Goal: Information Seeking & Learning: Learn about a topic

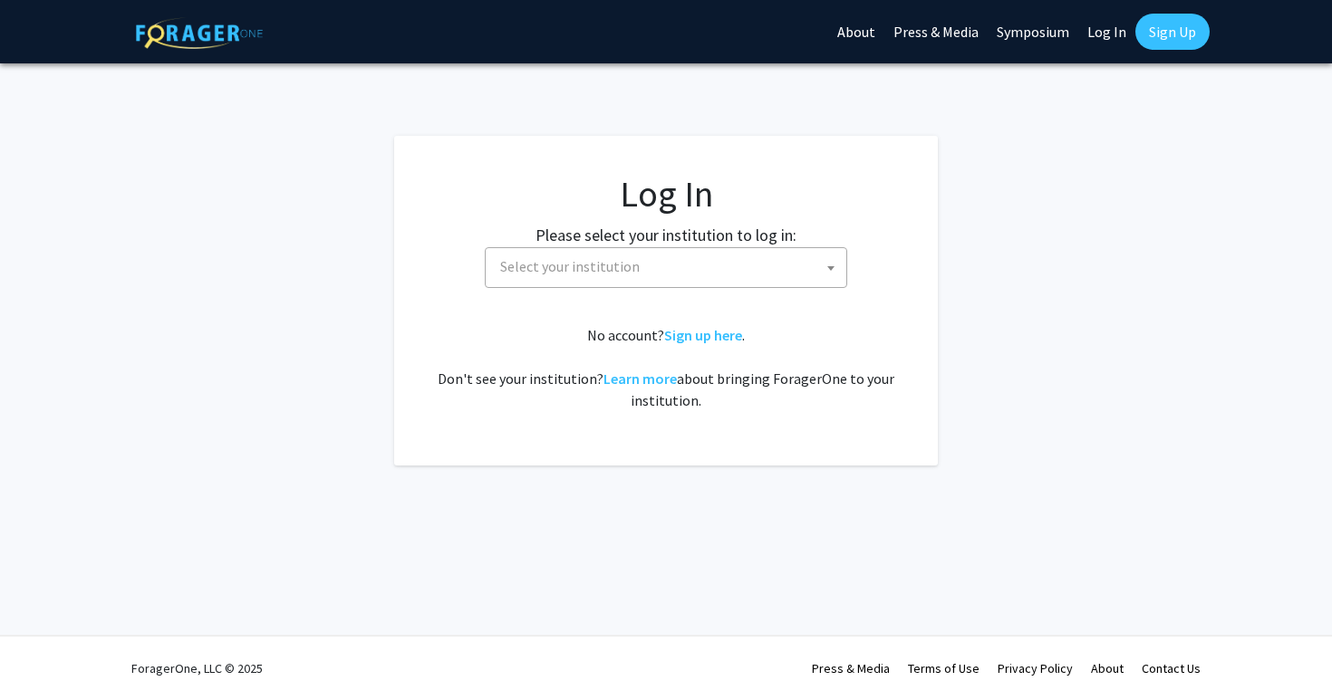
select select
click at [676, 263] on span "Select your institution" at bounding box center [669, 266] width 353 height 37
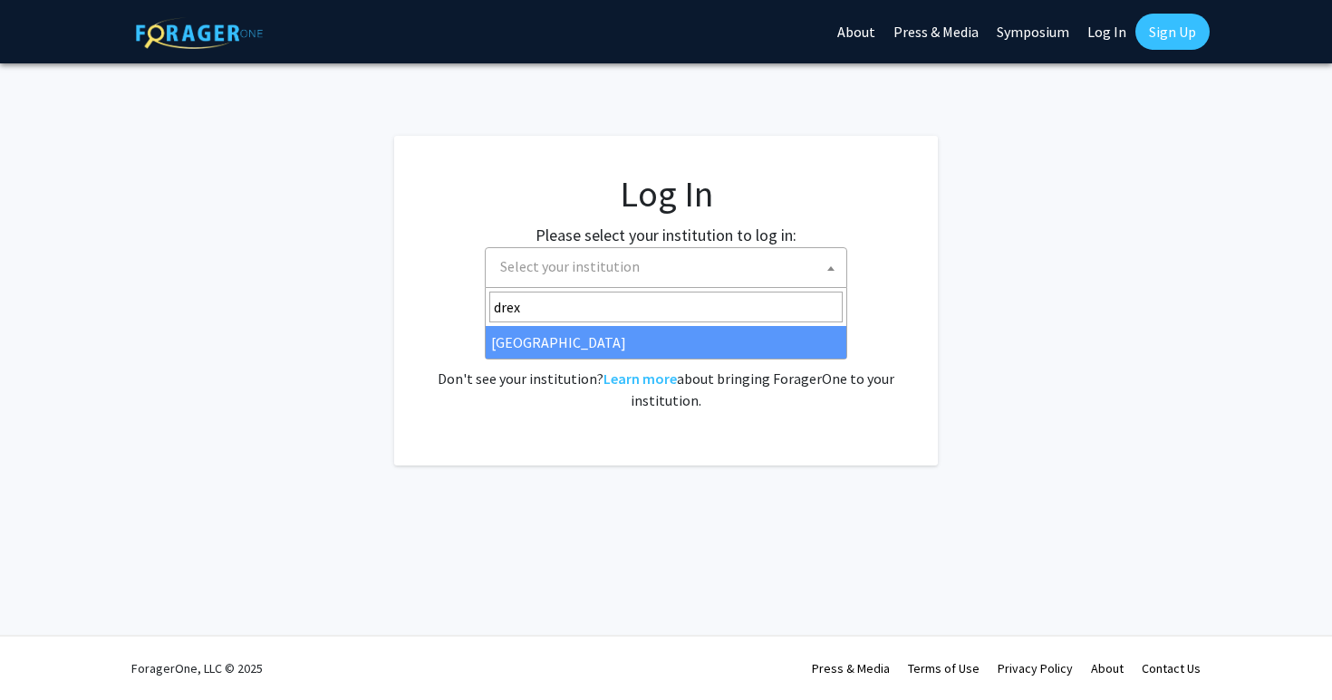
type input "drex"
select select "6"
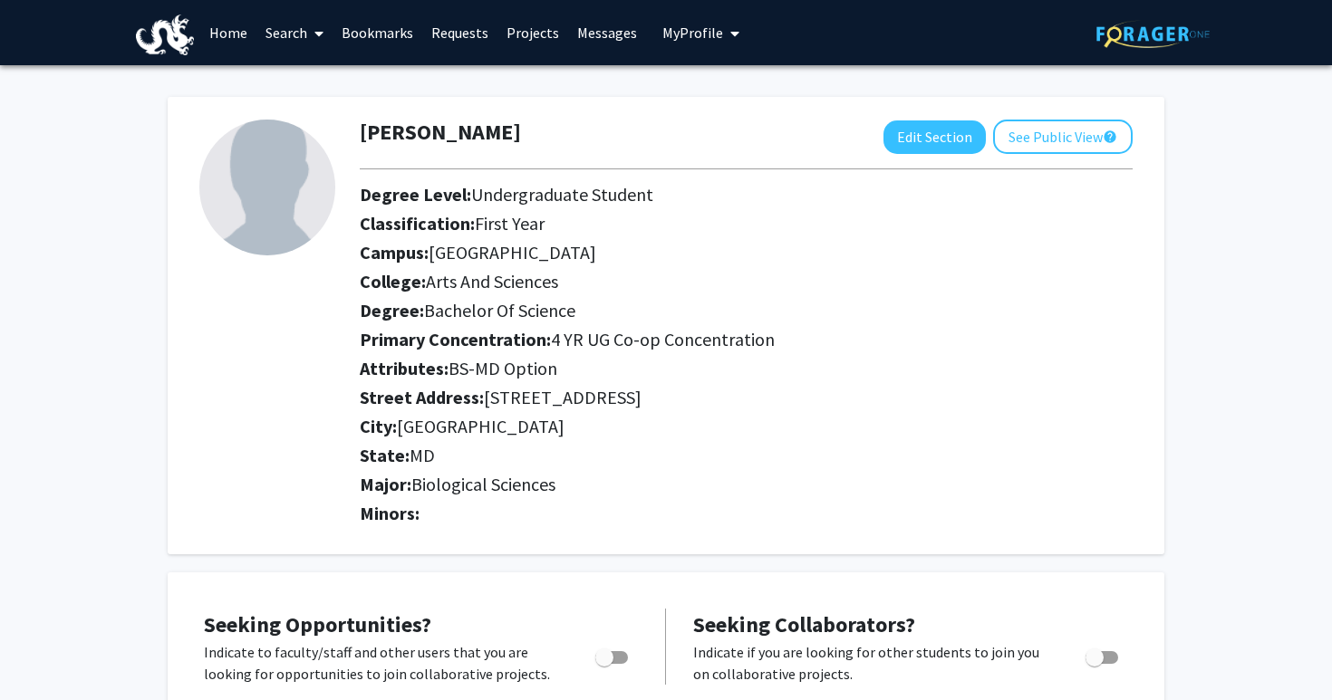
click at [599, 331] on span "4 YR UG Co-op Concentration" at bounding box center [663, 339] width 224 height 23
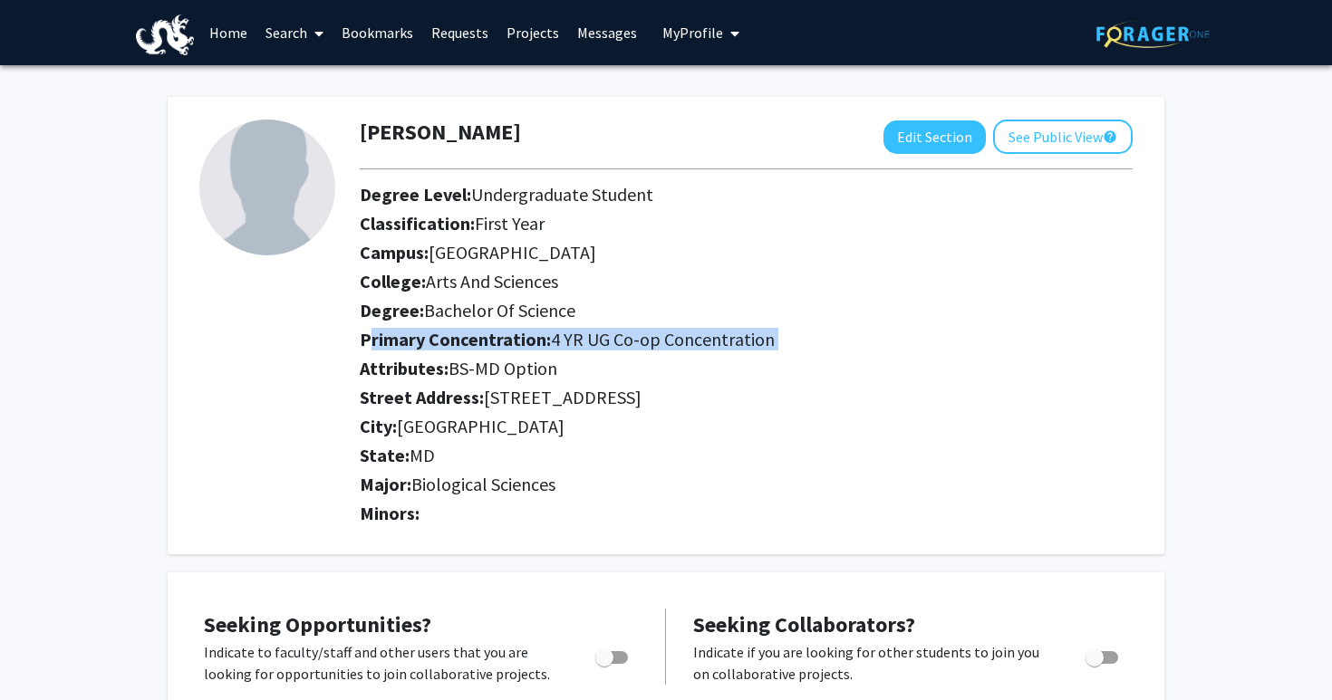
click at [577, 329] on span "4 YR UG Co-op Concentration" at bounding box center [663, 339] width 224 height 23
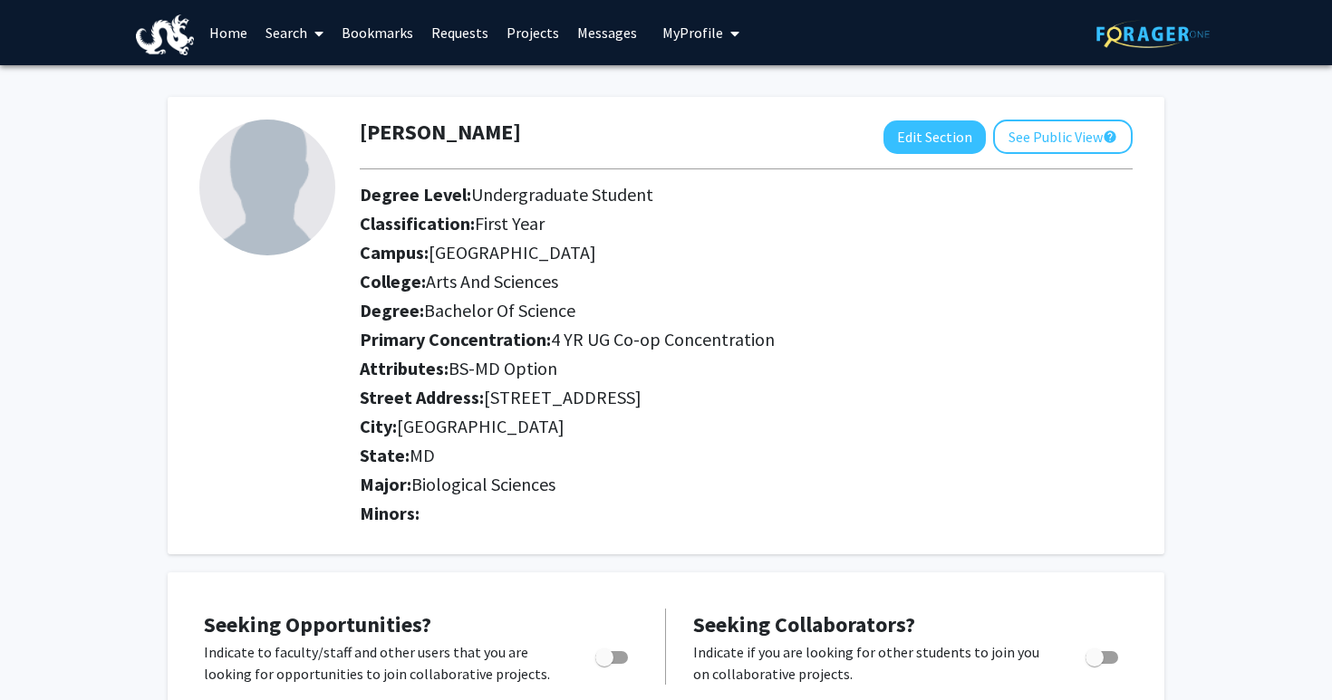
click at [309, 43] on span at bounding box center [315, 33] width 16 height 63
click at [312, 86] on span "Faculty/Staff" at bounding box center [322, 83] width 133 height 36
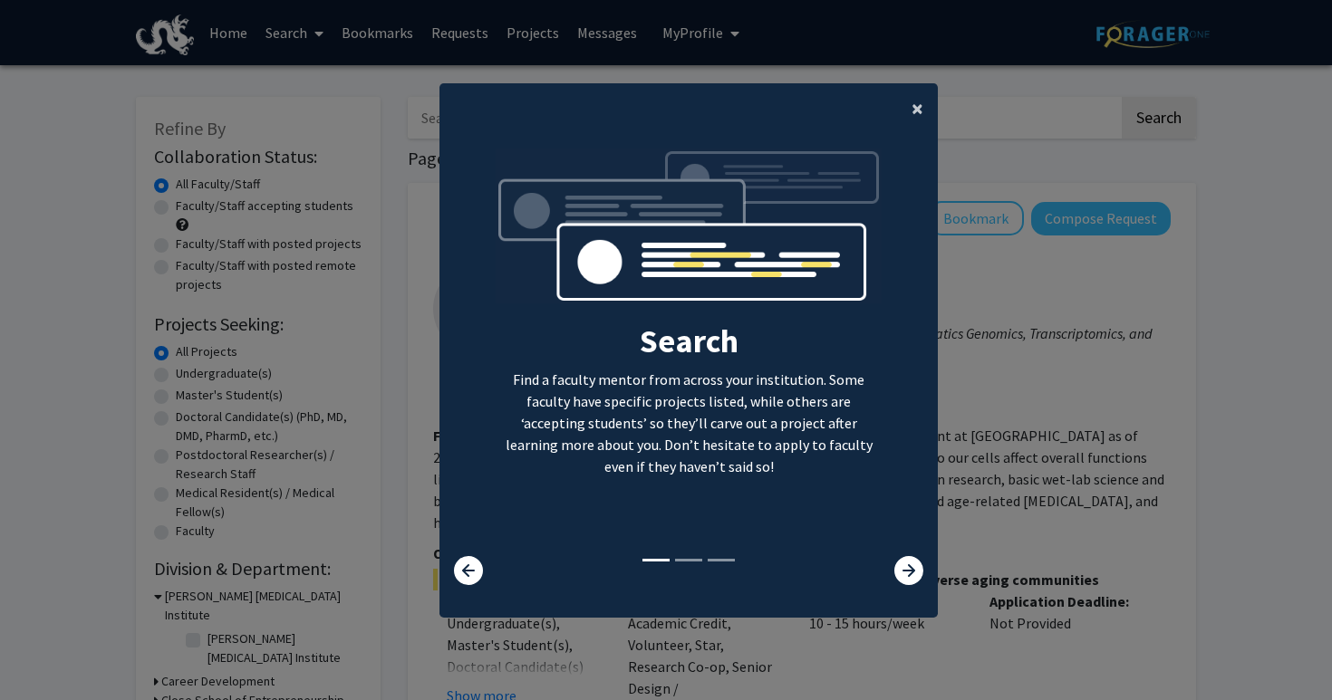
click at [913, 109] on span "×" at bounding box center [918, 108] width 12 height 28
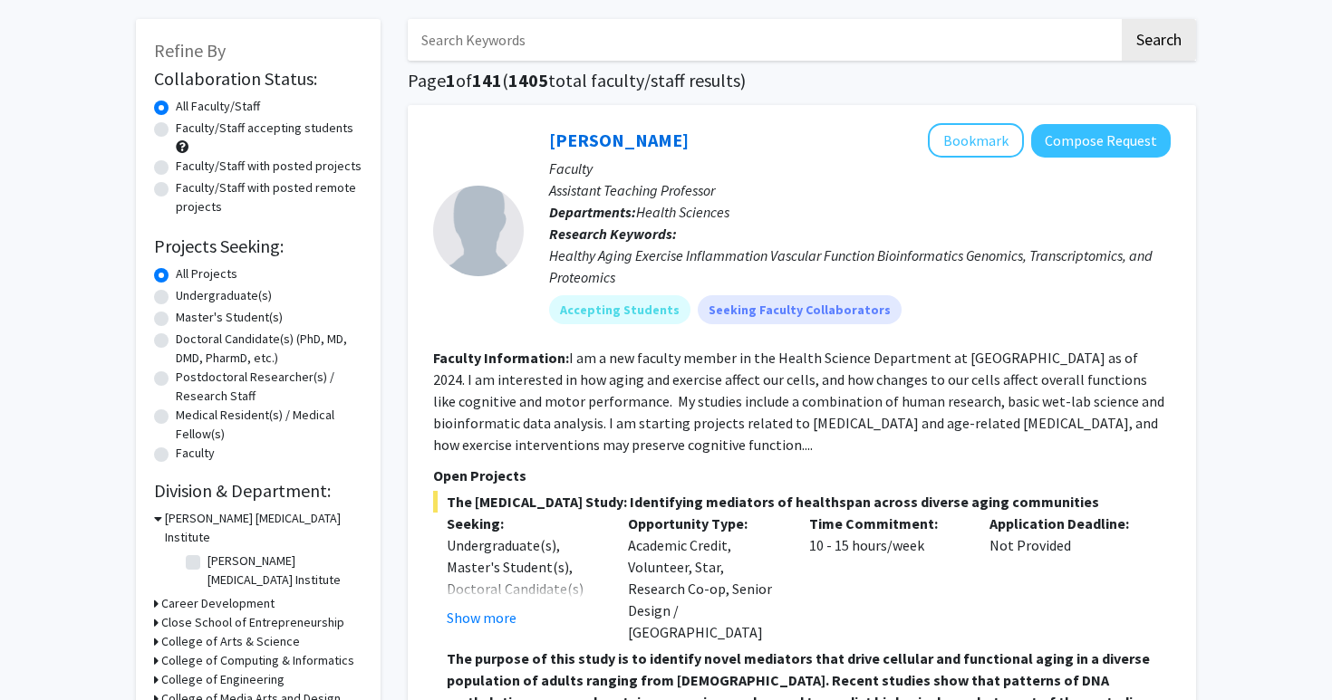
scroll to position [89, 0]
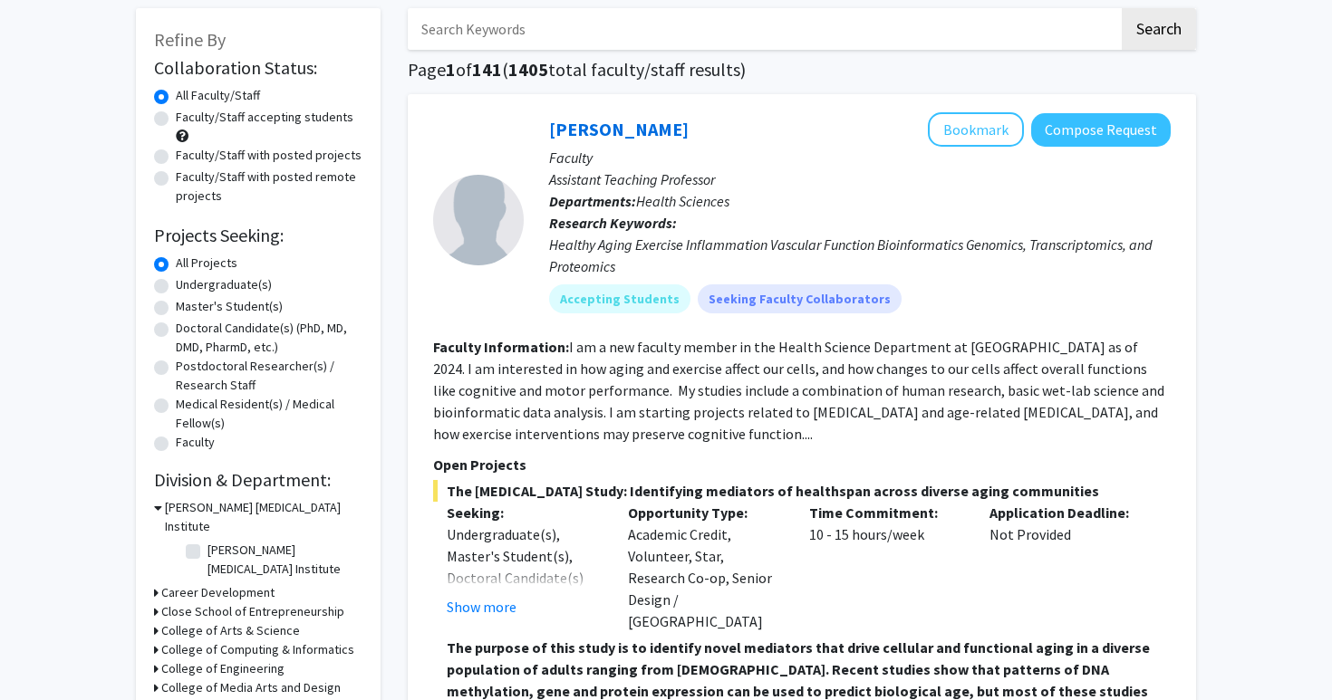
click at [798, 356] on section "Faculty Information: I am a new faculty member in the Health Science Department…" at bounding box center [802, 390] width 738 height 109
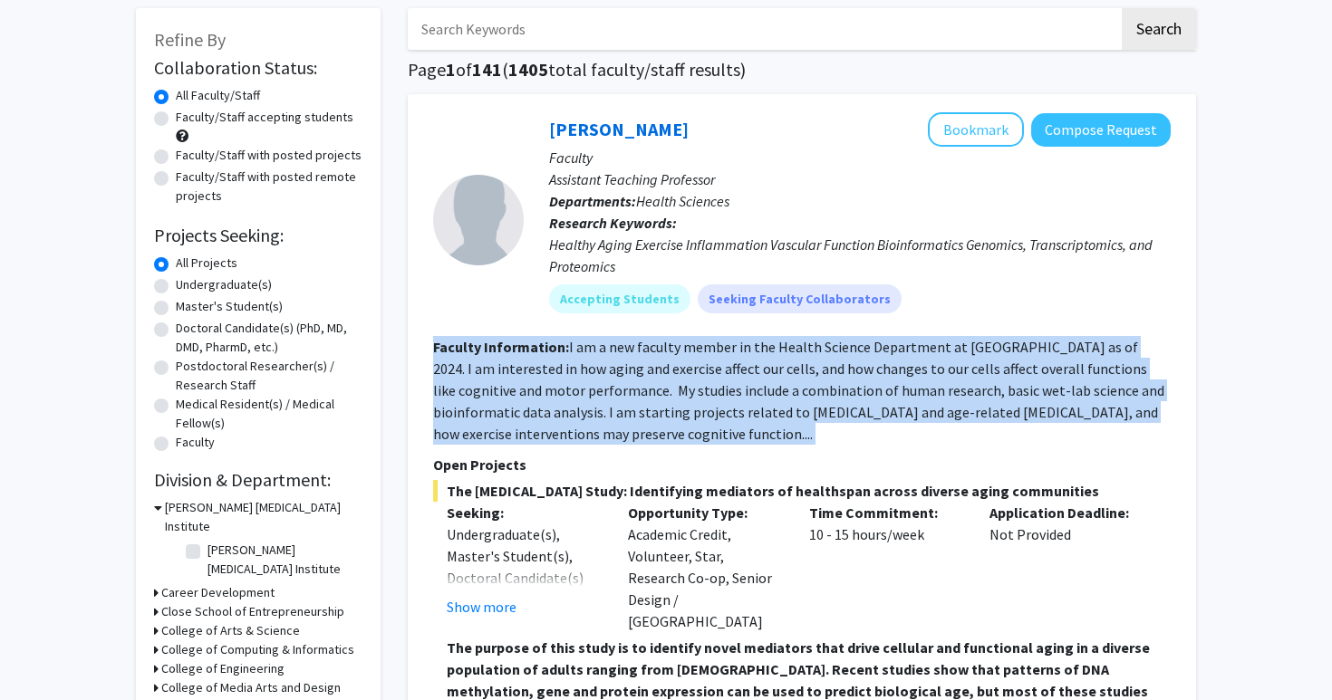
click at [759, 364] on fg-read-more "I am a new faculty member in the Health Science Department at [GEOGRAPHIC_DATA]…" at bounding box center [798, 390] width 731 height 105
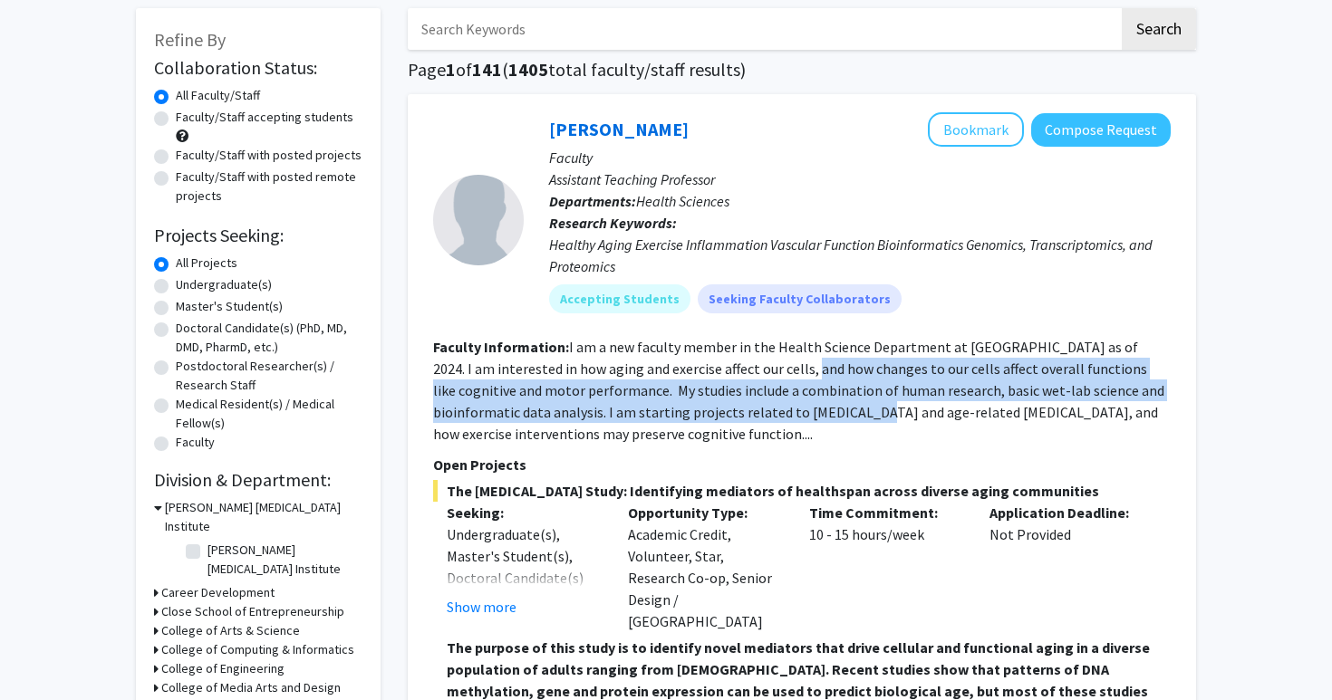
drag, startPoint x: 759, startPoint y: 364, endPoint x: 759, endPoint y: 401, distance: 37.1
click at [759, 401] on section "Faculty Information: I am a new faculty member in the Health Science Department…" at bounding box center [802, 390] width 738 height 109
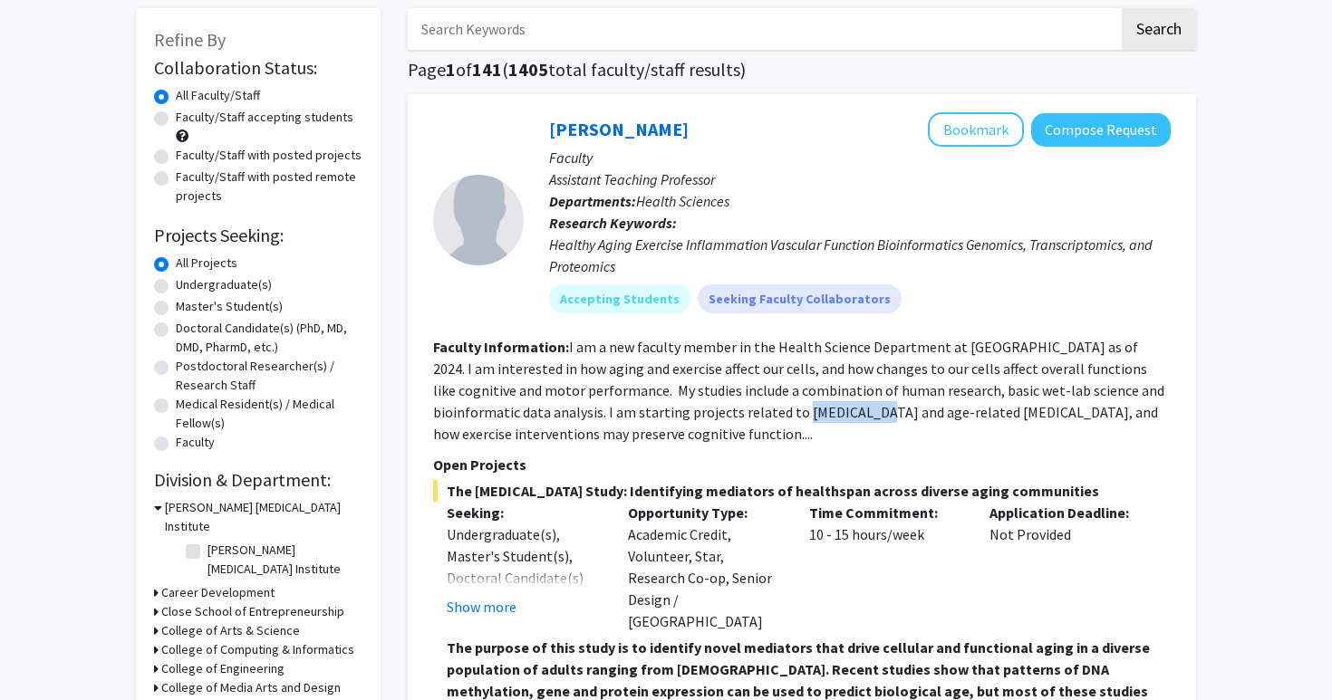
click at [759, 401] on section "Faculty Information: I am a new faculty member in the Health Science Department…" at bounding box center [802, 390] width 738 height 109
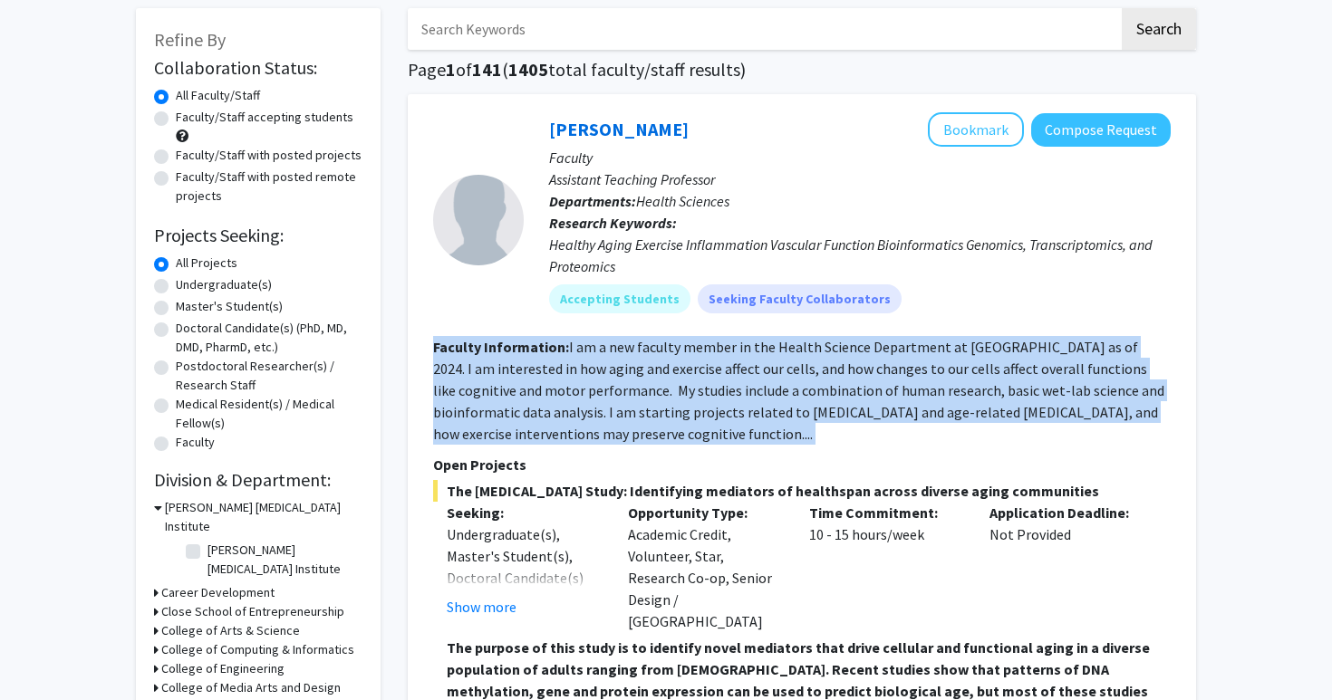
click at [759, 401] on section "Faculty Information: I am a new faculty member in the Health Science Department…" at bounding box center [802, 390] width 738 height 109
click at [749, 402] on section "Faculty Information: I am a new faculty member in the Health Science Department…" at bounding box center [802, 390] width 738 height 109
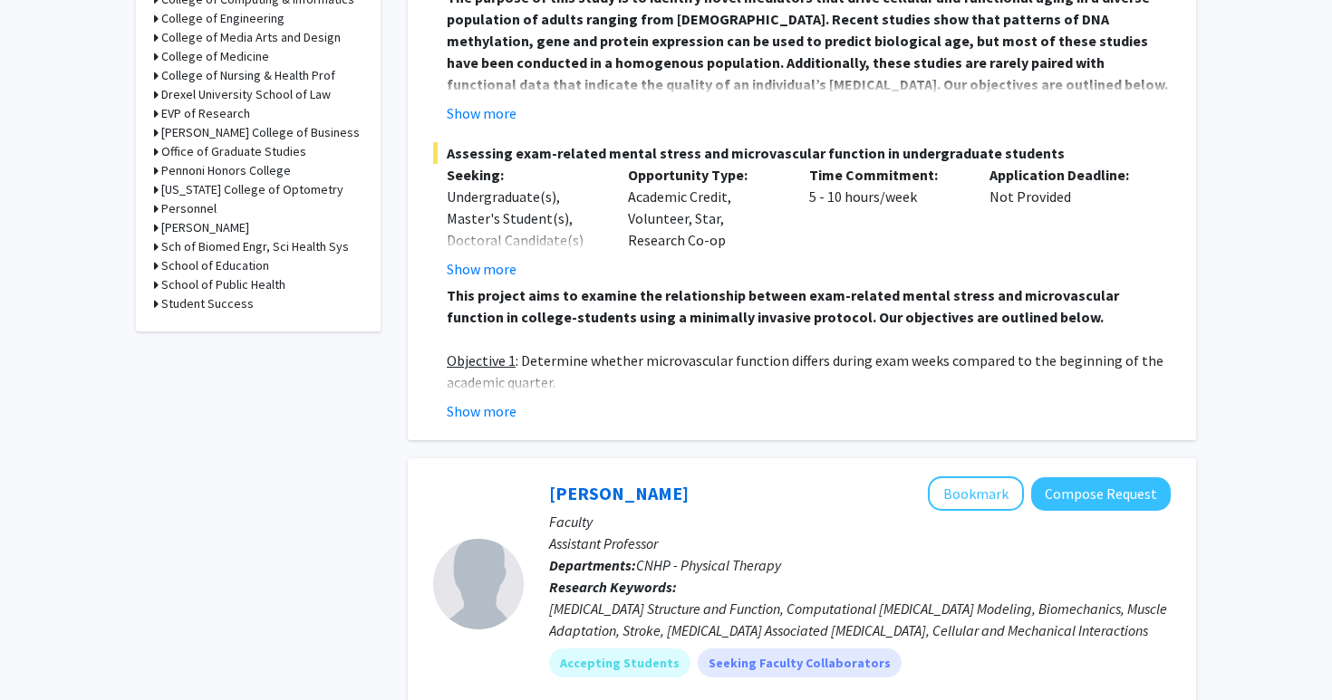
scroll to position [967, 0]
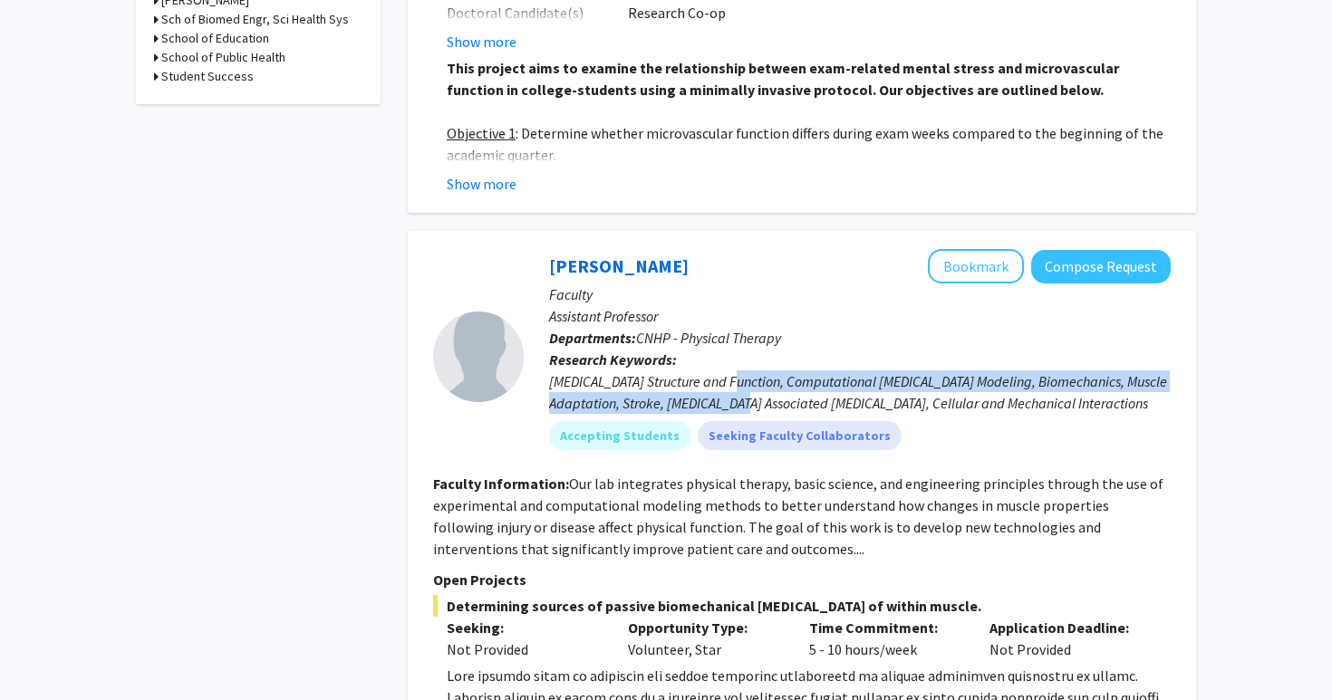
drag, startPoint x: 728, startPoint y: 366, endPoint x: 728, endPoint y: 387, distance: 20.8
click at [728, 387] on div "[MEDICAL_DATA] Structure and Function, Computational [MEDICAL_DATA] Modeling, B…" at bounding box center [860, 392] width 622 height 43
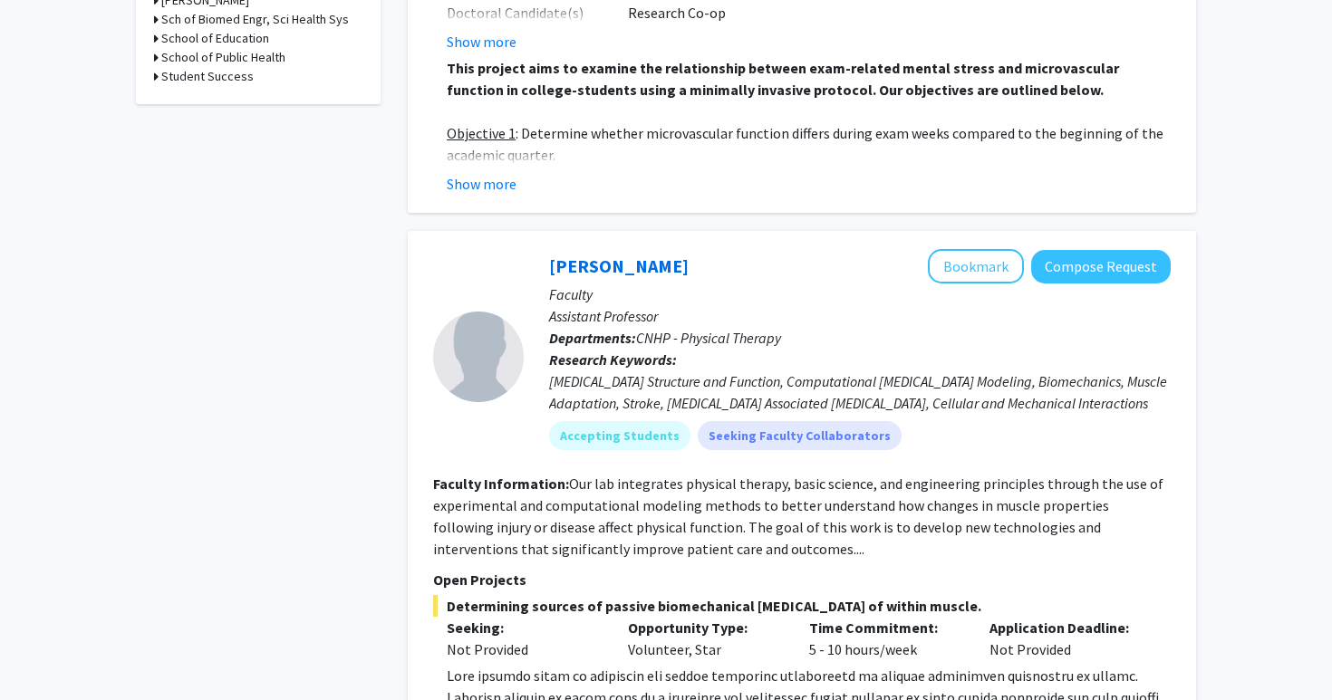
click at [728, 387] on div "[MEDICAL_DATA] Structure and Function, Computational [MEDICAL_DATA] Modeling, B…" at bounding box center [860, 392] width 622 height 43
click at [699, 396] on div "[MEDICAL_DATA] Structure and Function, Computational [MEDICAL_DATA] Modeling, B…" at bounding box center [860, 392] width 622 height 43
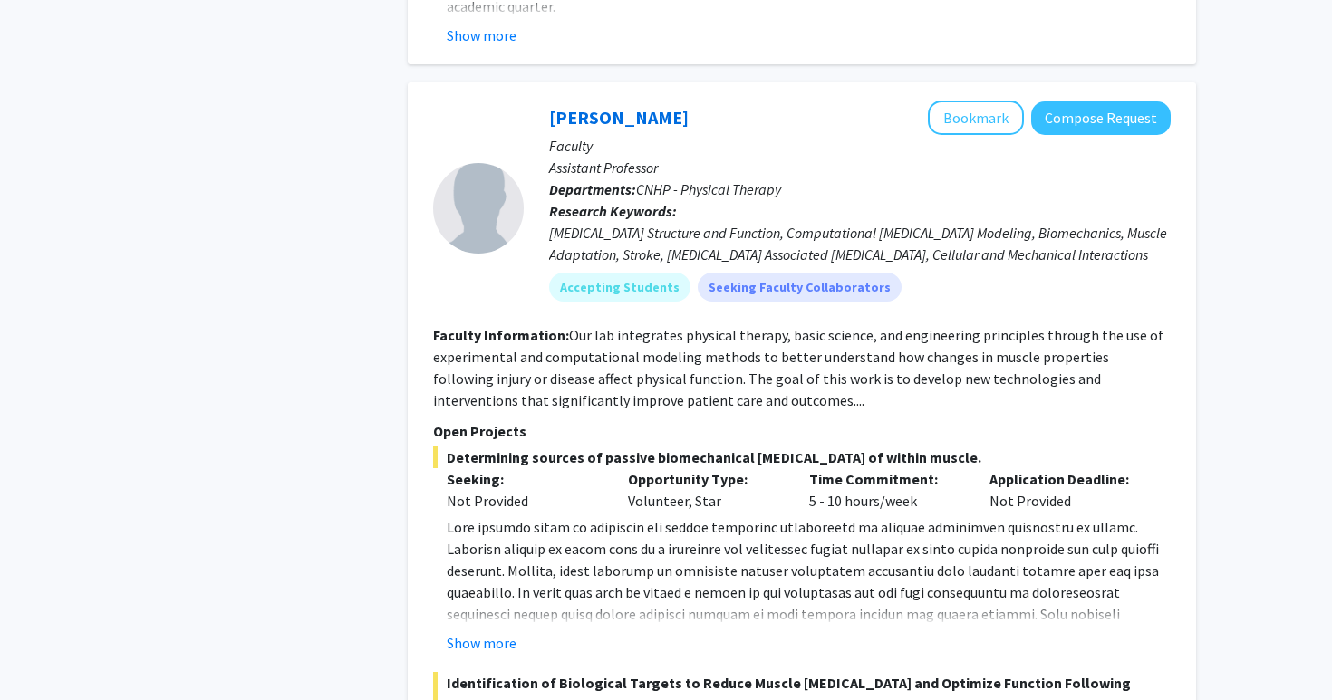
scroll to position [1162, 0]
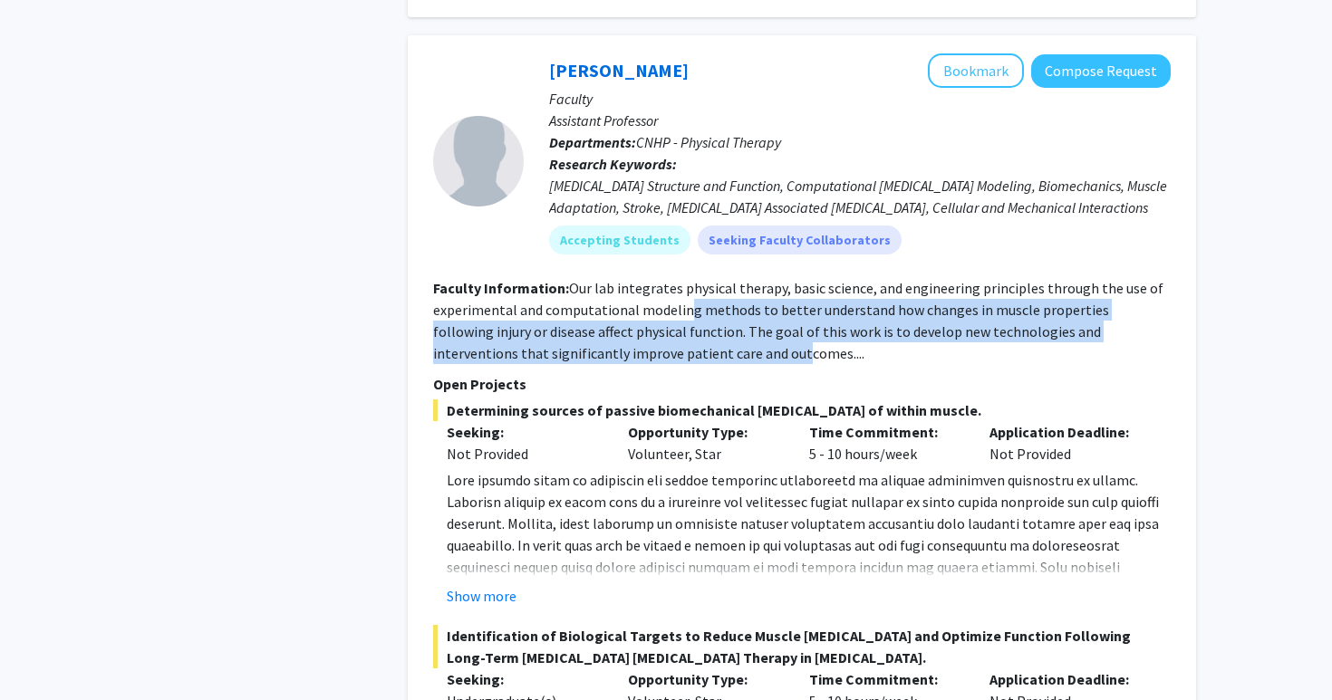
drag, startPoint x: 686, startPoint y: 297, endPoint x: 687, endPoint y: 337, distance: 39.9
click at [687, 337] on fg-read-more "Our lab integrates physical therapy, basic science, and engineering principles …" at bounding box center [798, 320] width 730 height 83
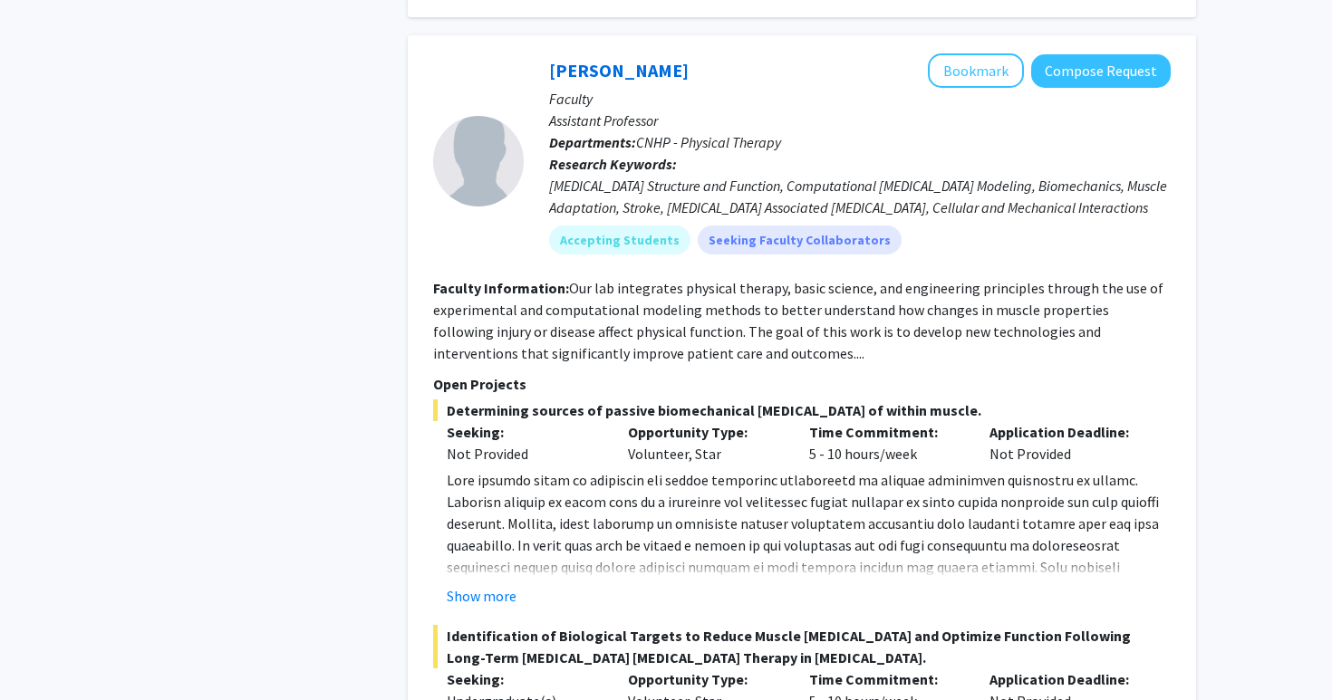
click at [687, 337] on fg-read-more "Our lab integrates physical therapy, basic science, and engineering principles …" at bounding box center [798, 320] width 730 height 83
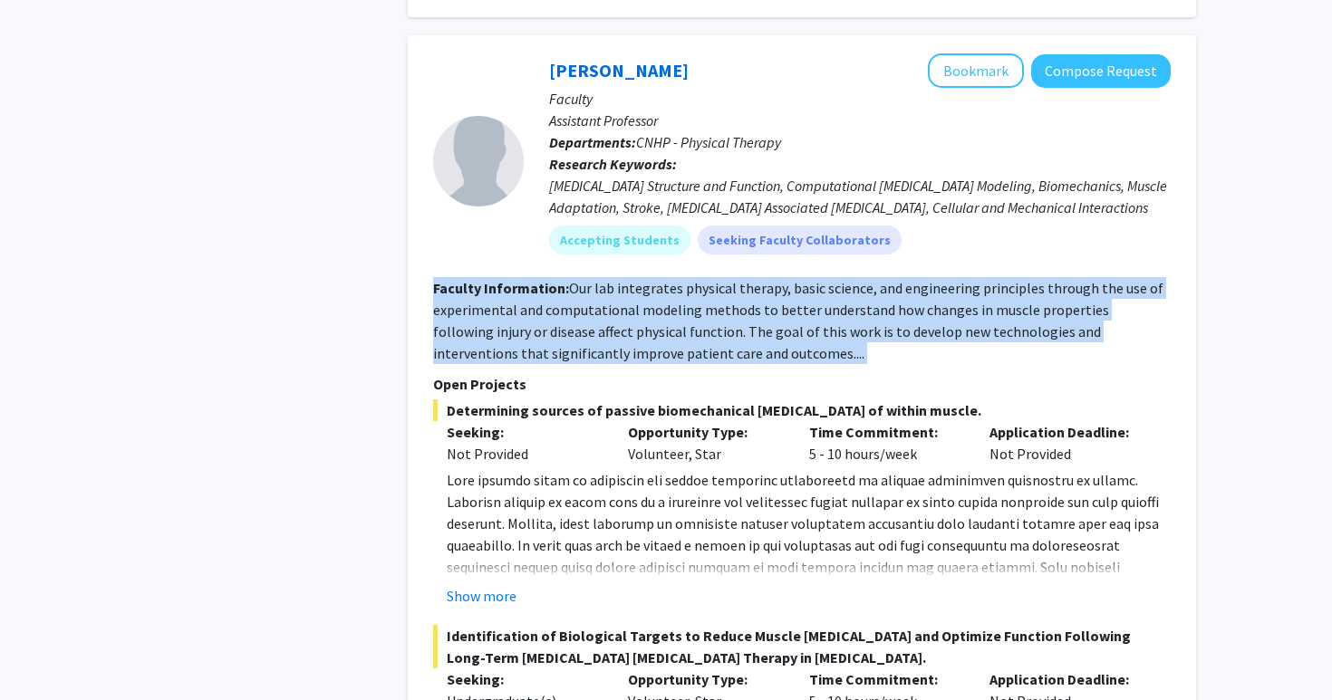
click at [665, 345] on fg-read-more "Our lab integrates physical therapy, basic science, and engineering principles …" at bounding box center [798, 320] width 730 height 83
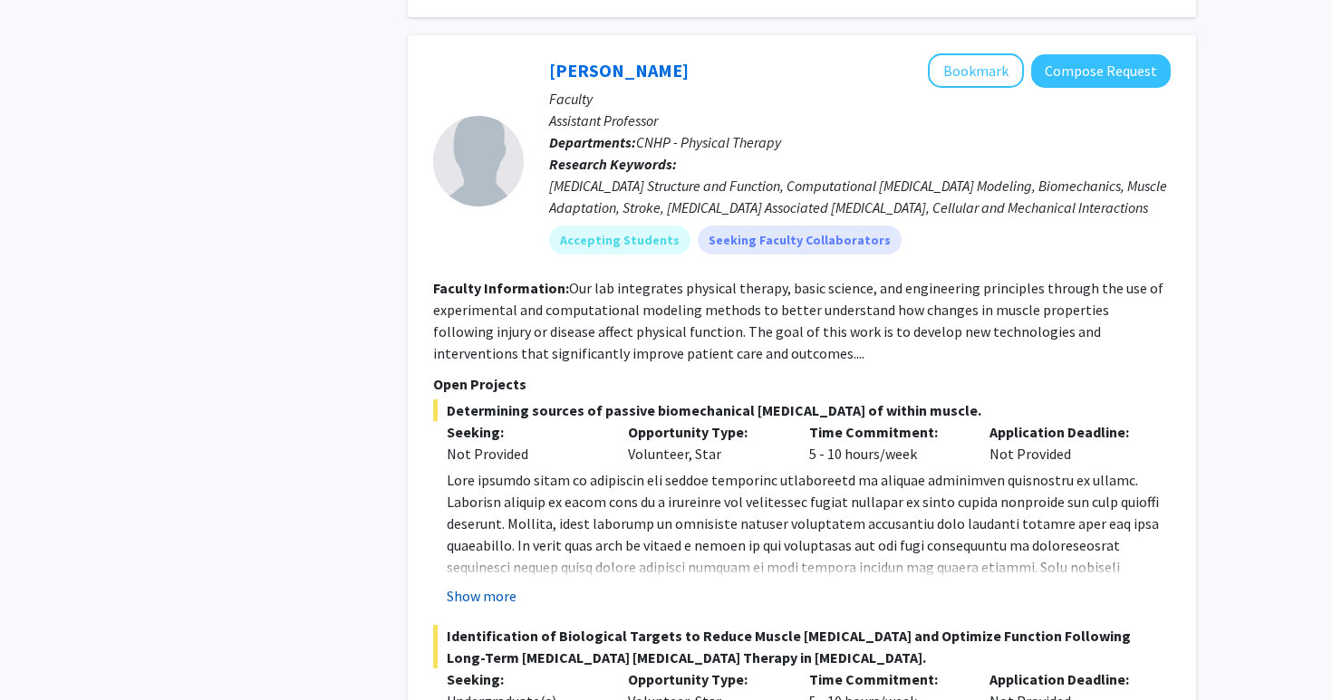
click at [487, 585] on button "Show more" at bounding box center [482, 596] width 70 height 22
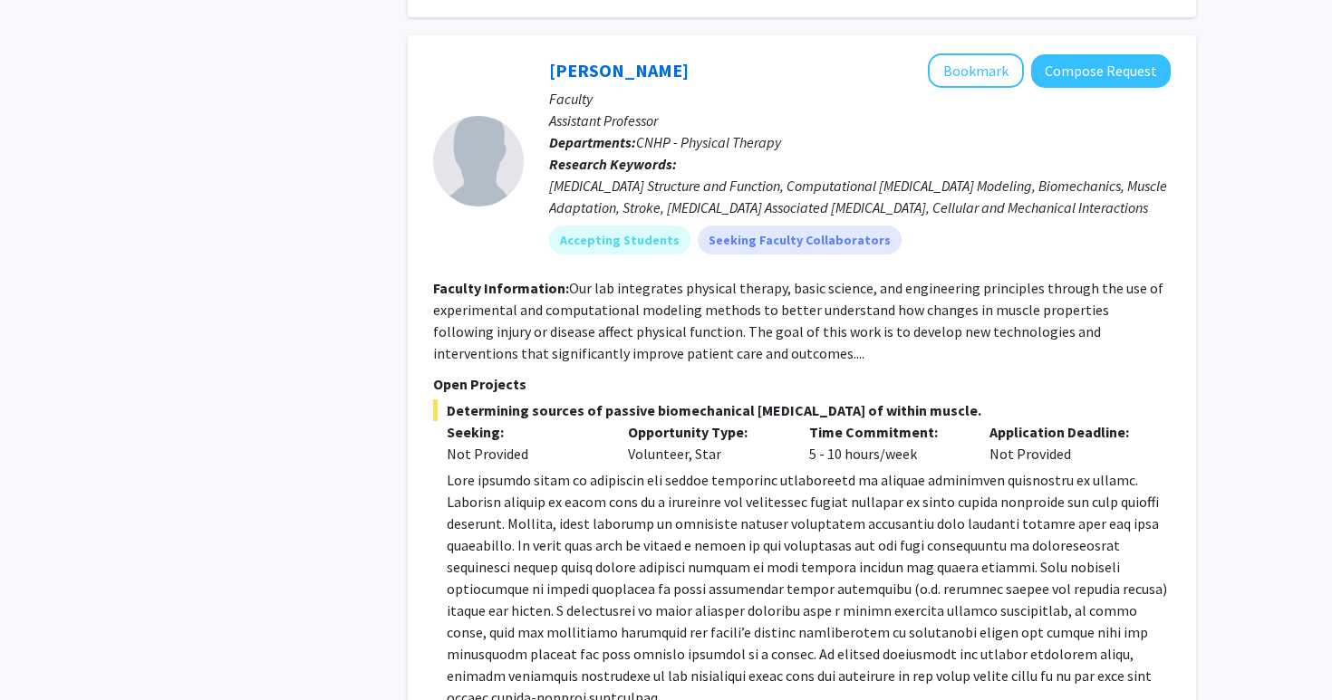
click at [522, 524] on p at bounding box center [809, 588] width 724 height 239
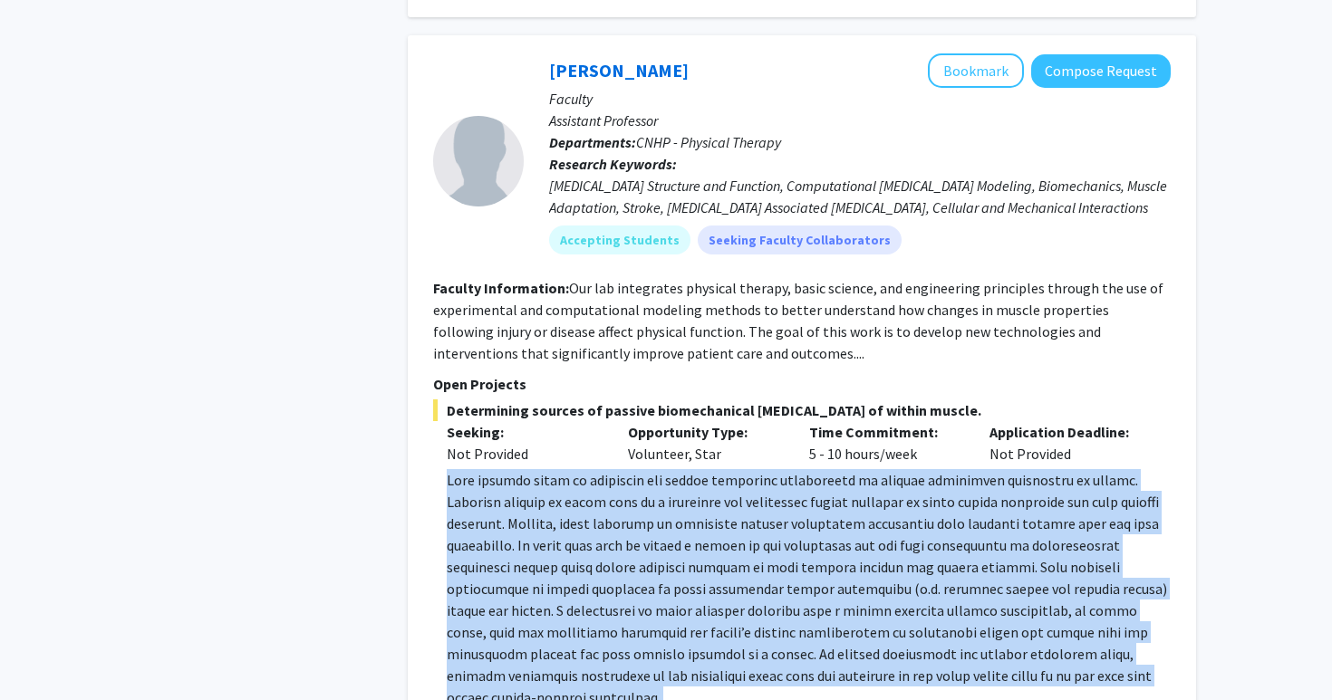
click at [505, 526] on p at bounding box center [809, 588] width 724 height 239
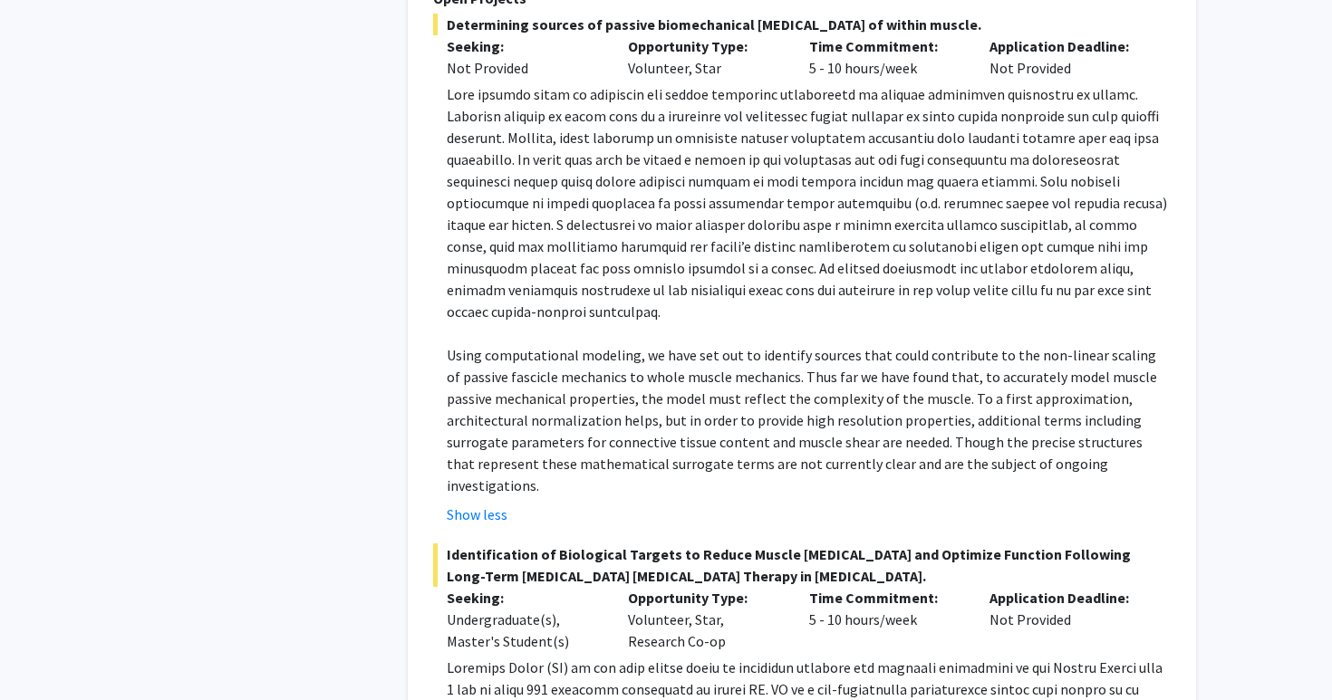
scroll to position [1577, 0]
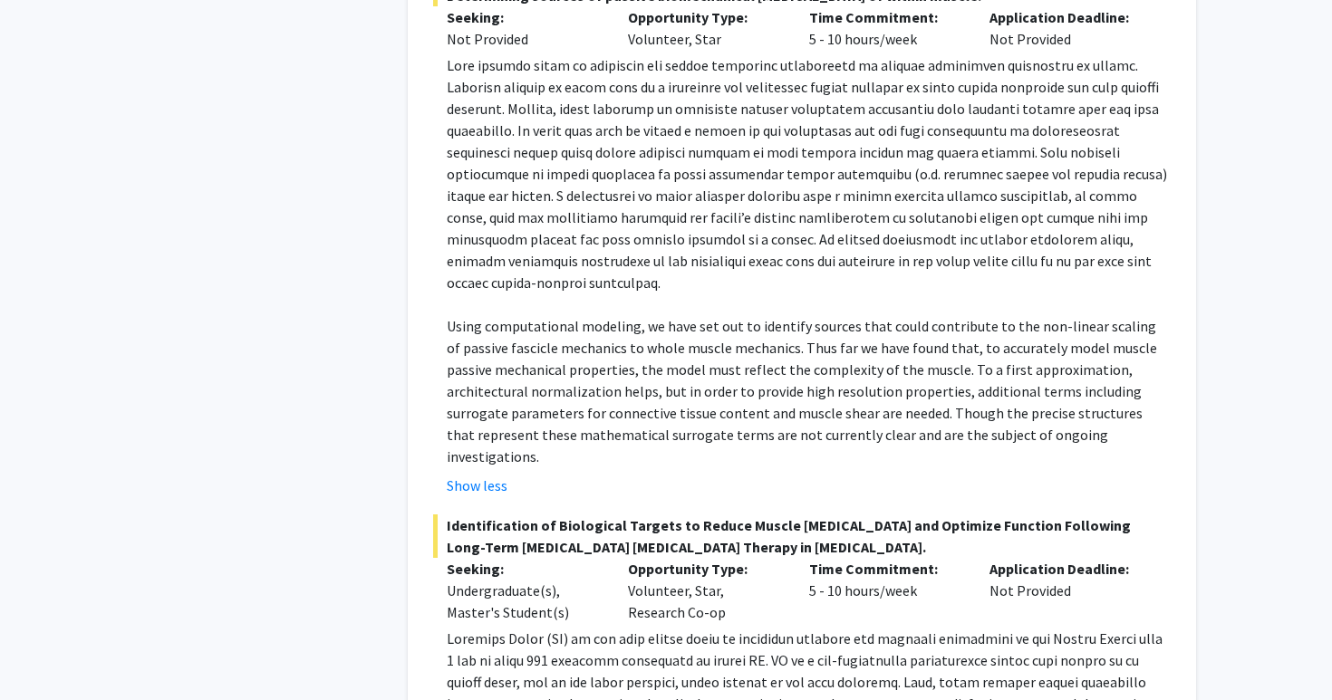
click at [492, 346] on p "Using computational modeling, we have set out to identify sources that could co…" at bounding box center [809, 391] width 724 height 152
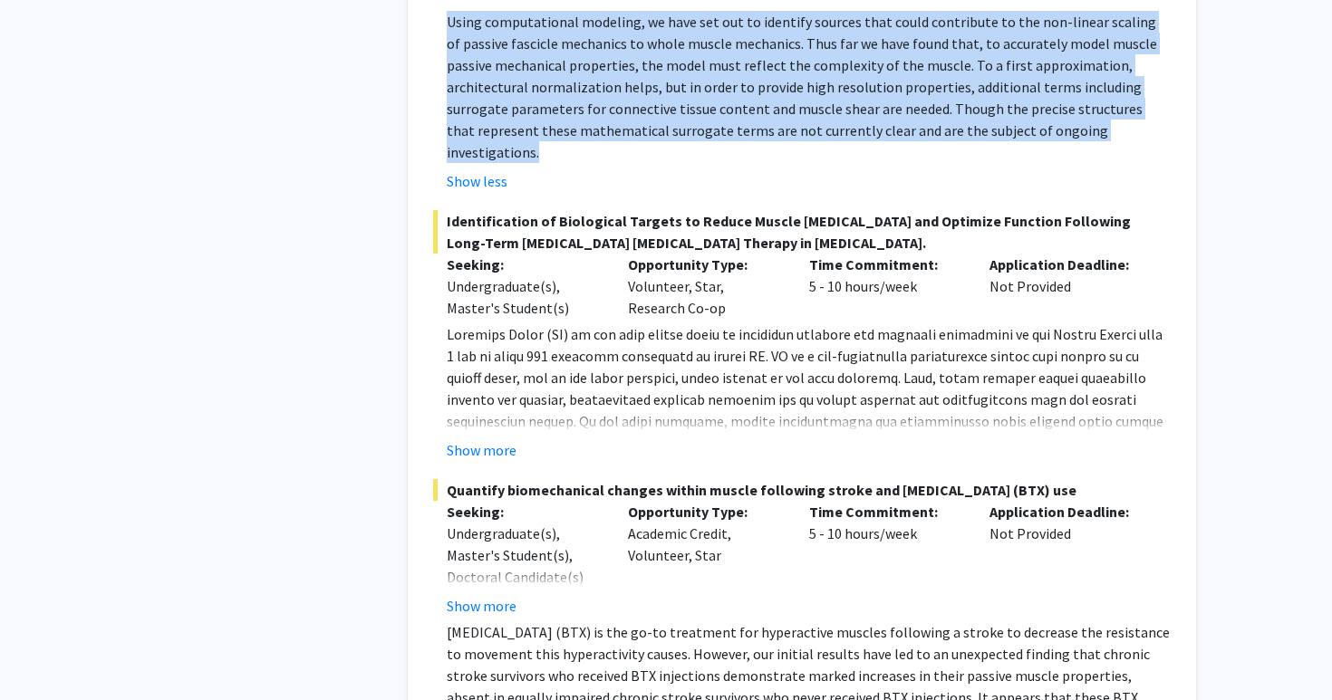
scroll to position [1986, 0]
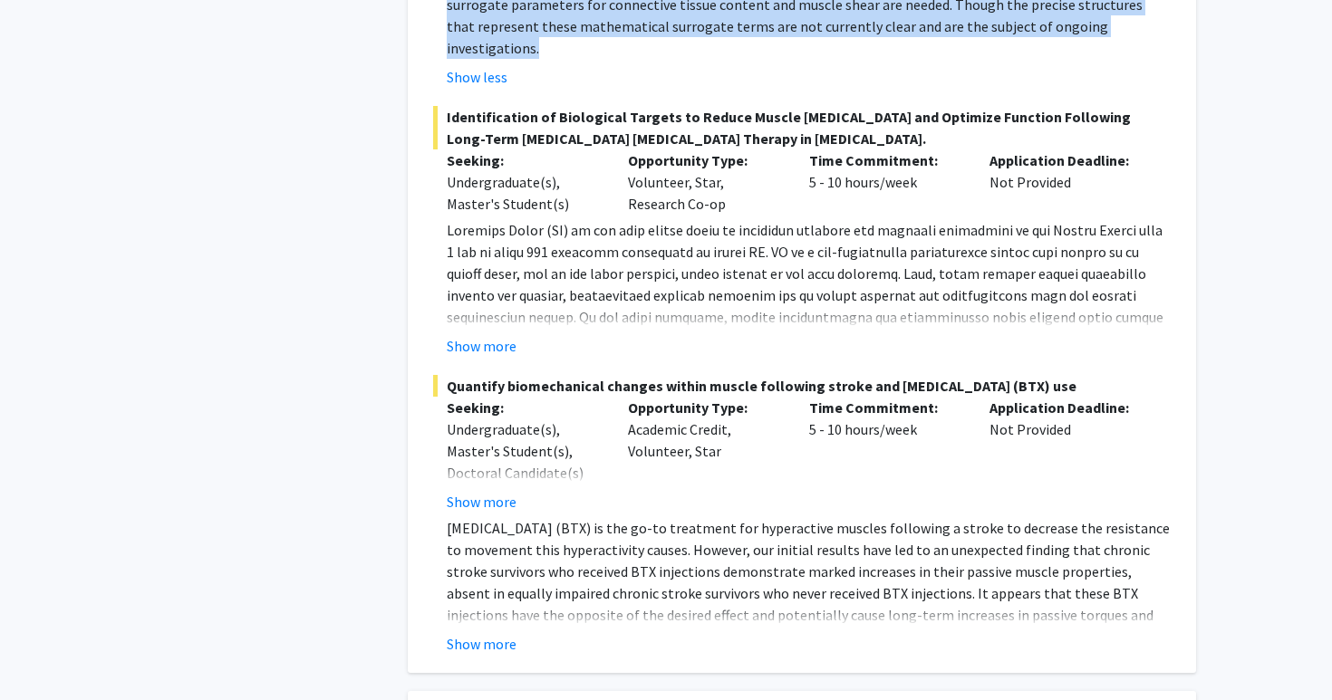
click at [491, 245] on p at bounding box center [809, 393] width 724 height 348
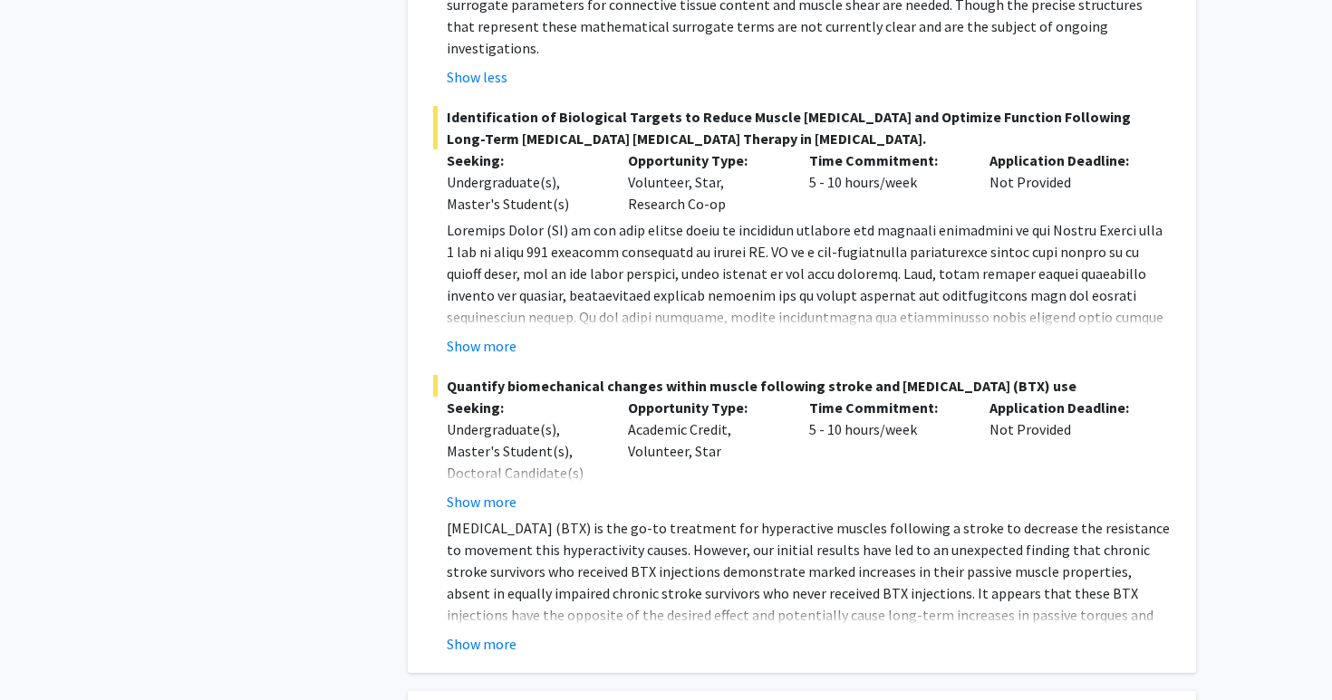
click at [491, 246] on p at bounding box center [809, 393] width 724 height 348
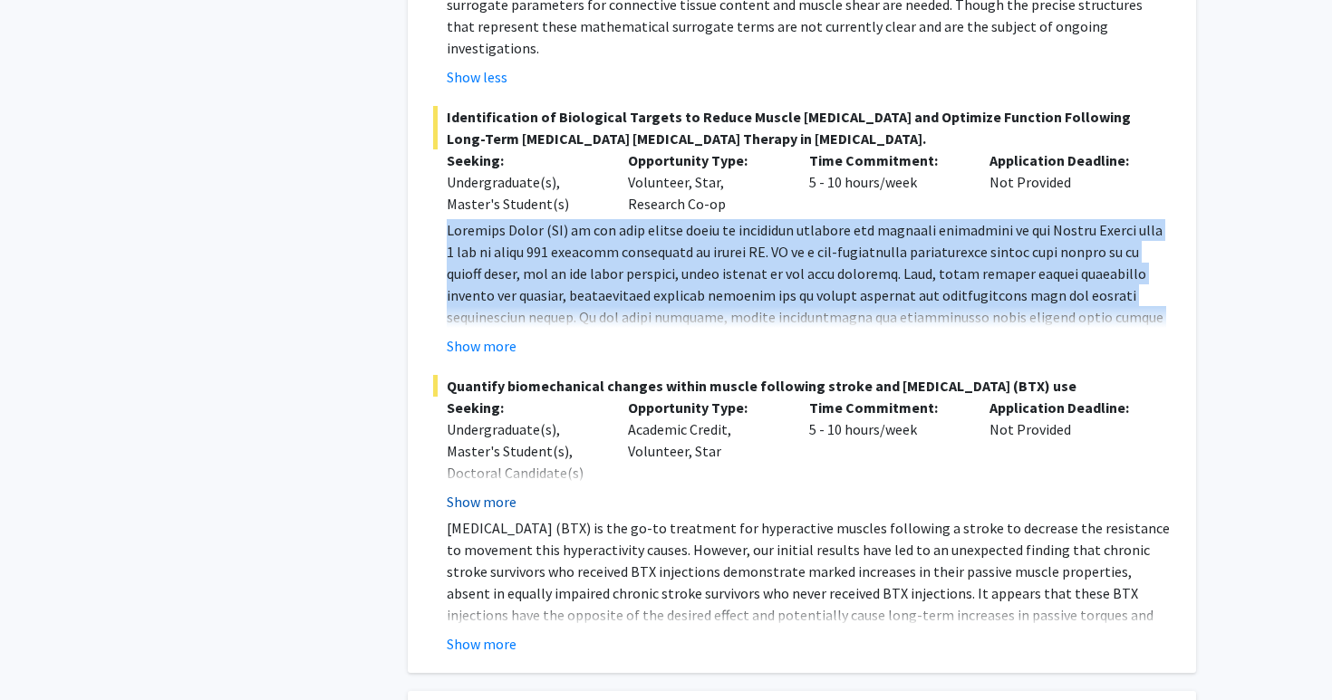
click at [515, 491] on button "Show more" at bounding box center [482, 502] width 70 height 22
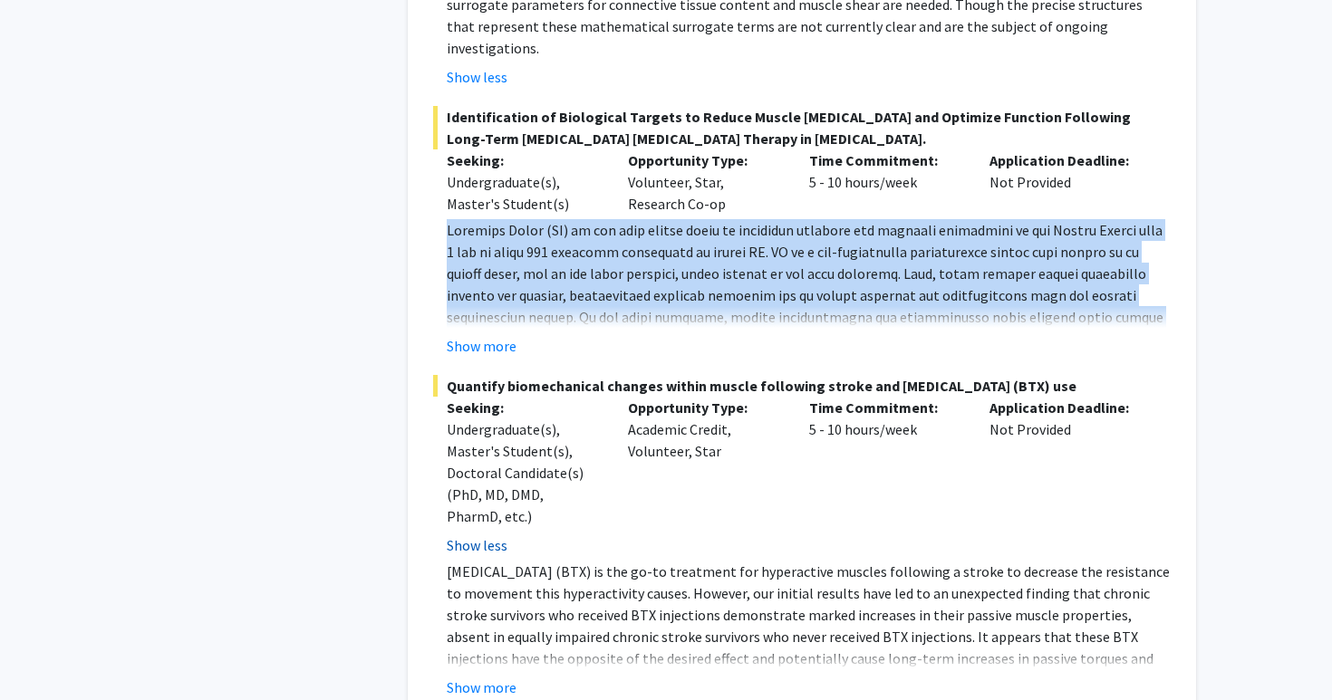
click at [515, 449] on div "Undergraduate(s), Master's Student(s), Doctoral Candidate(s) (PhD, MD, DMD, Pha…" at bounding box center [524, 473] width 154 height 109
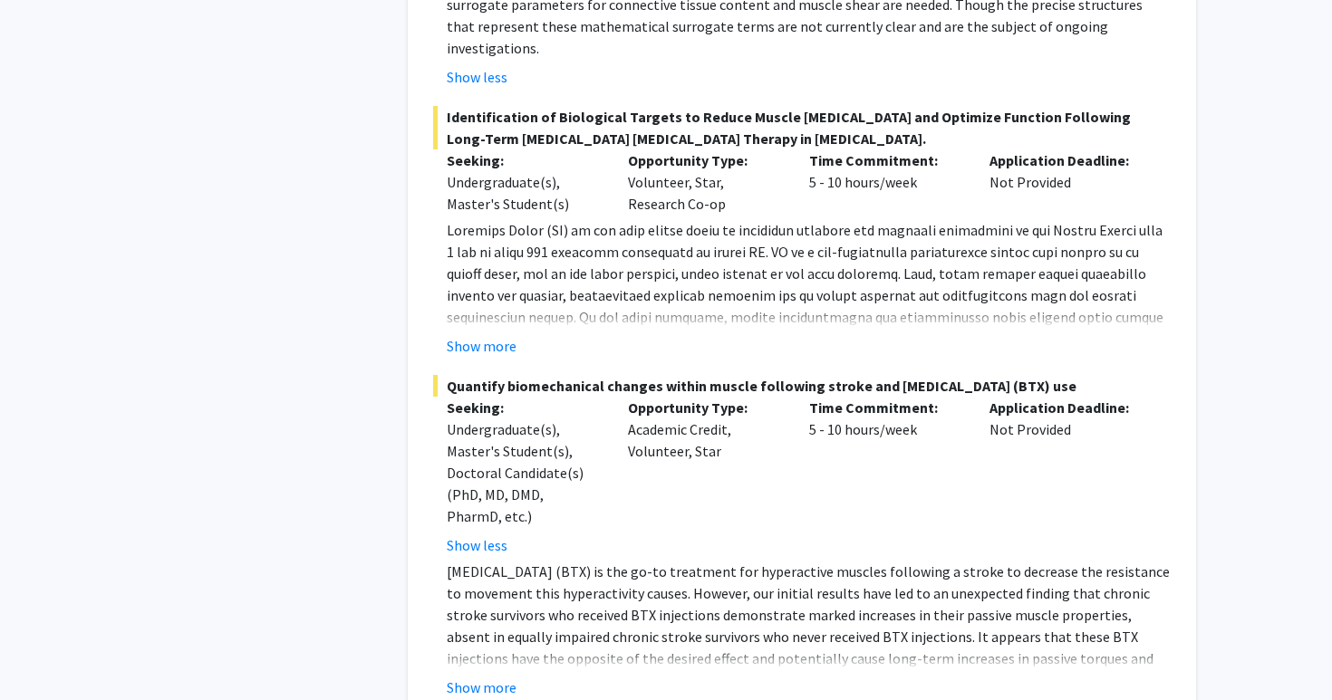
click at [517, 561] on p "[MEDICAL_DATA] (BTX) is the go-to treatment for hyperactive muscles following a…" at bounding box center [809, 637] width 724 height 152
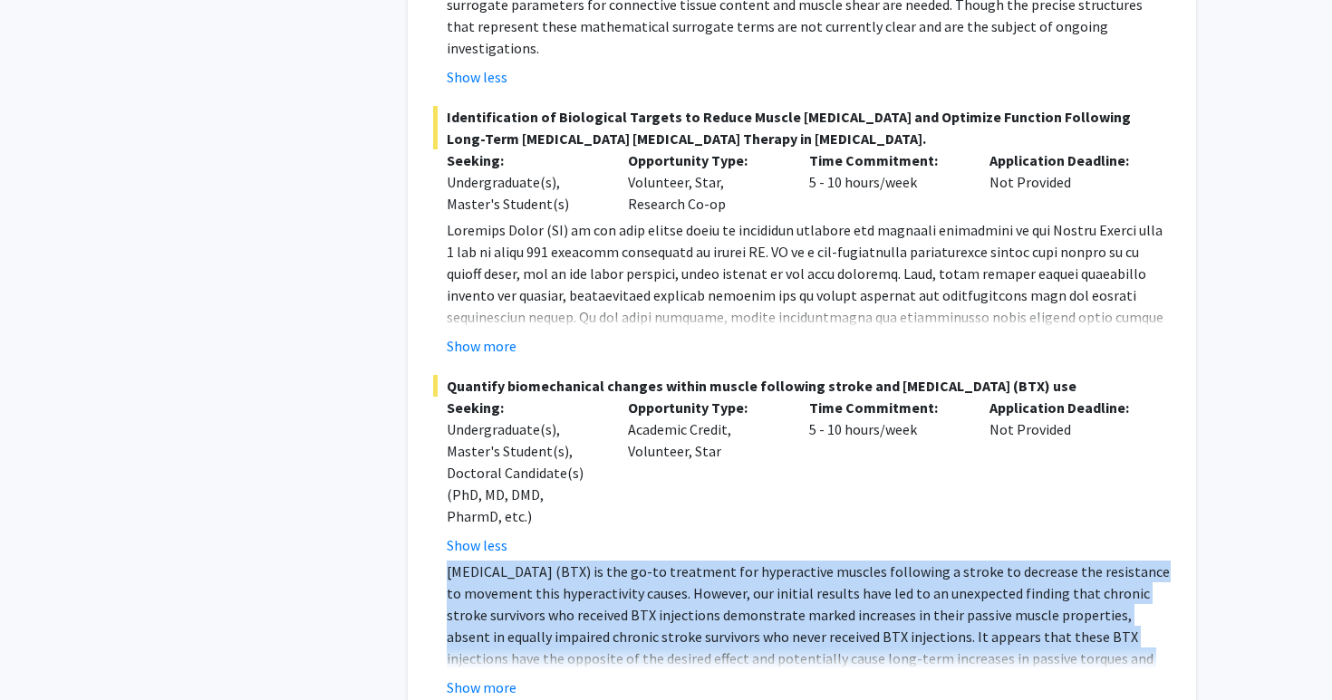
click at [517, 561] on p "[MEDICAL_DATA] (BTX) is the go-to treatment for hyperactive muscles following a…" at bounding box center [809, 637] width 724 height 152
click at [506, 561] on p "[MEDICAL_DATA] (BTX) is the go-to treatment for hyperactive muscles following a…" at bounding box center [809, 637] width 724 height 152
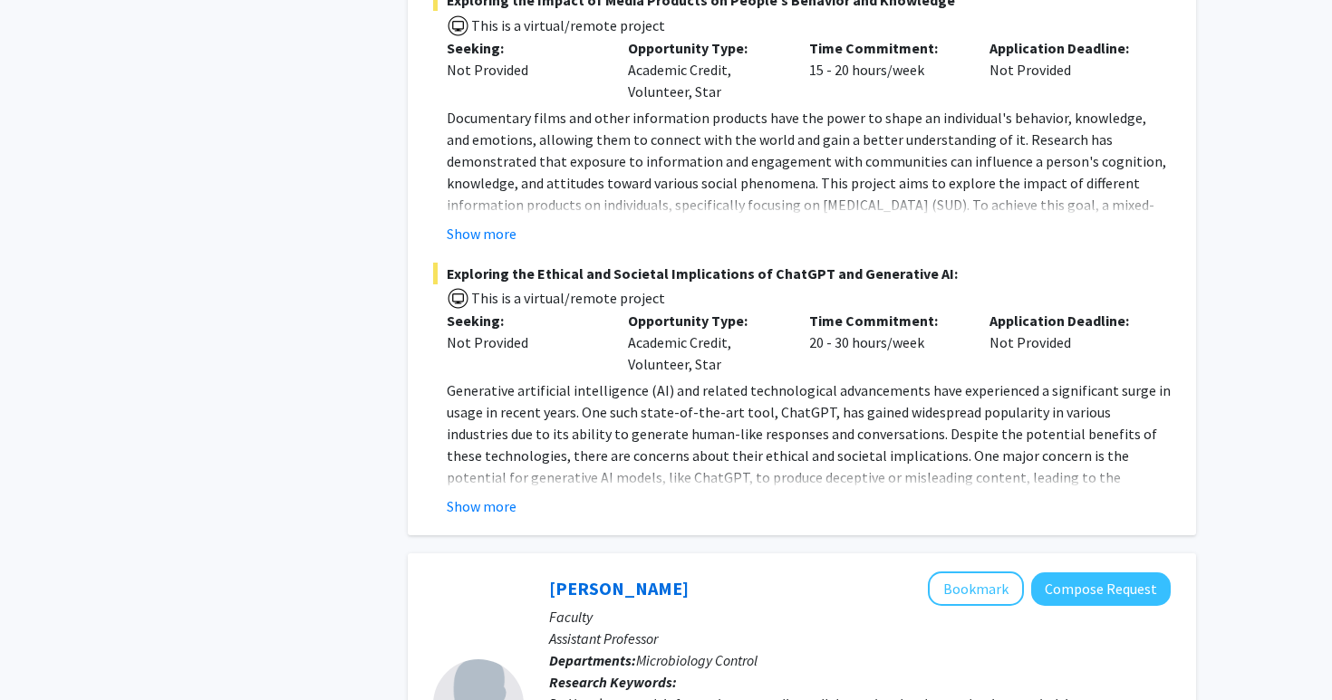
scroll to position [5611, 0]
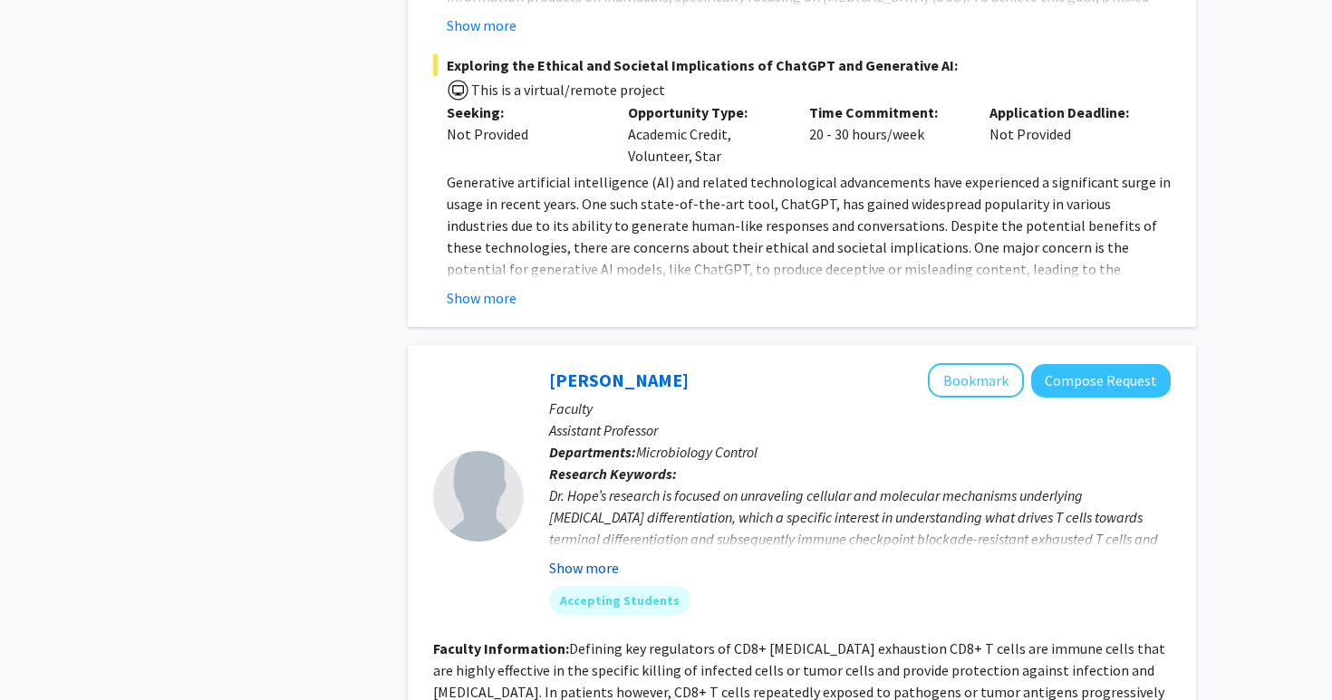
click at [565, 557] on button "Show more" at bounding box center [584, 568] width 70 height 22
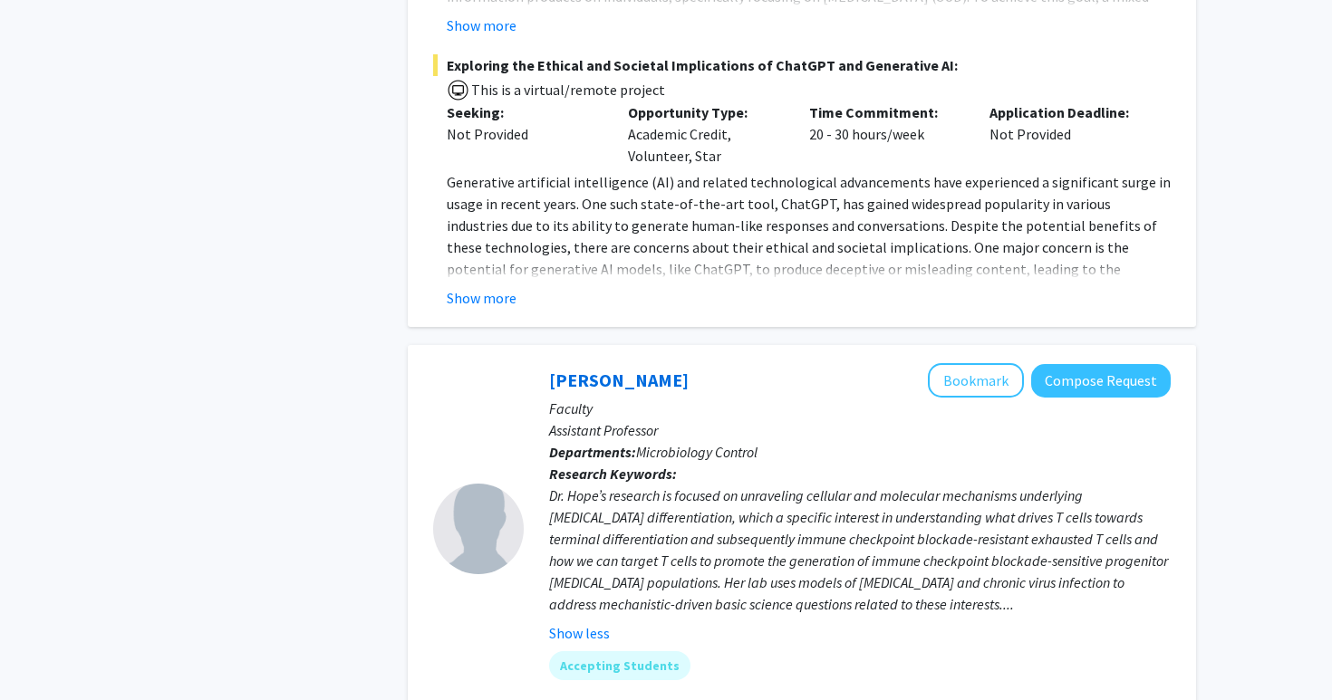
click at [583, 485] on div "Dr. Hope’s research is focused on unraveling cellular and molecular mechanisms …" at bounding box center [860, 550] width 622 height 130
click at [566, 485] on div "Dr. Hope’s research is focused on unraveling cellular and molecular mechanisms …" at bounding box center [860, 550] width 622 height 130
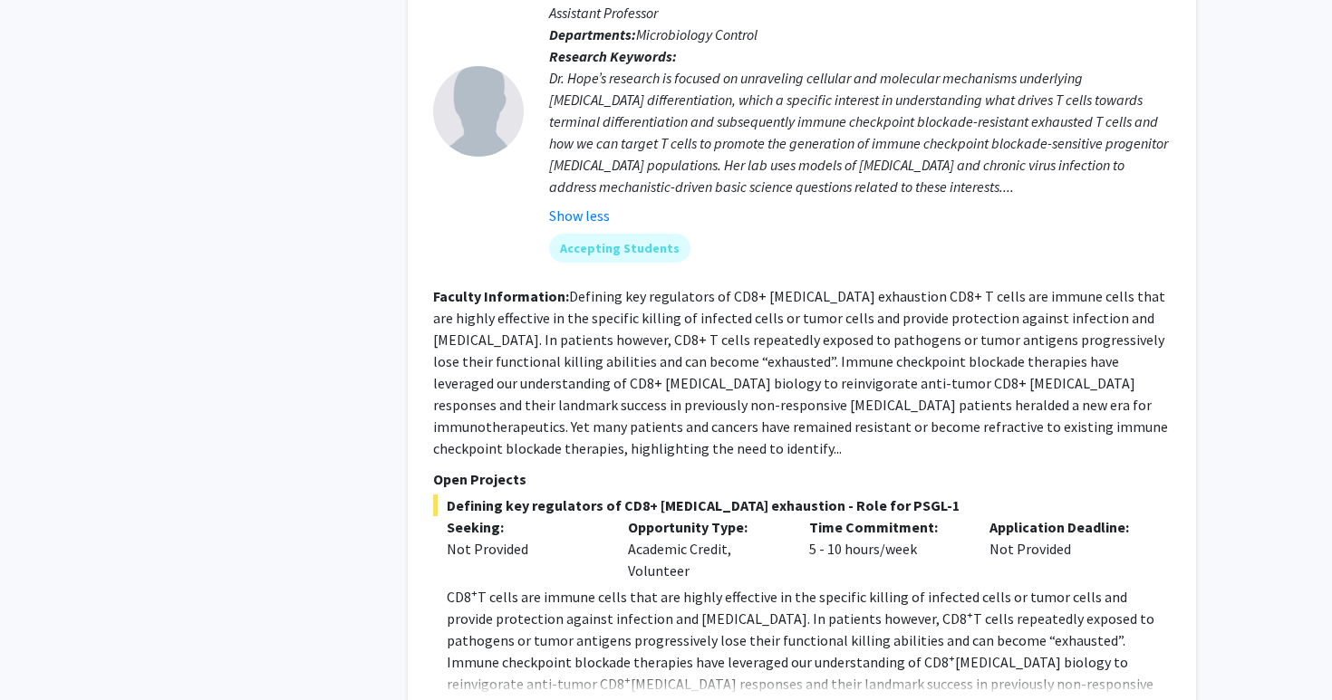
scroll to position [6040, 0]
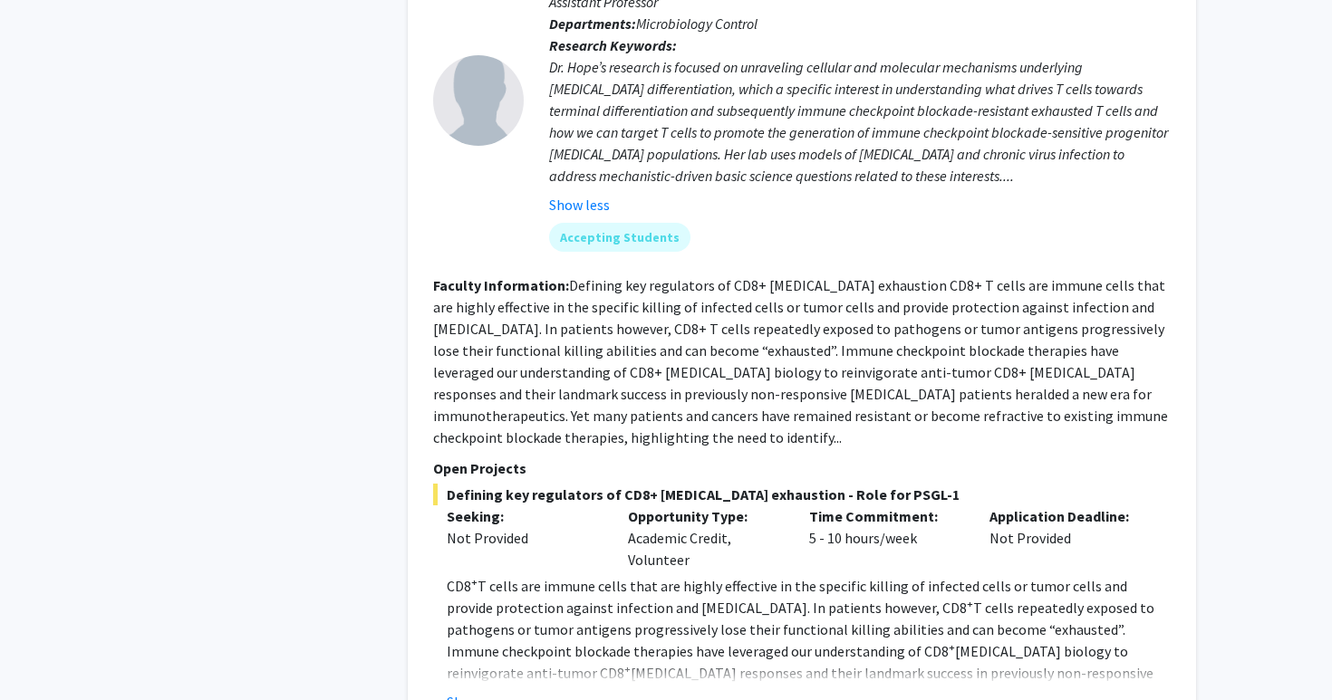
click at [564, 276] on fg-read-more "Defining key regulators of CD8+ [MEDICAL_DATA] exhaustion CD8+ T cells are immu…" at bounding box center [800, 361] width 735 height 170
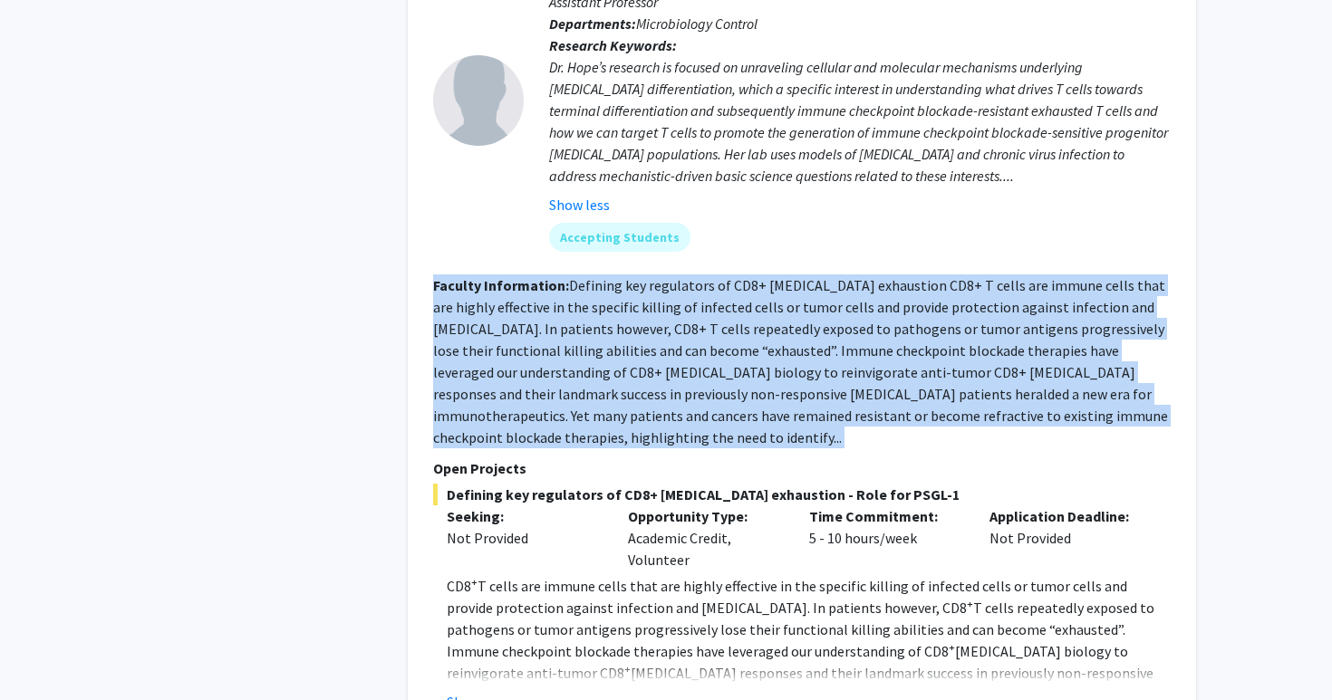
click at [564, 276] on fg-read-more "Defining key regulators of CD8+ [MEDICAL_DATA] exhaustion CD8+ T cells are immu…" at bounding box center [800, 361] width 735 height 170
click at [543, 287] on fg-read-more "Defining key regulators of CD8+ [MEDICAL_DATA] exhaustion CD8+ T cells are immu…" at bounding box center [800, 361] width 735 height 170
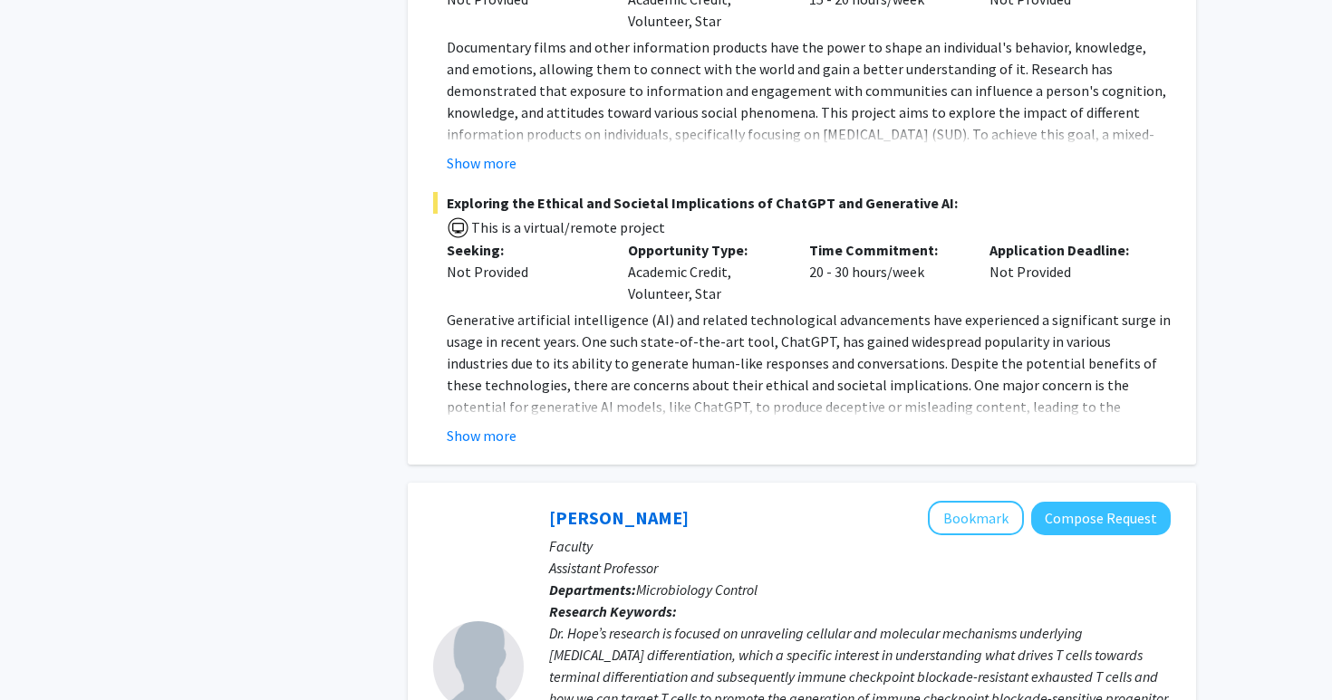
scroll to position [5503, 0]
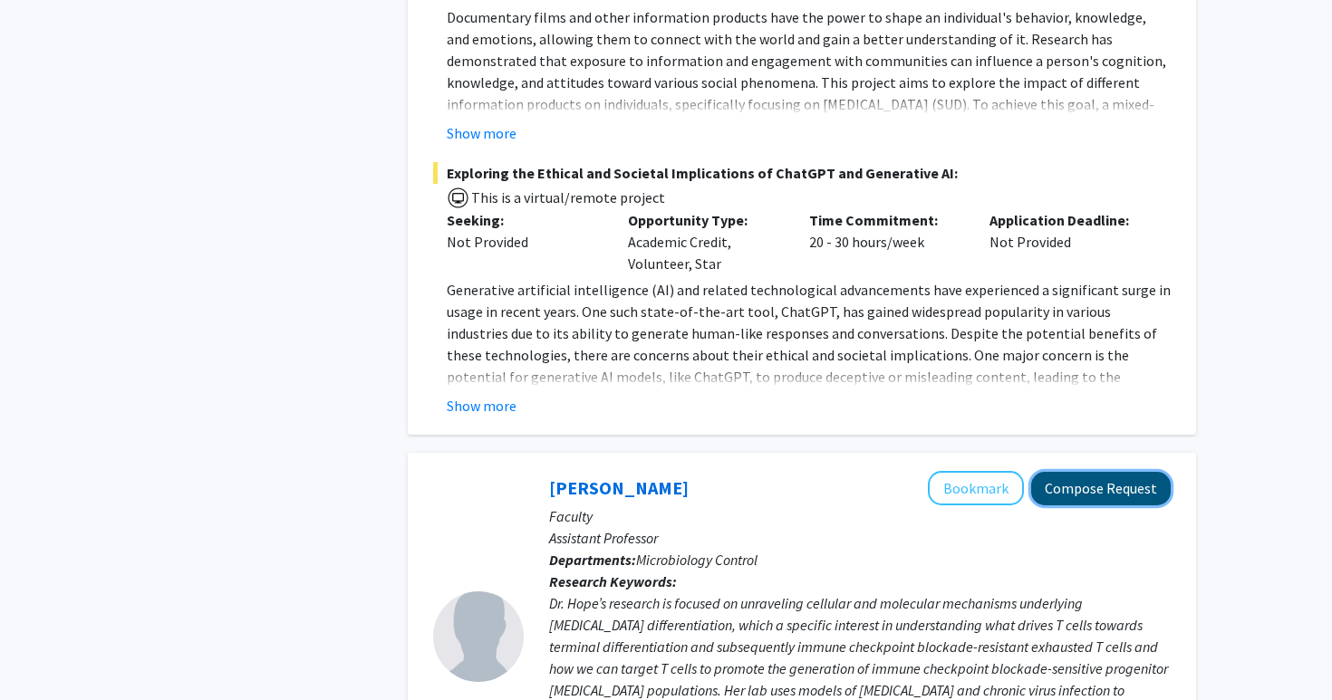
click at [1071, 472] on button "Compose Request" at bounding box center [1101, 489] width 140 height 34
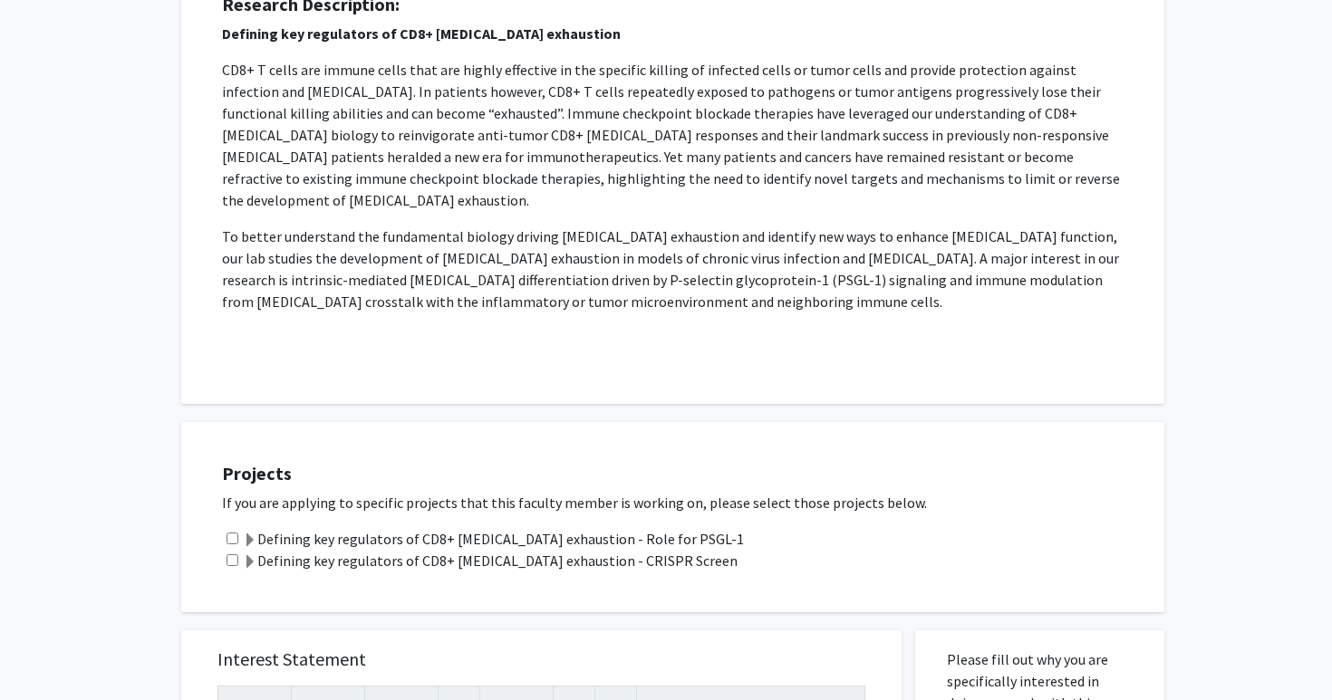
scroll to position [398, 0]
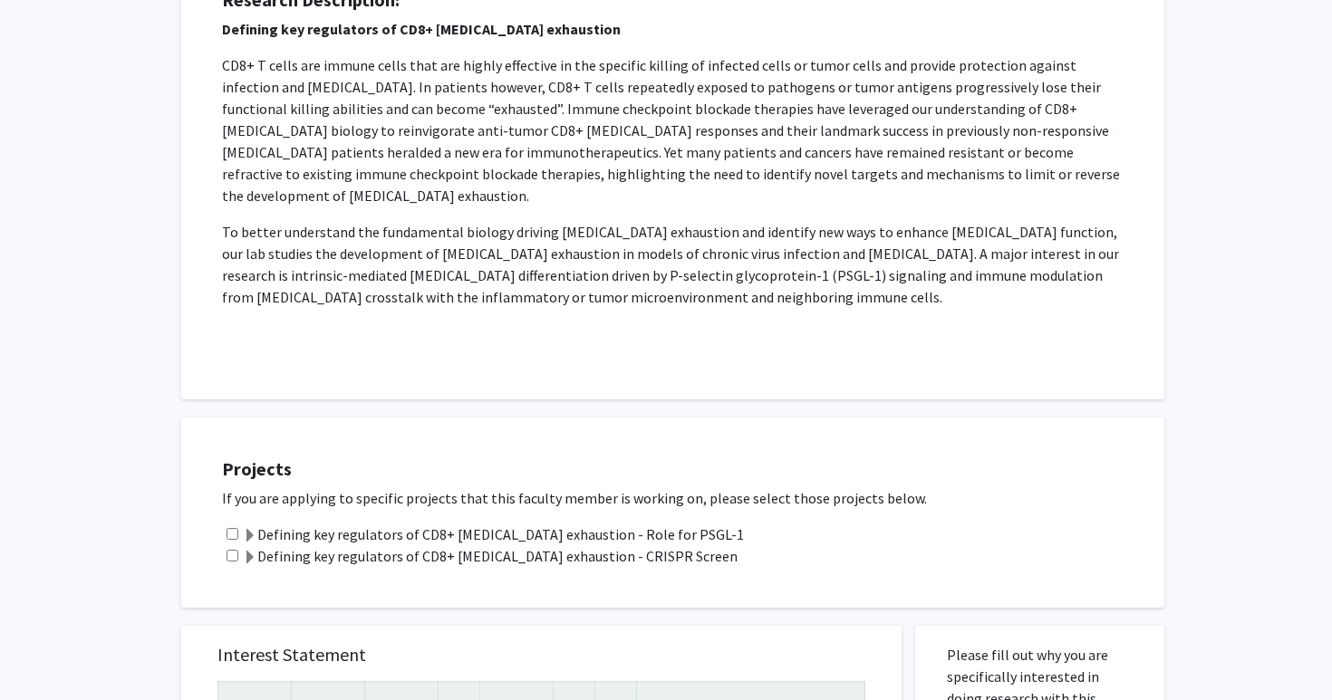
click at [924, 135] on p "CD8+ T cells are immune cells that are highly effective in the specific killing…" at bounding box center [673, 130] width 902 height 152
click at [873, 221] on p "To better understand the fundamental biology driving [MEDICAL_DATA] exhaustion …" at bounding box center [673, 264] width 902 height 87
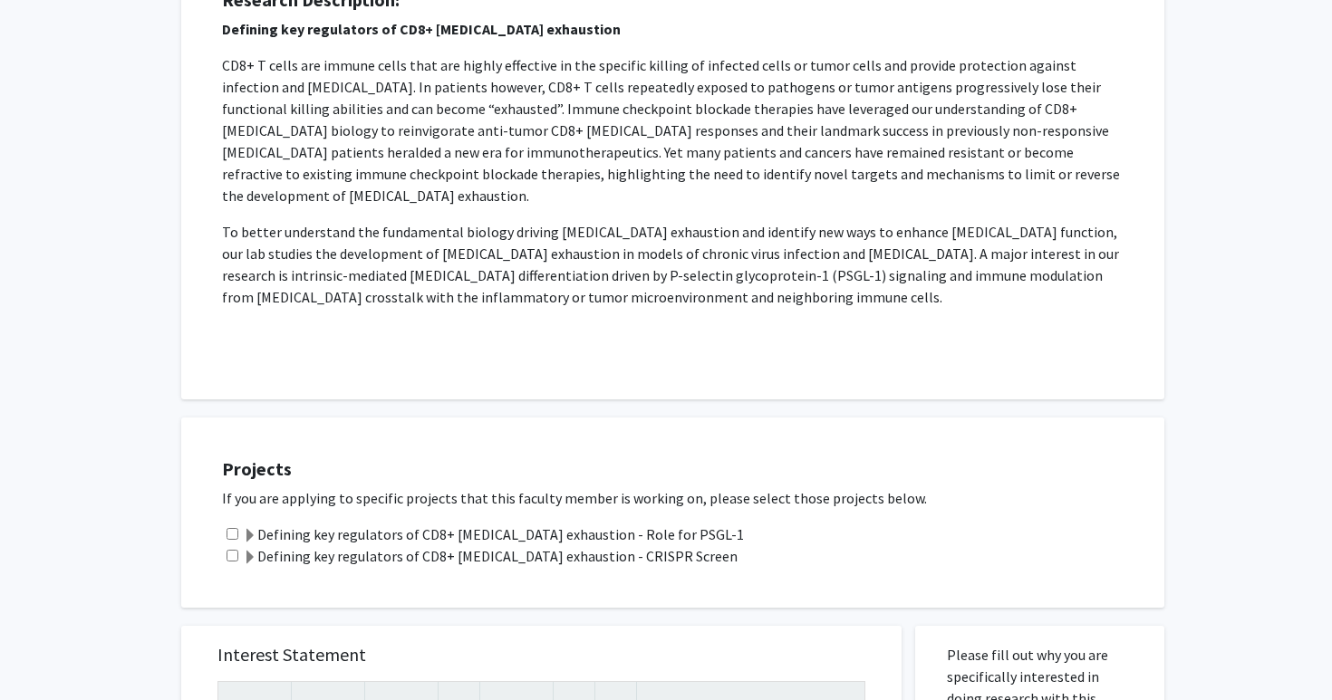
click at [873, 221] on p "To better understand the fundamental biology driving [MEDICAL_DATA] exhaustion …" at bounding box center [673, 264] width 902 height 87
click at [856, 247] on p "To better understand the fundamental biology driving [MEDICAL_DATA] exhaustion …" at bounding box center [673, 264] width 902 height 87
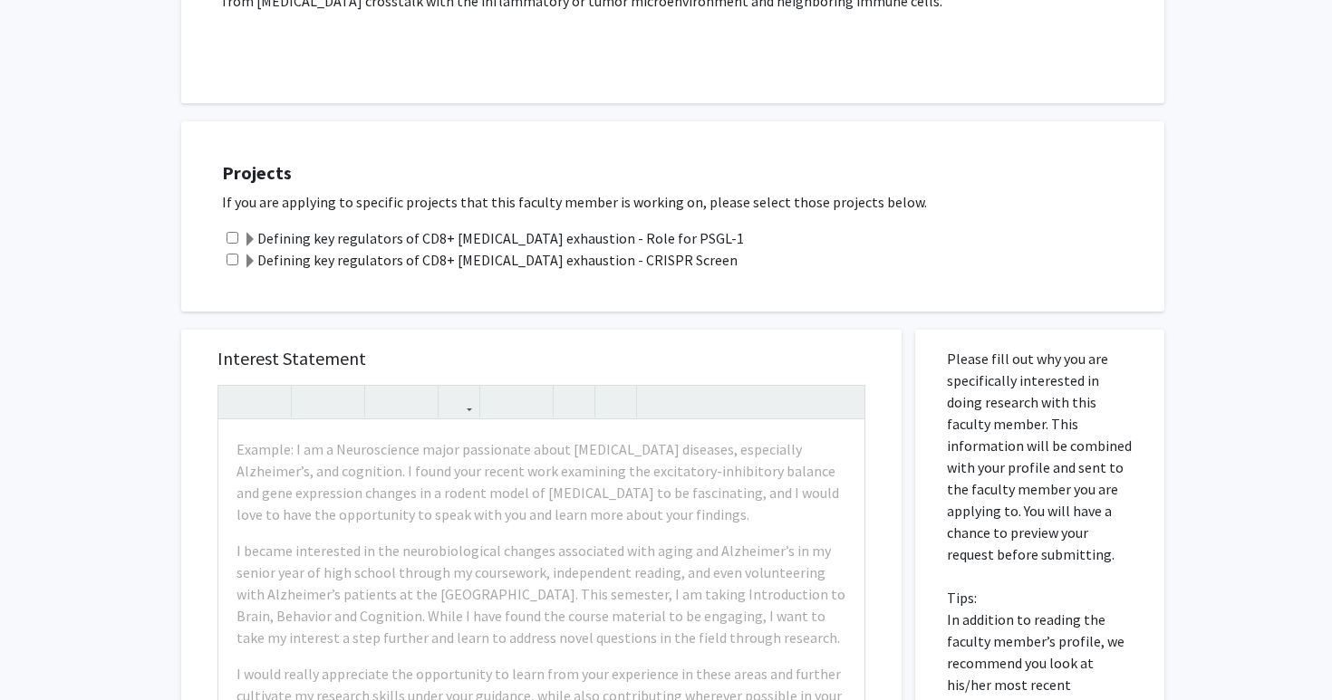
scroll to position [699, 0]
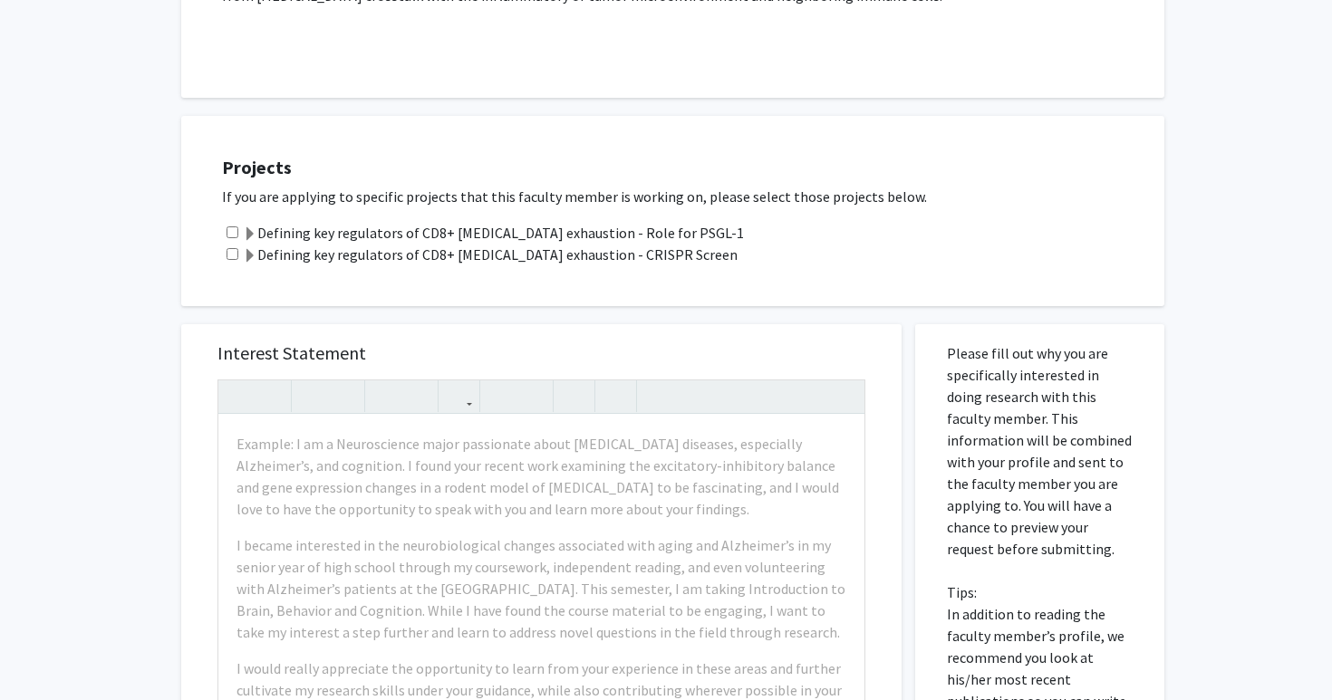
click at [235, 222] on div "Defining key regulators of CD8+ [MEDICAL_DATA] exhaustion - Role for PSGL-1" at bounding box center [684, 233] width 924 height 22
click at [236, 227] on input "checkbox" at bounding box center [233, 233] width 12 height 12
checkbox input "true"
click at [236, 248] on input "checkbox" at bounding box center [233, 254] width 12 height 12
checkbox input "true"
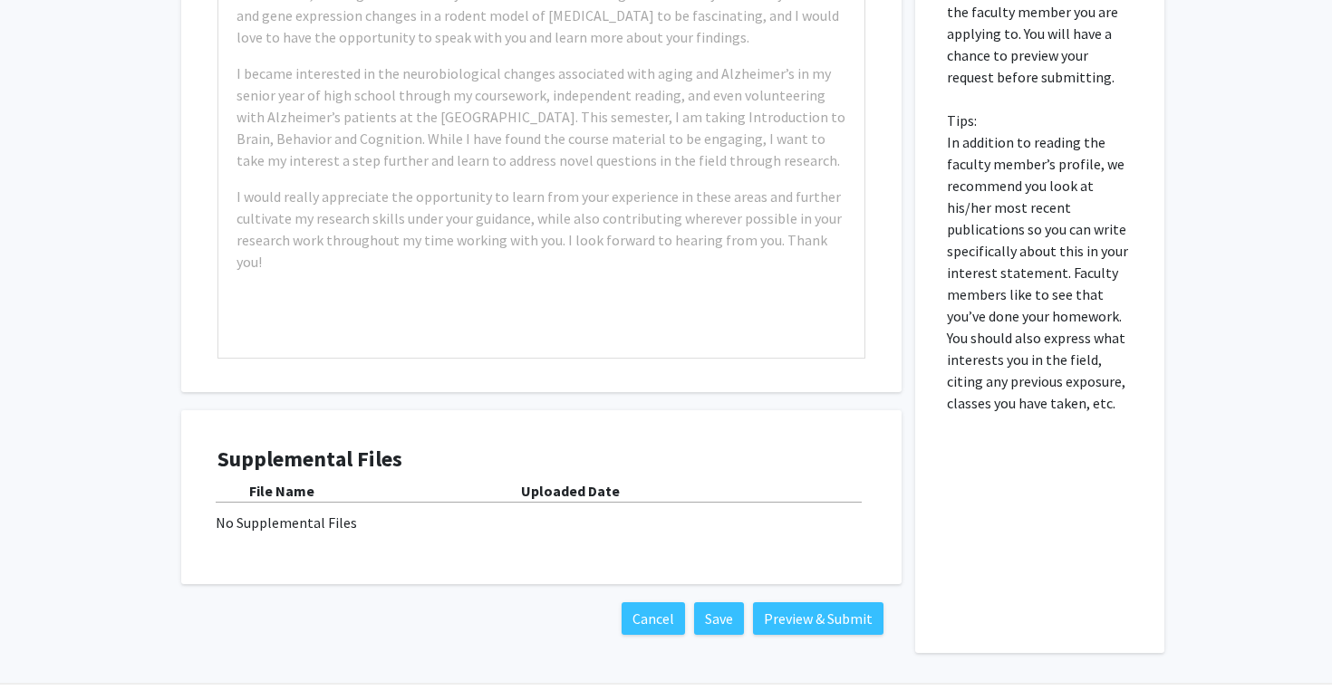
scroll to position [1168, 0]
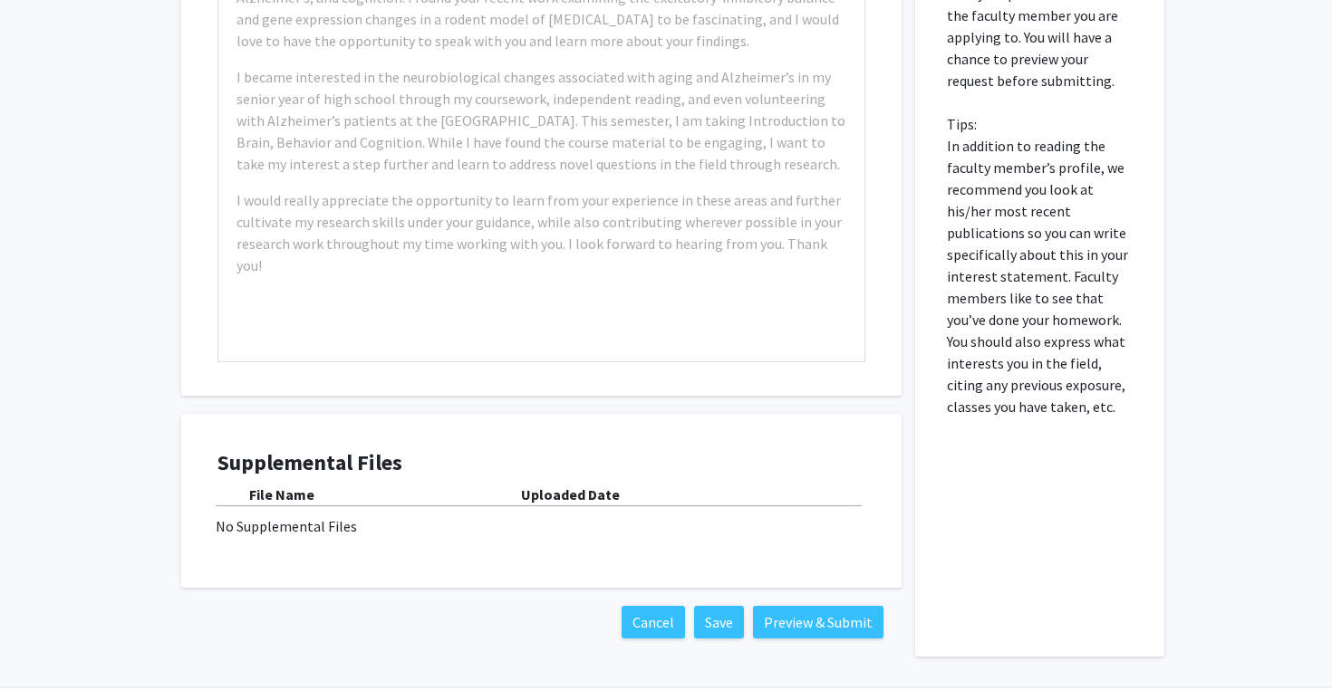
click at [997, 150] on p "Please fill out why you are specifically interested in doing research with this…" at bounding box center [1040, 146] width 186 height 544
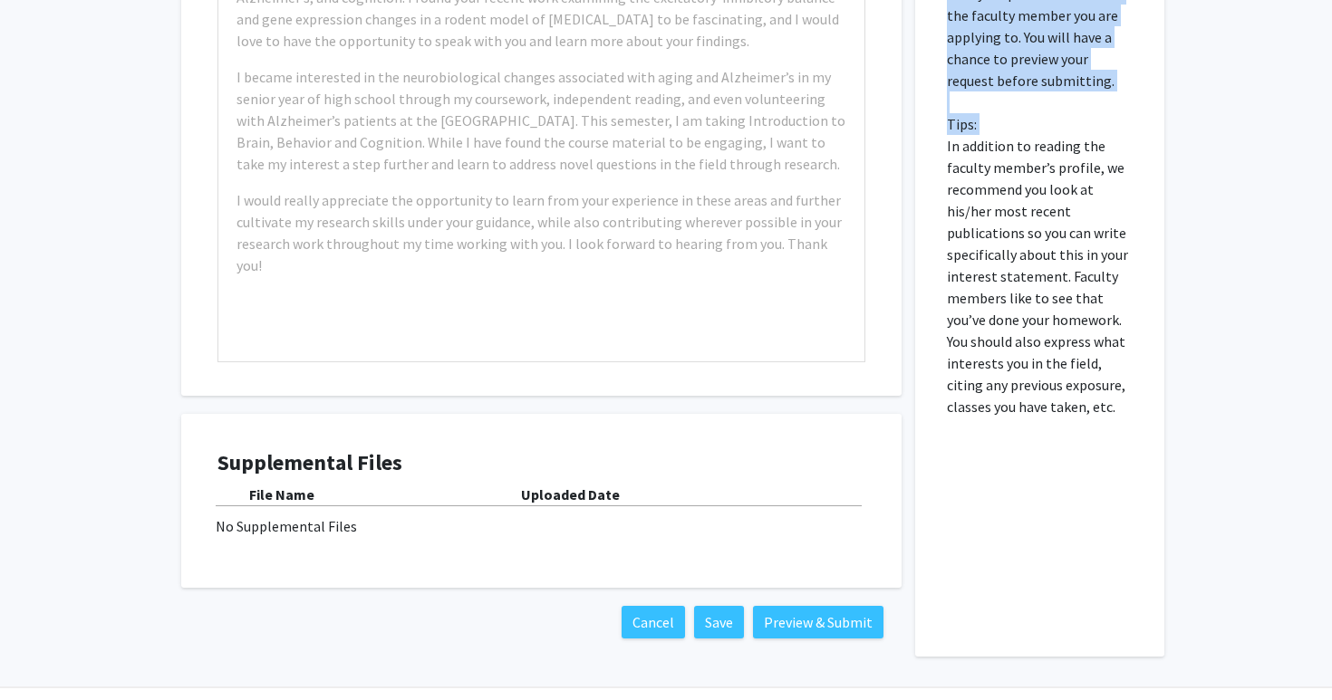
click at [991, 173] on p "Please fill out why you are specifically interested in doing research with this…" at bounding box center [1040, 146] width 186 height 544
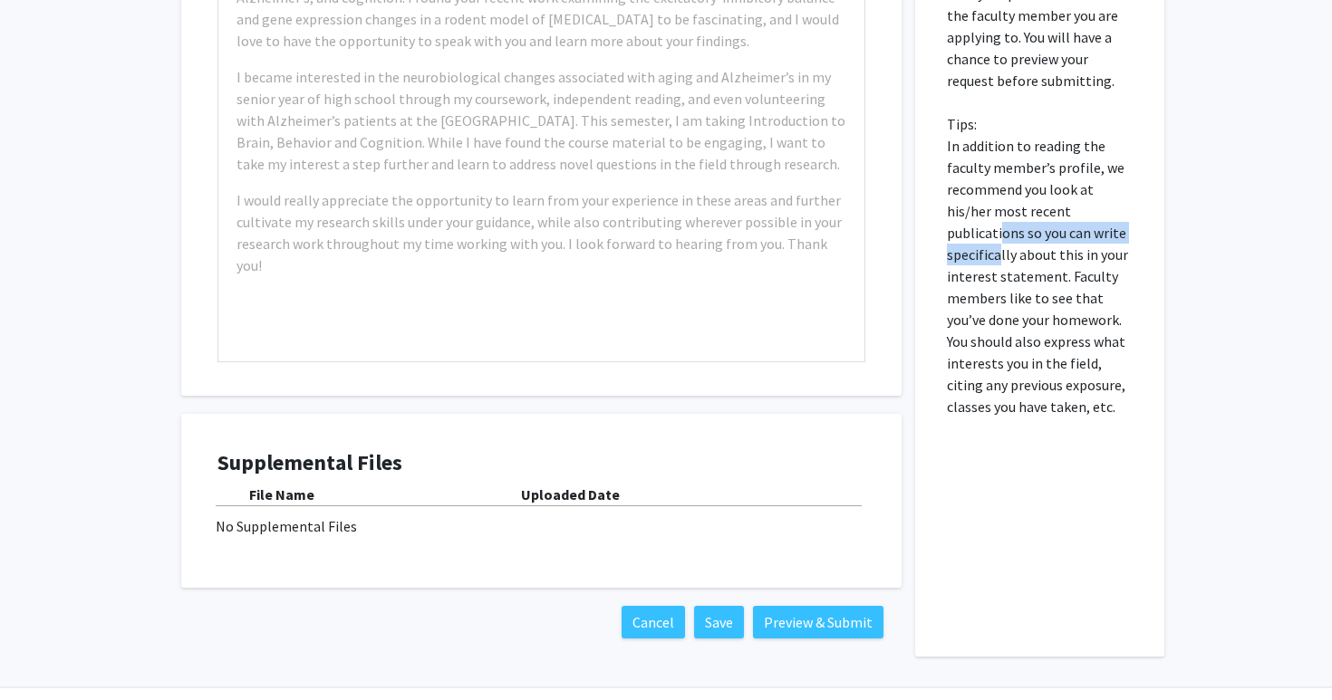
drag, startPoint x: 998, startPoint y: 202, endPoint x: 1000, endPoint y: 230, distance: 28.1
click at [1000, 230] on p "Please fill out why you are specifically interested in doing research with this…" at bounding box center [1040, 146] width 186 height 544
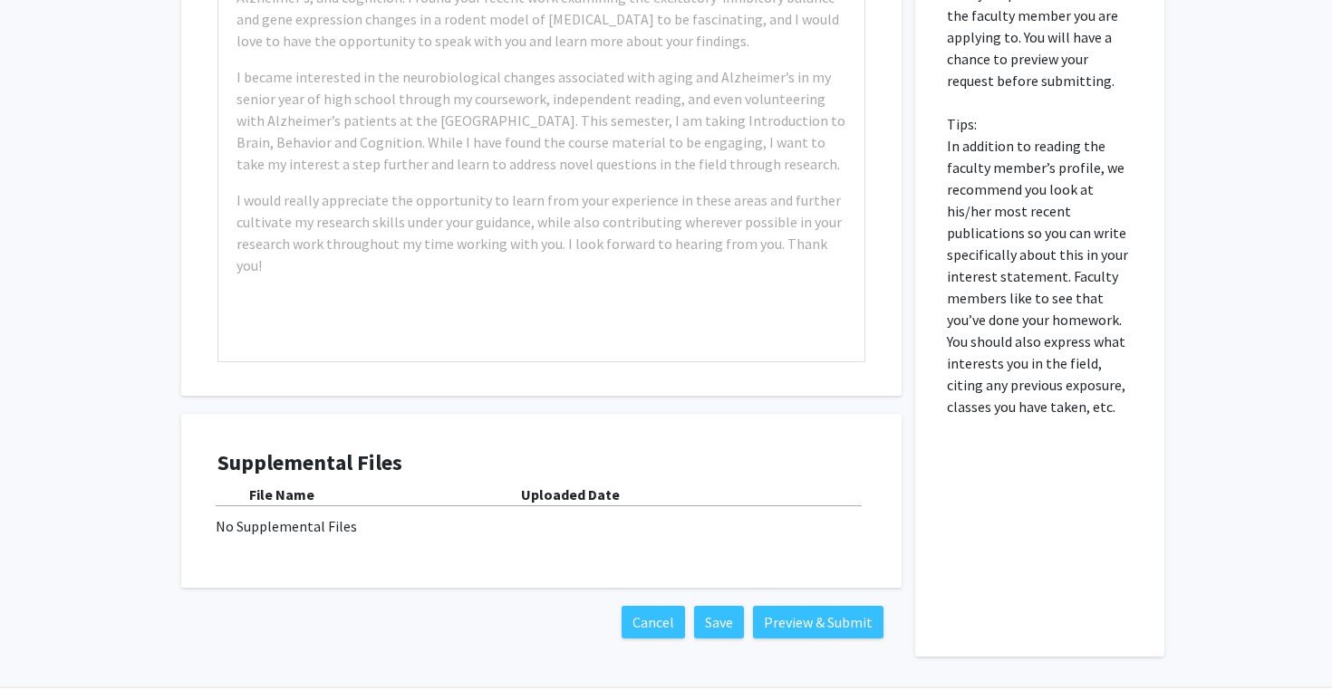
click at [998, 252] on p "Please fill out why you are specifically interested in doing research with this…" at bounding box center [1040, 146] width 186 height 544
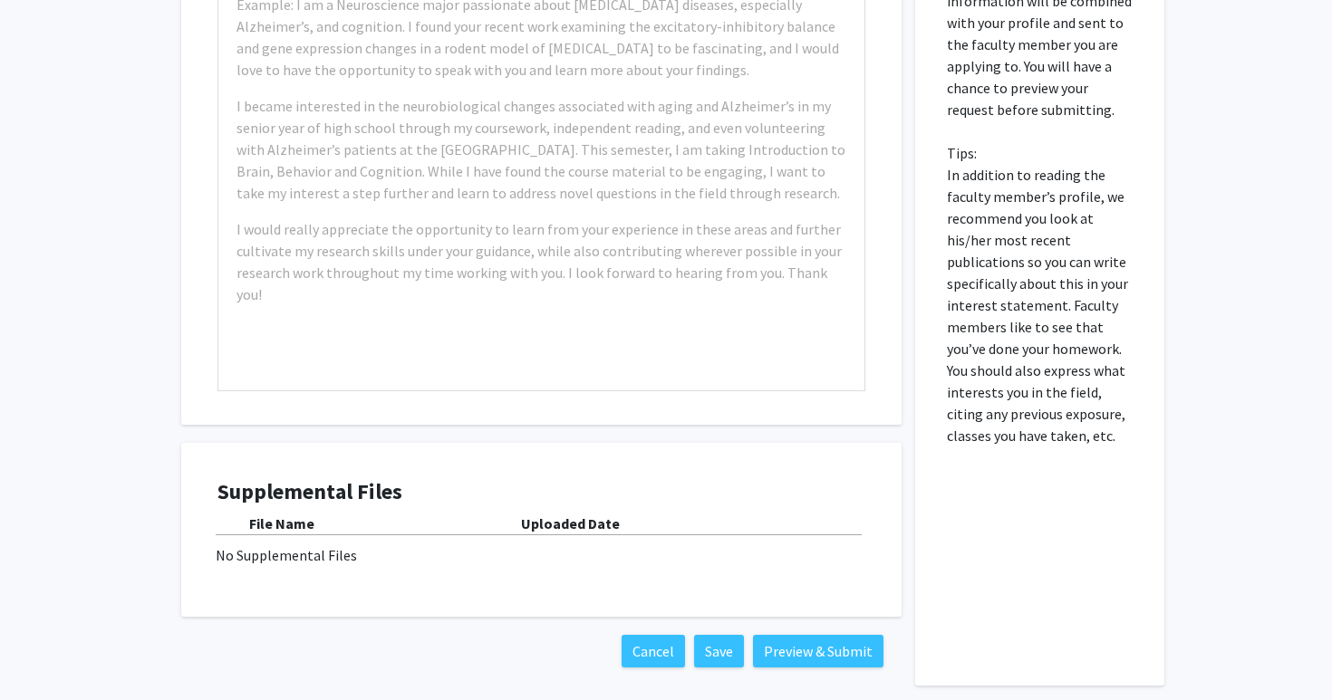
scroll to position [1138, 0]
click at [1007, 346] on p "Please fill out why you are specifically interested in doing research with this…" at bounding box center [1040, 176] width 186 height 544
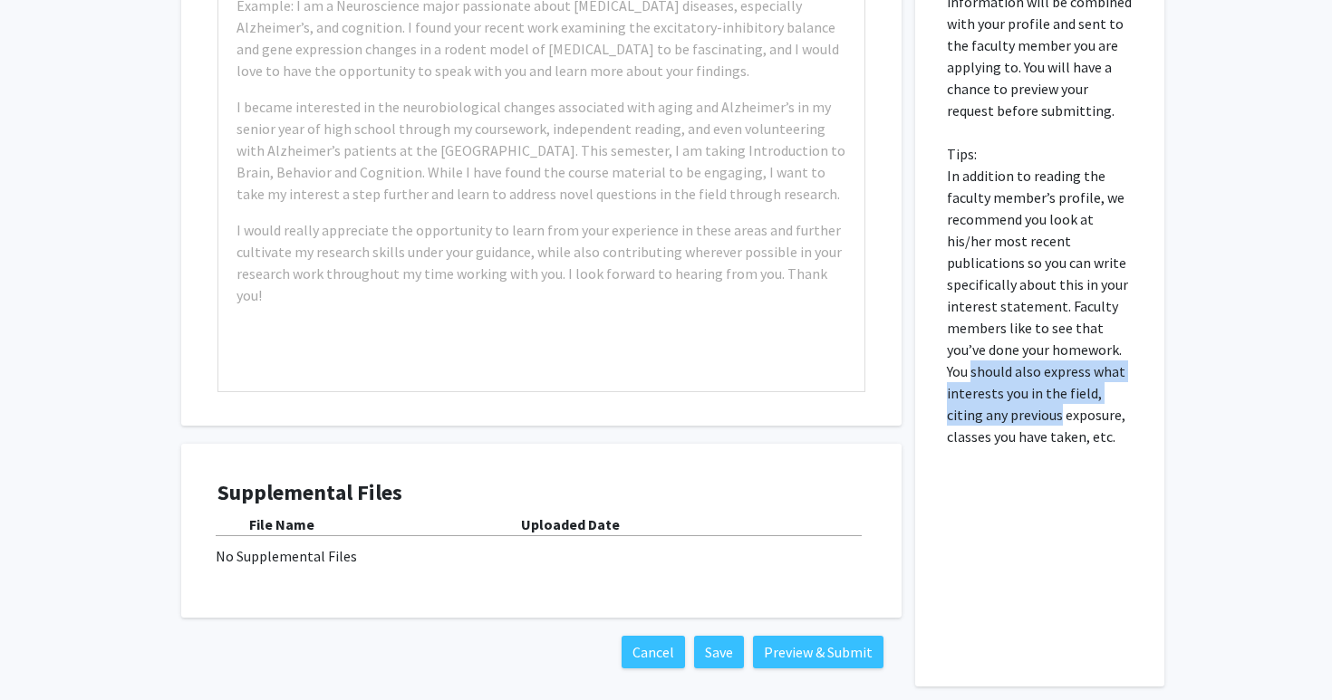
drag, startPoint x: 1007, startPoint y: 346, endPoint x: 1007, endPoint y: 393, distance: 47.1
click at [1007, 393] on p "Please fill out why you are specifically interested in doing research with this…" at bounding box center [1040, 176] width 186 height 544
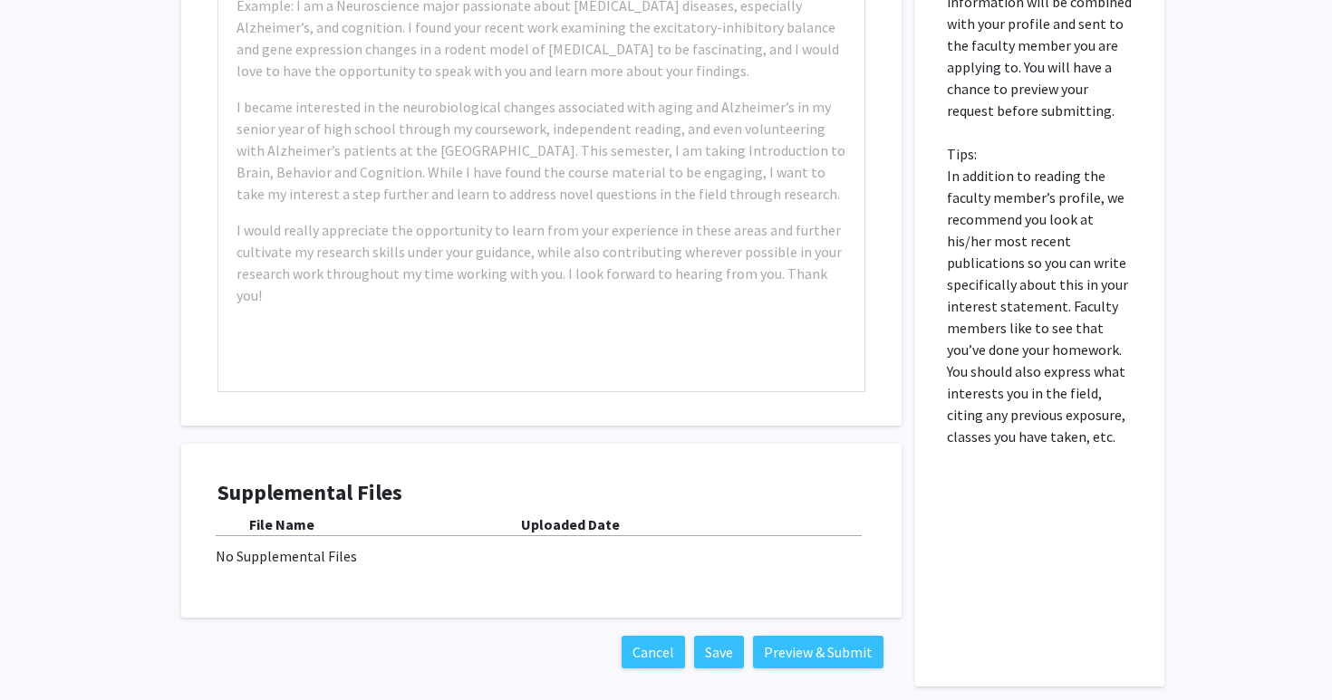
click at [994, 393] on p "Please fill out why you are specifically interested in doing research with this…" at bounding box center [1040, 176] width 186 height 544
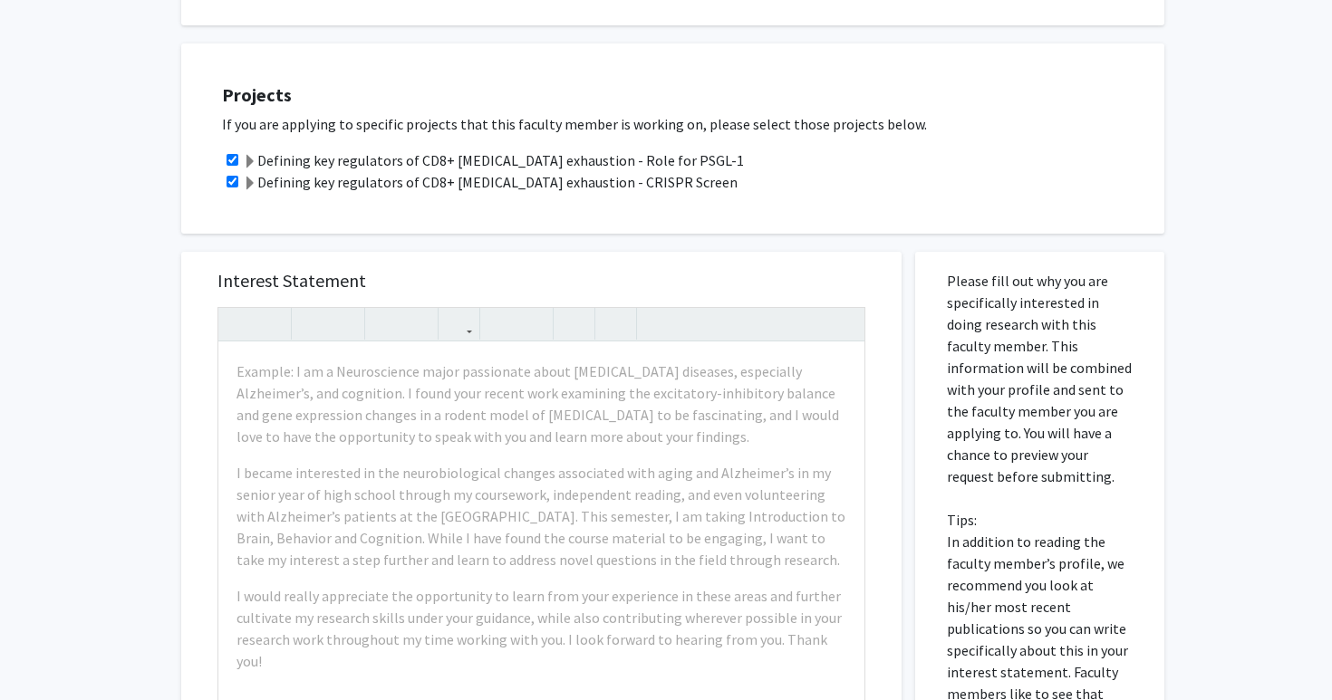
scroll to position [738, 0]
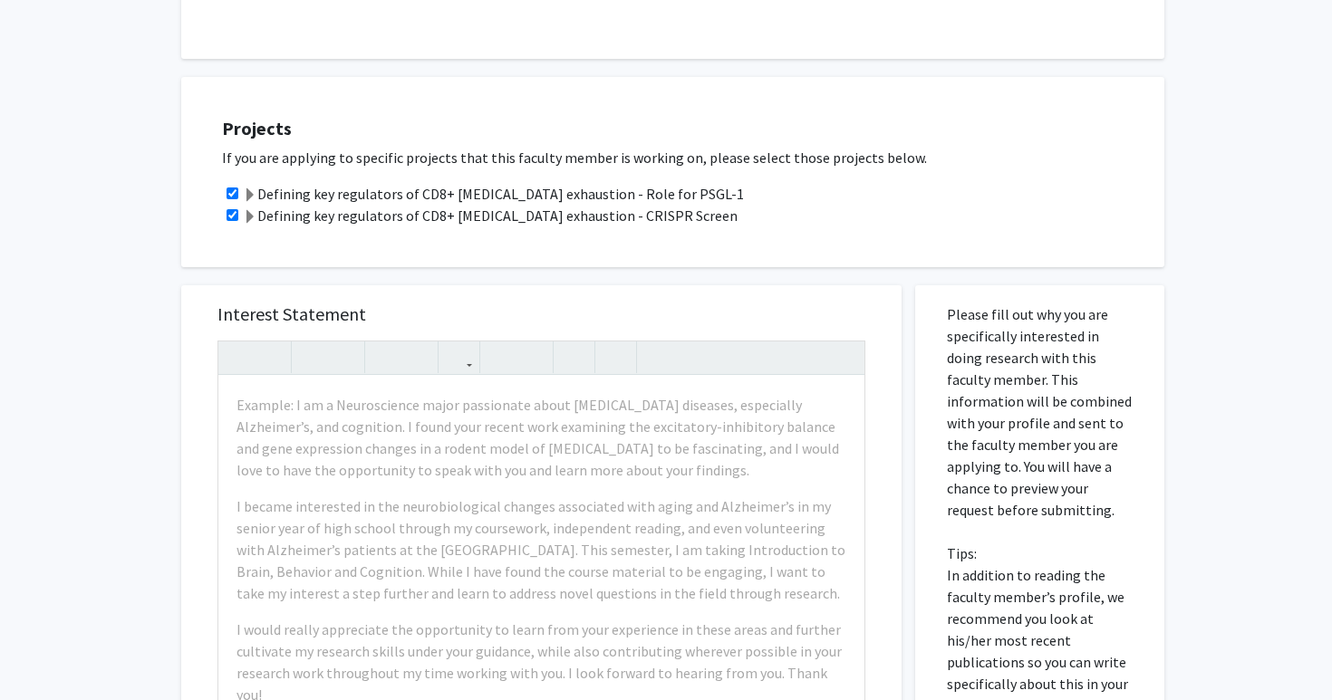
click at [994, 393] on p "Please fill out why you are specifically interested in doing research with this…" at bounding box center [1040, 576] width 186 height 544
click at [976, 390] on p "Please fill out why you are specifically interested in doing research with this…" at bounding box center [1040, 576] width 186 height 544
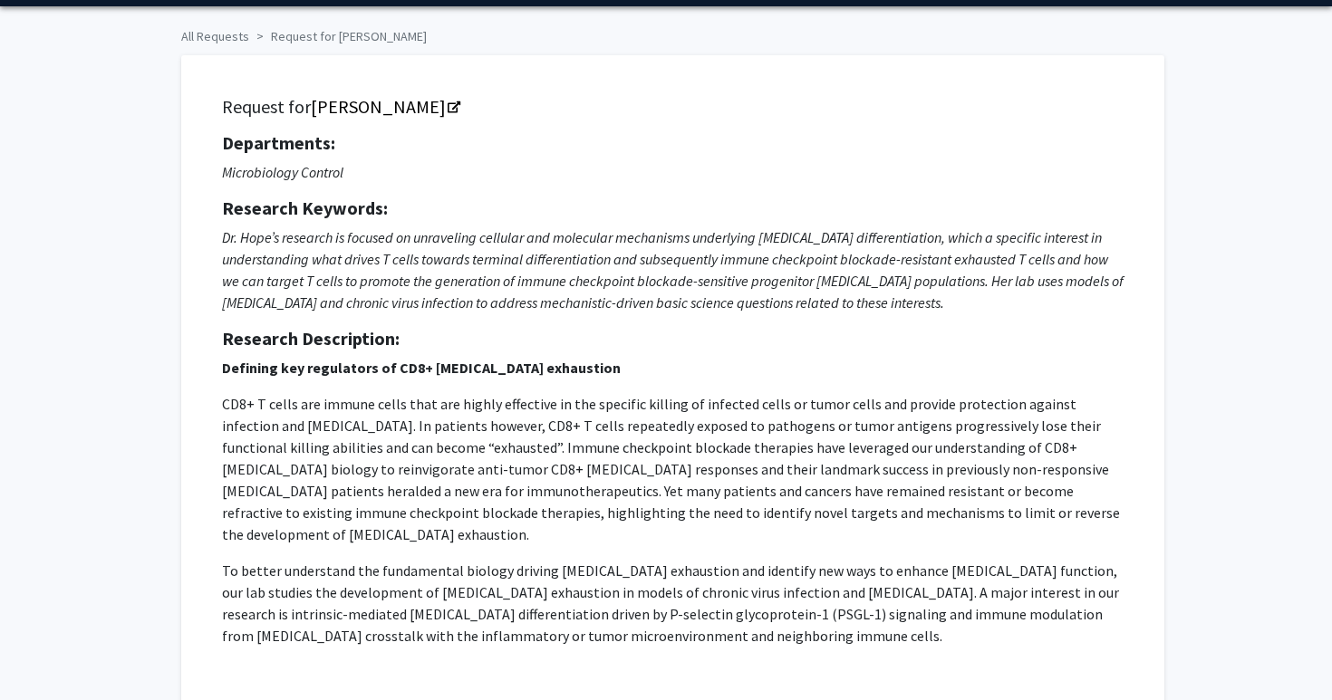
scroll to position [0, 0]
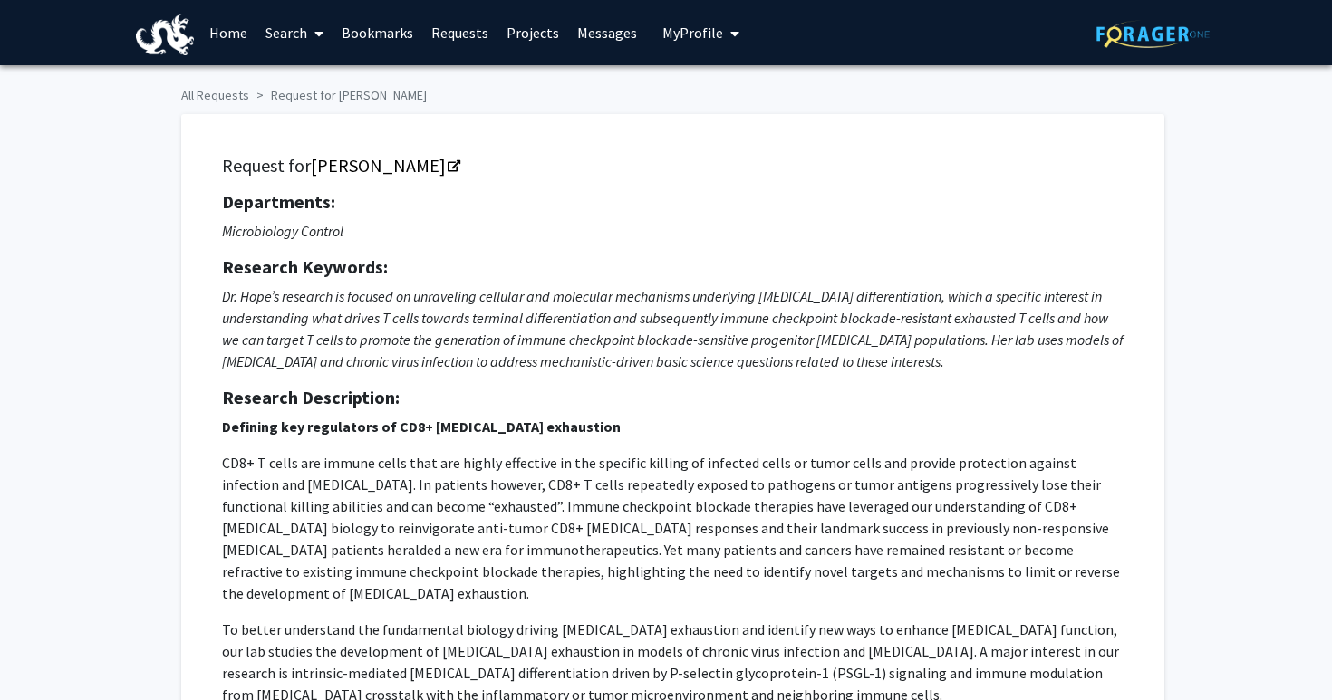
click at [976, 390] on h5 "Research Description:" at bounding box center [673, 398] width 902 height 22
click at [957, 377] on div "Departments: Microbiology Control Research Keywords: Dr. Hope’s research is foc…" at bounding box center [673, 466] width 902 height 551
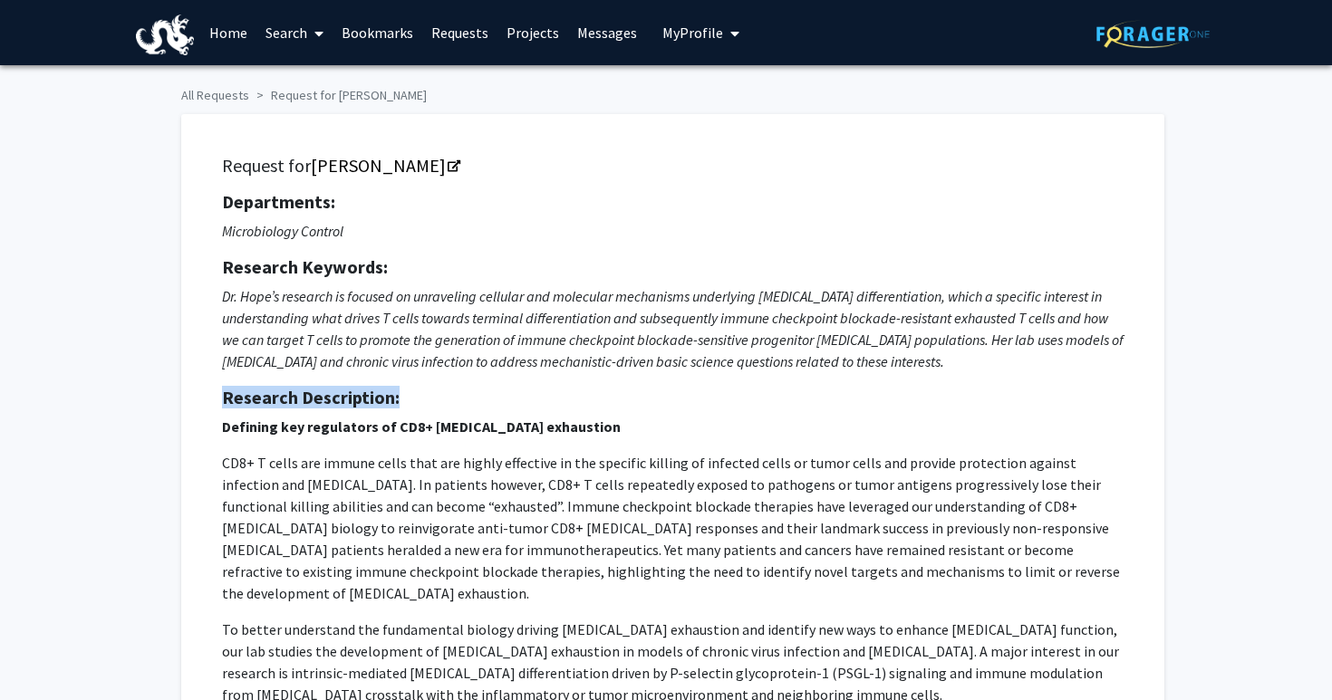
click at [957, 377] on div "Departments: Microbiology Control Research Keywords: Dr. Hope’s research is foc…" at bounding box center [673, 466] width 902 height 551
click at [942, 363] on p "Dr. Hope’s research is focused on unraveling cellular and molecular mechanisms …" at bounding box center [673, 328] width 902 height 87
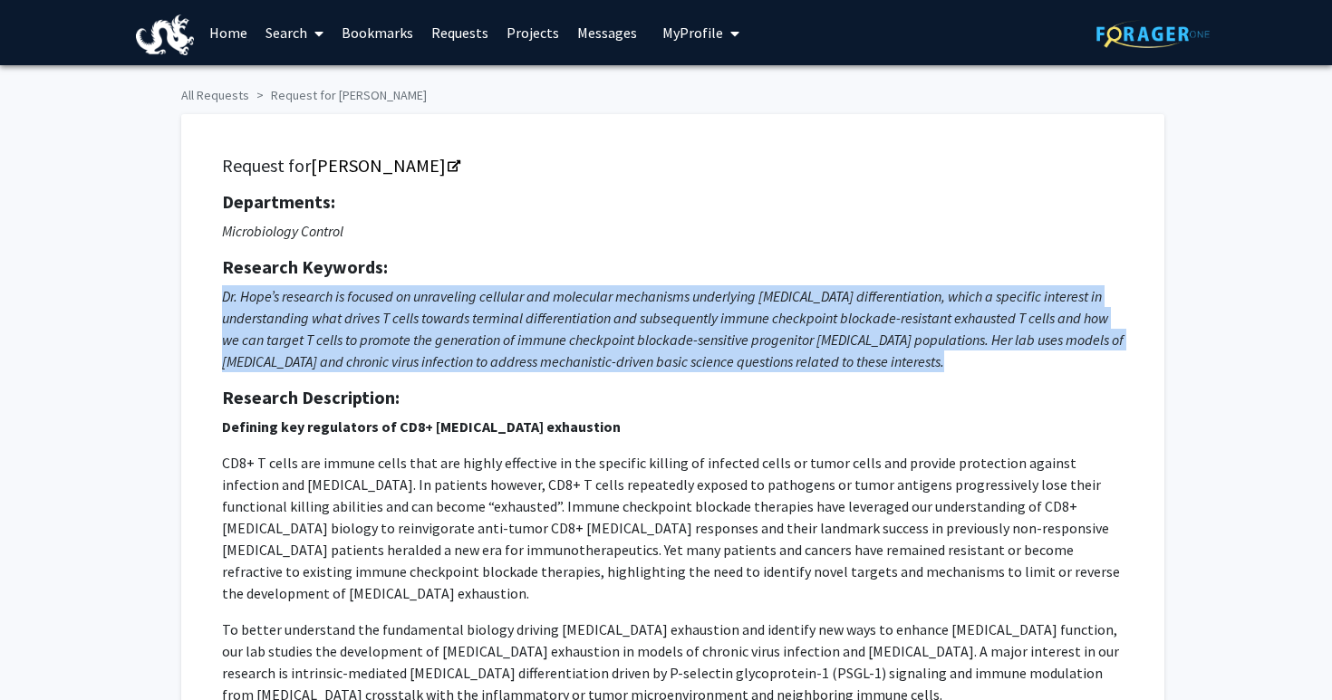
click at [942, 363] on p "Dr. Hope’s research is focused on unraveling cellular and molecular mechanisms …" at bounding box center [673, 328] width 902 height 87
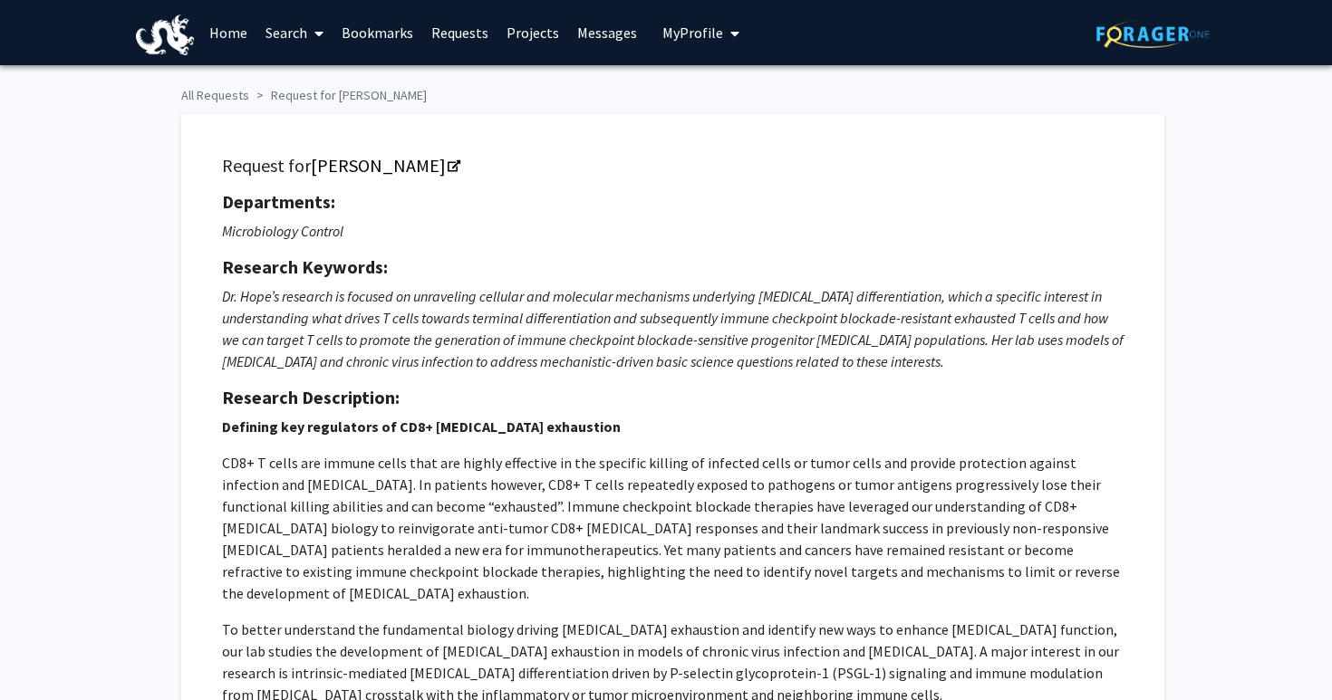
click at [908, 462] on p "CD8+ T cells are immune cells that are highly effective in the specific killing…" at bounding box center [673, 528] width 902 height 152
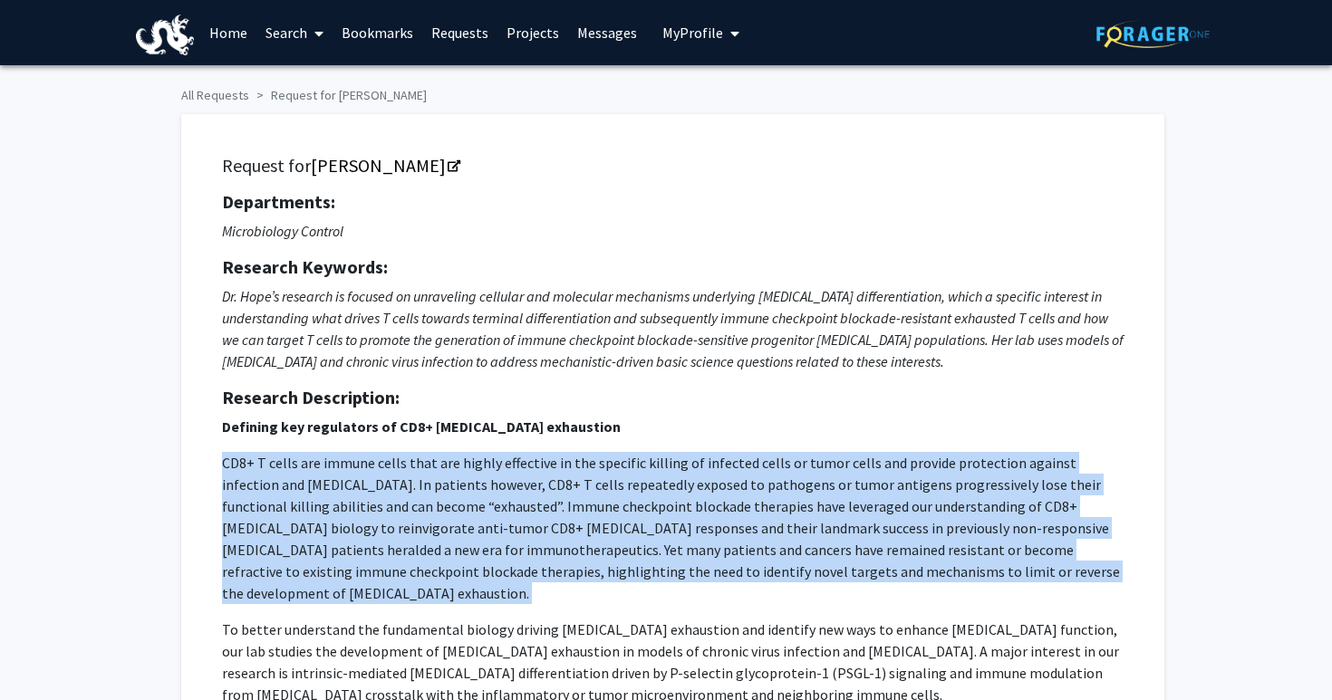
click at [908, 462] on p "CD8+ T cells are immune cells that are highly effective in the specific killing…" at bounding box center [673, 528] width 902 height 152
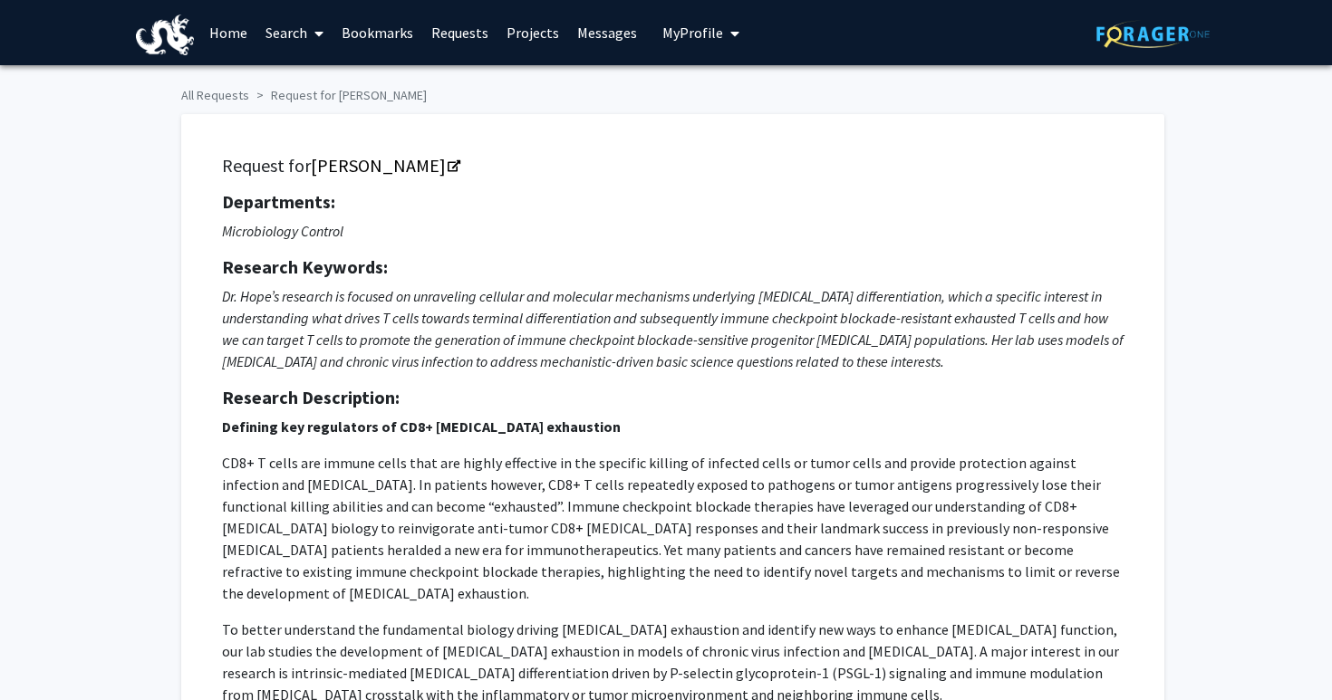
click at [869, 468] on p "CD8+ T cells are immune cells that are highly effective in the specific killing…" at bounding box center [673, 528] width 902 height 152
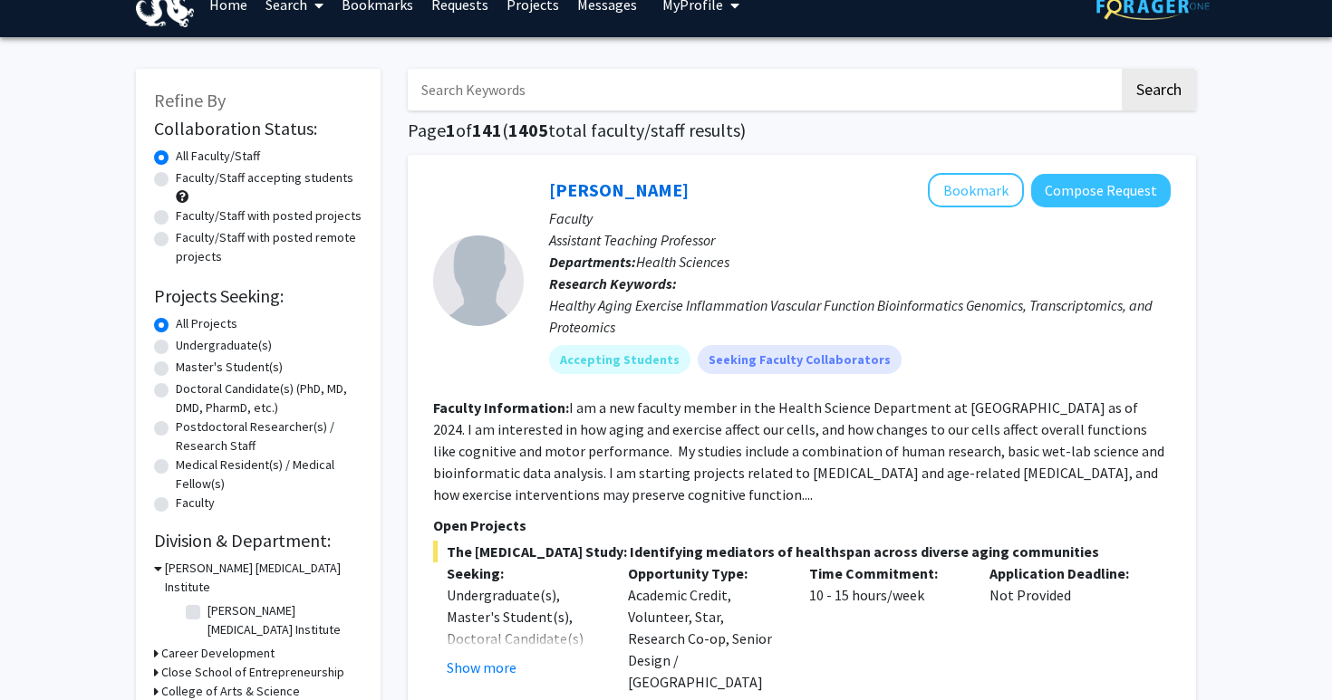
scroll to position [30, 0]
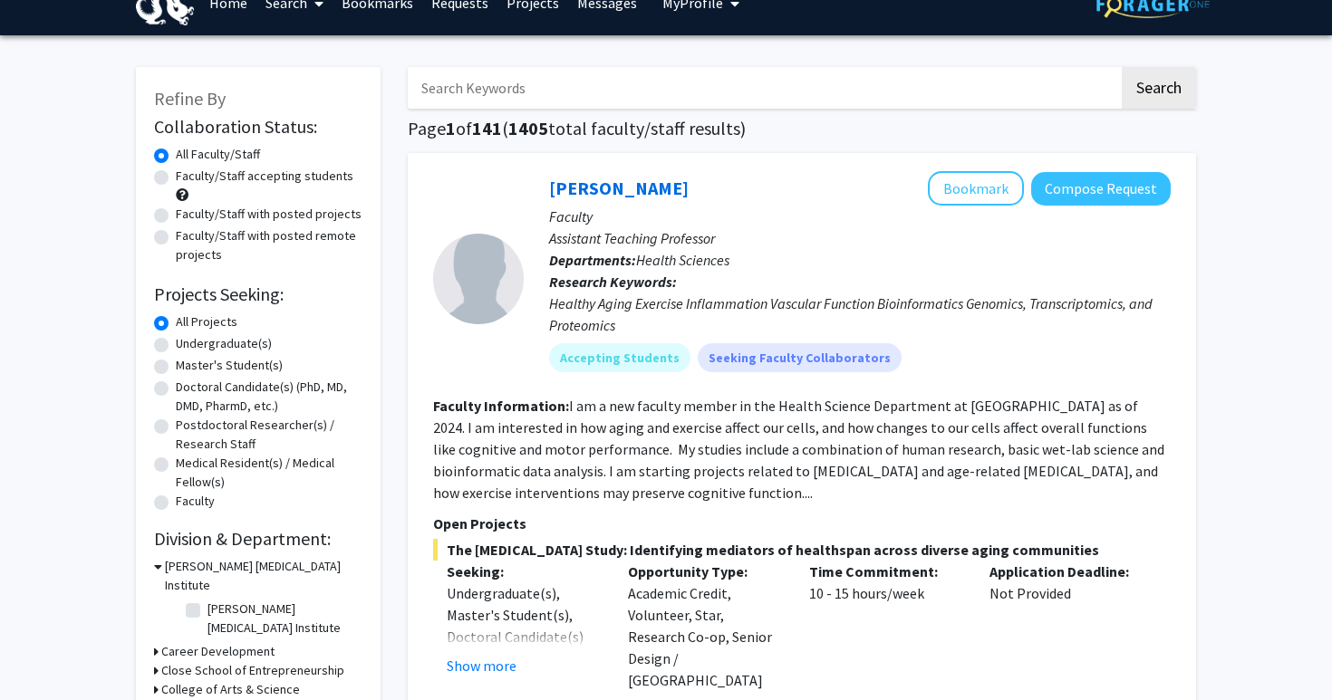
click at [536, 78] on input "Search Keywords" at bounding box center [763, 88] width 711 height 42
type input "lane"
click at [1122, 67] on button "Search" at bounding box center [1159, 88] width 74 height 42
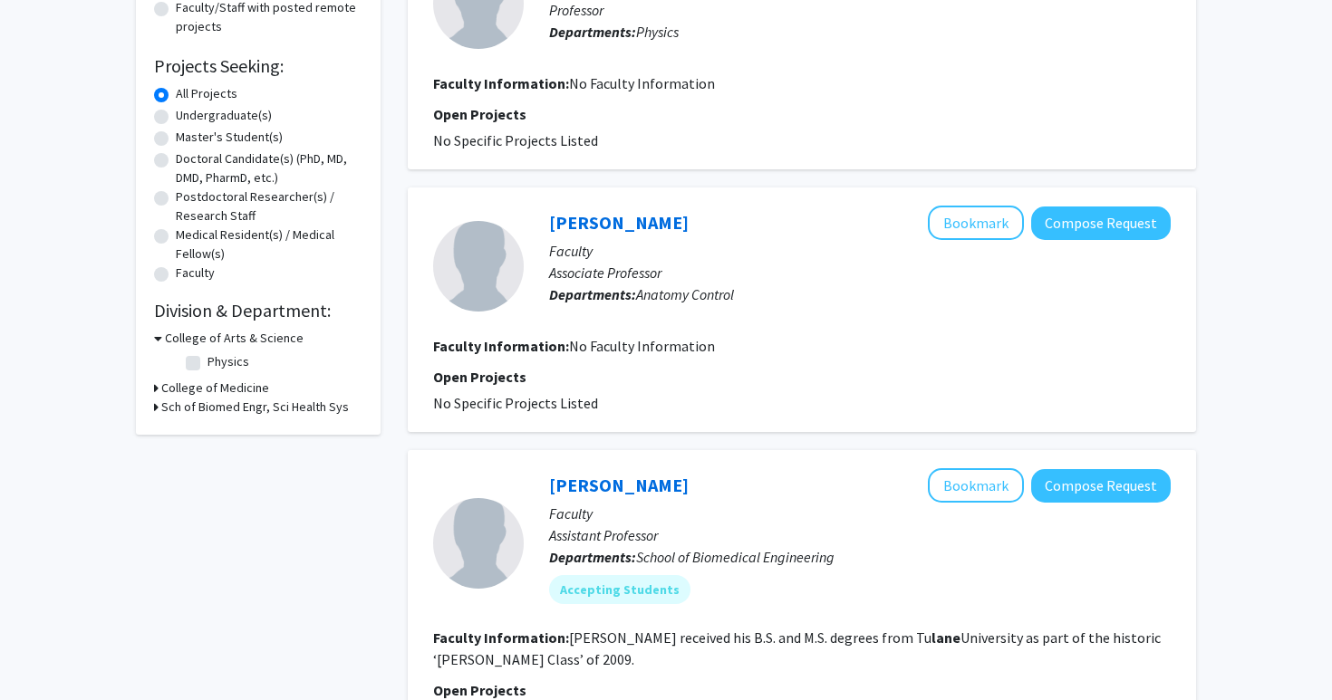
scroll to position [285, 0]
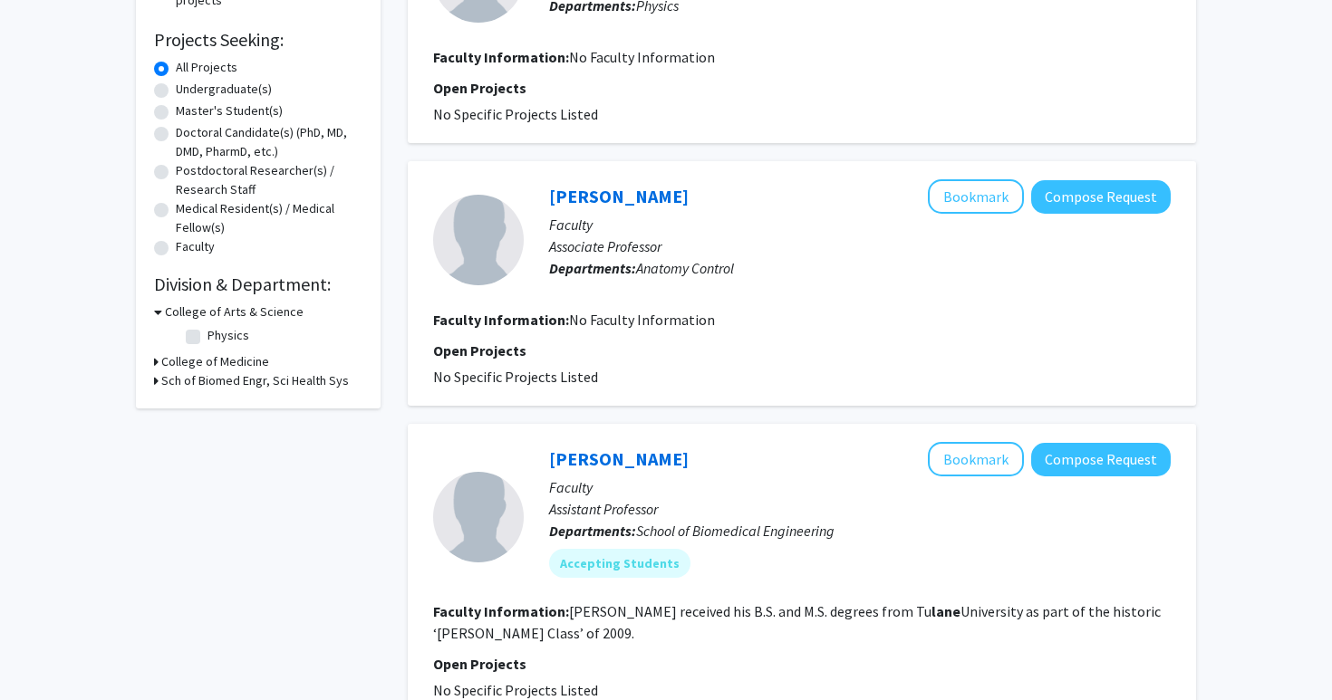
click at [719, 332] on fg-search-faculty "[PERSON_NAME] Bookmark Compose Request Faculty Associate Professor Departments:…" at bounding box center [802, 283] width 738 height 208
click at [697, 331] on fg-search-faculty "[PERSON_NAME] Bookmark Compose Request Faculty Associate Professor Departments:…" at bounding box center [802, 283] width 738 height 208
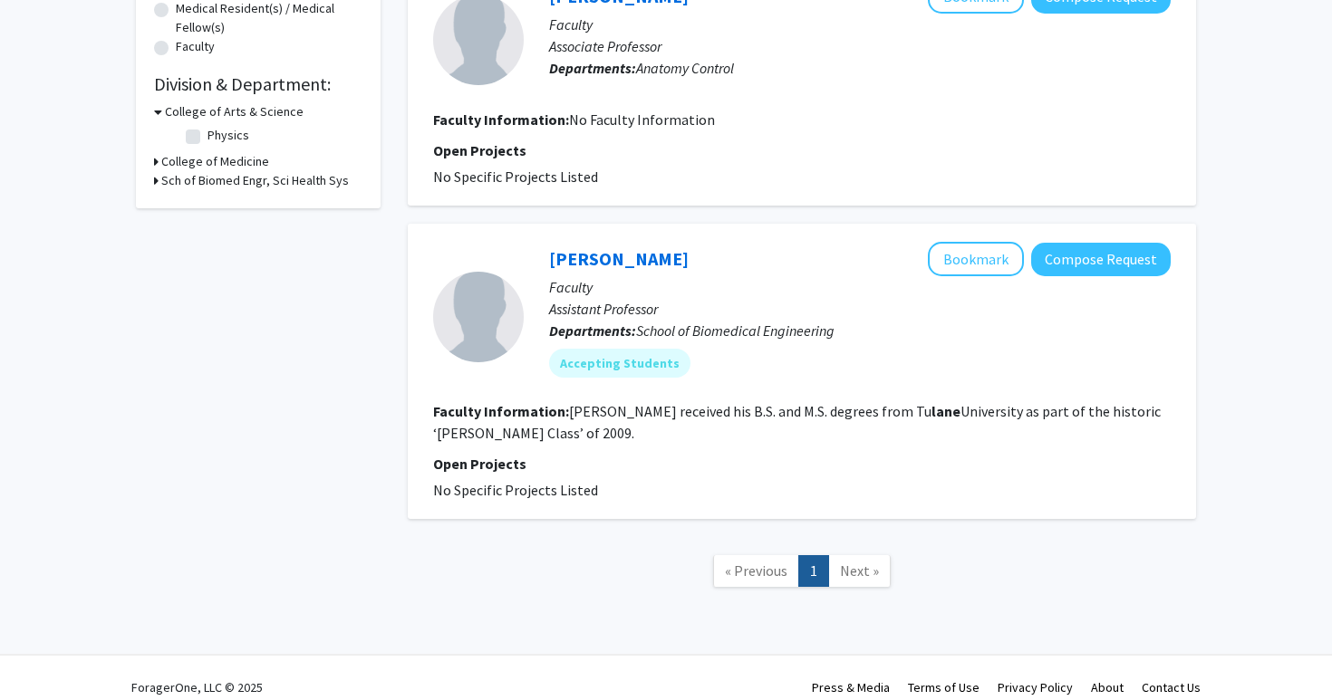
scroll to position [488, 0]
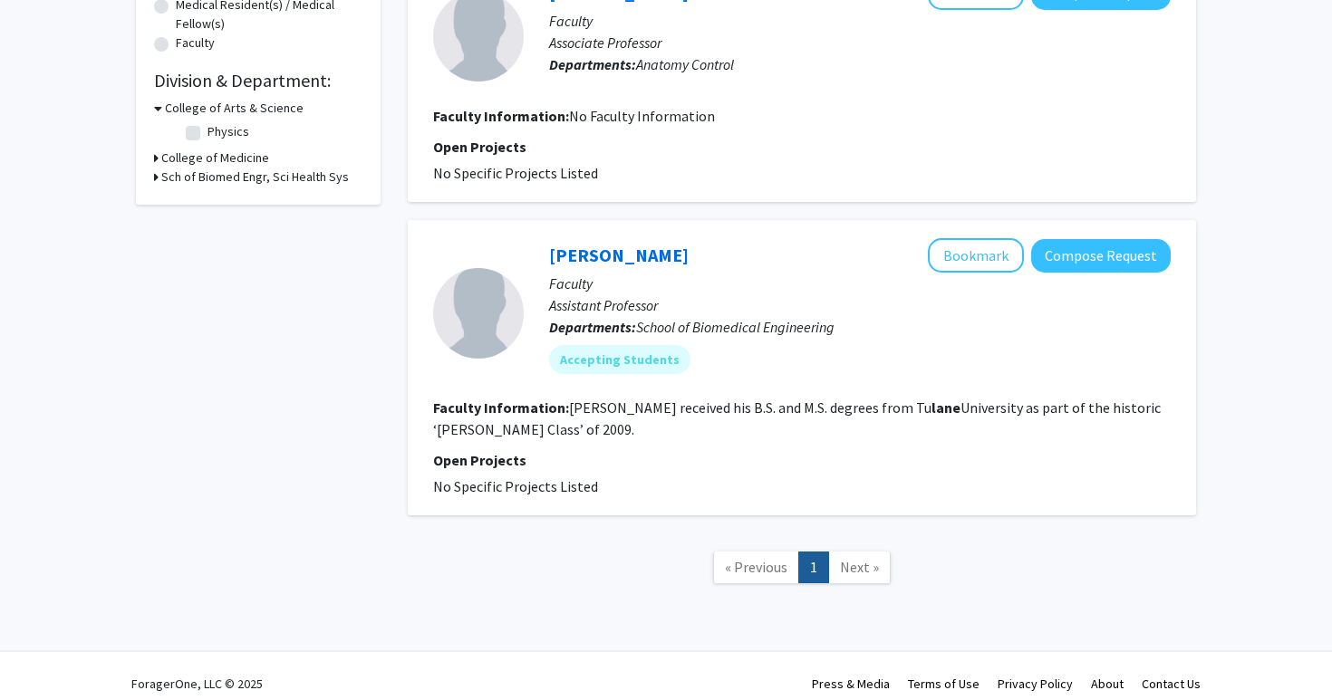
click at [663, 410] on fg-read-more "[PERSON_NAME] received his B.S. and M.S. degrees from [GEOGRAPHIC_DATA] as part…" at bounding box center [797, 419] width 728 height 40
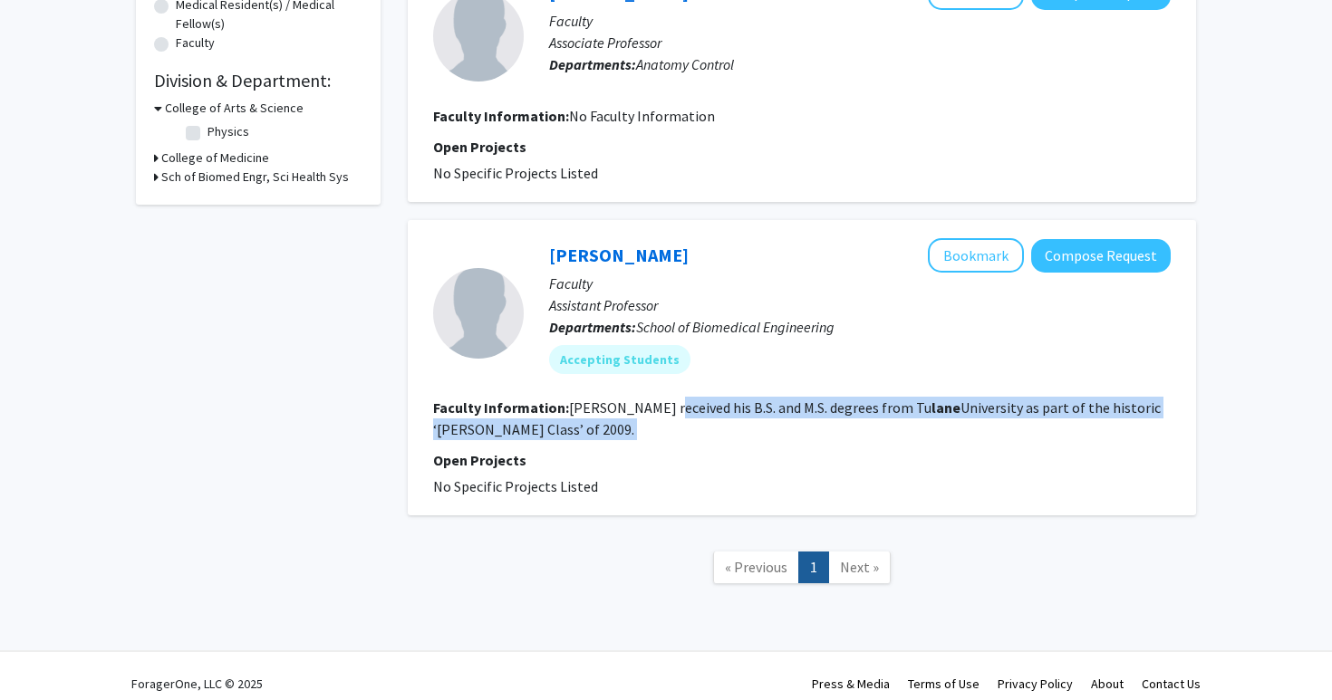
drag, startPoint x: 663, startPoint y: 410, endPoint x: 663, endPoint y: 429, distance: 18.1
click at [663, 429] on section "Faculty Information: [PERSON_NAME] received his B.S. and M.S. degrees from [GEO…" at bounding box center [802, 418] width 738 height 43
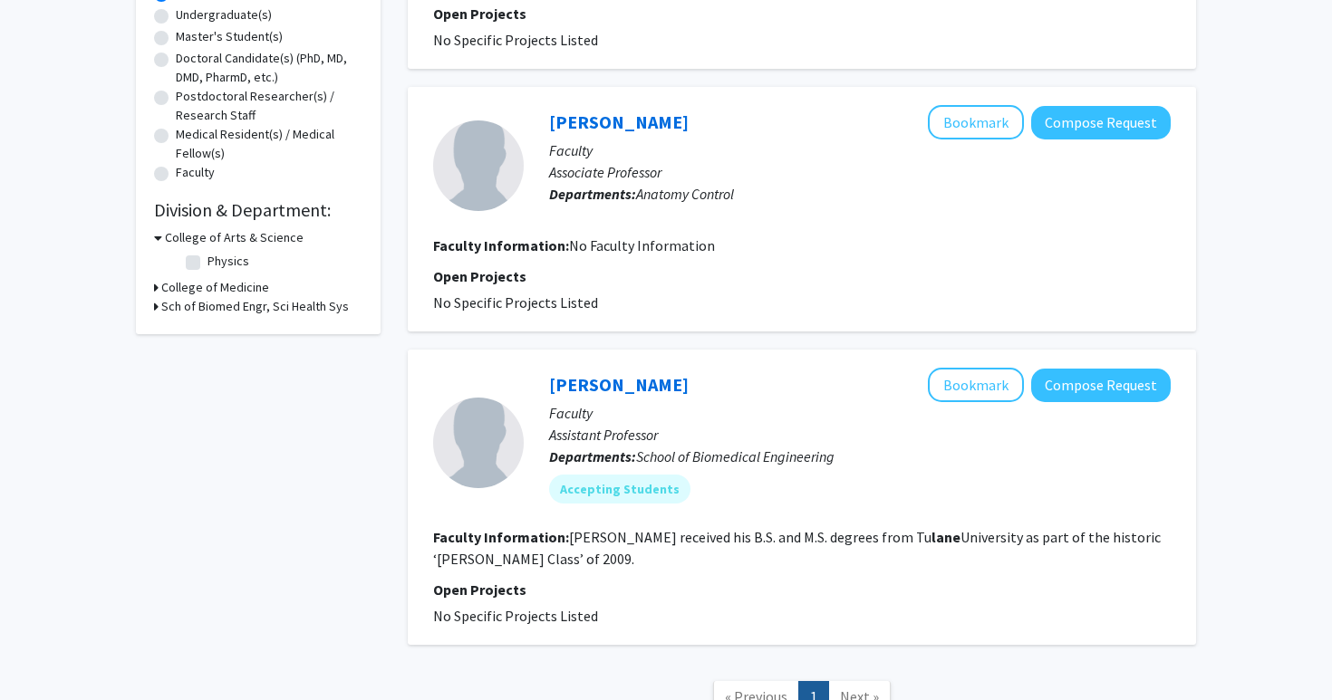
scroll to position [0, 0]
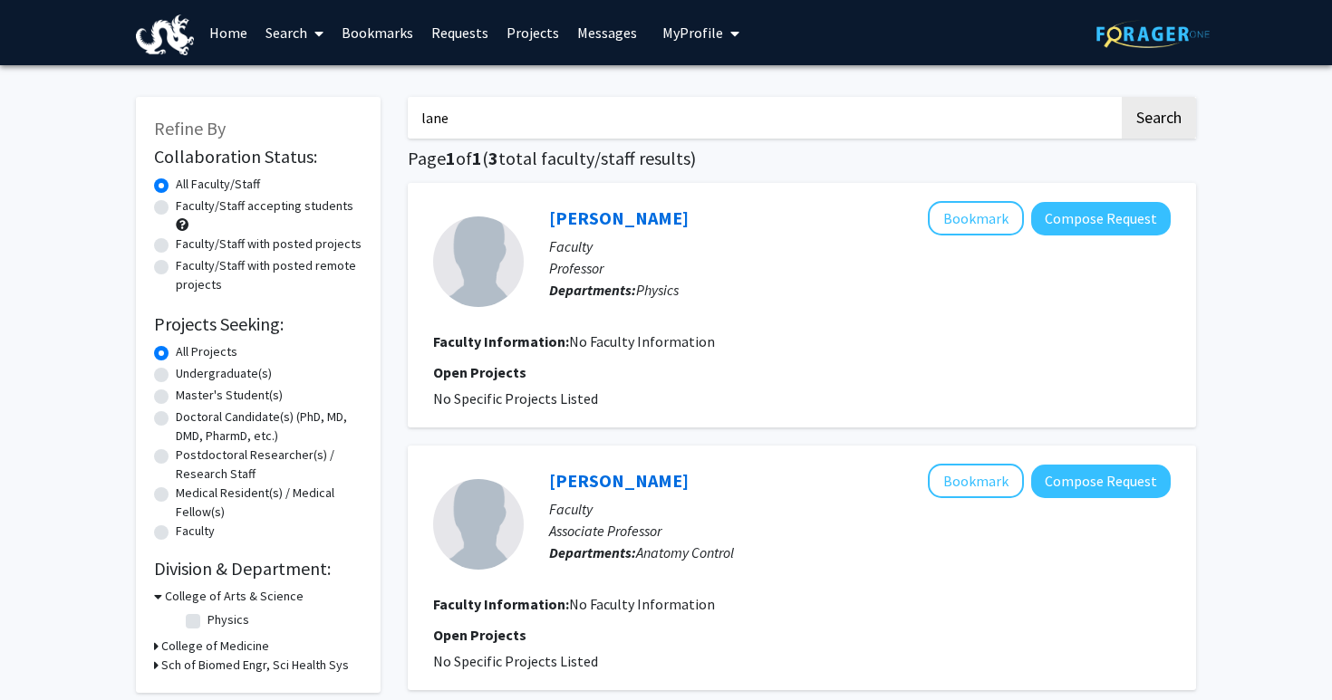
click at [245, 36] on link "Home" at bounding box center [228, 32] width 56 height 63
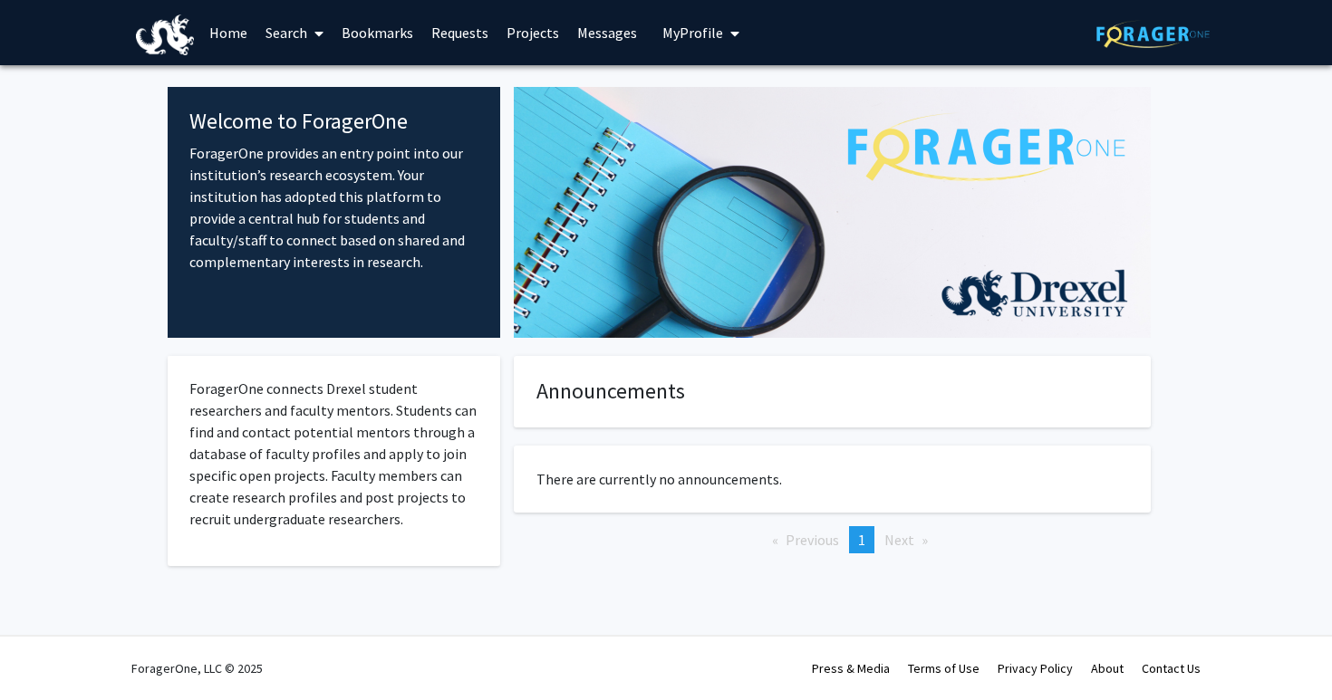
click at [298, 36] on link "Search" at bounding box center [294, 32] width 76 height 63
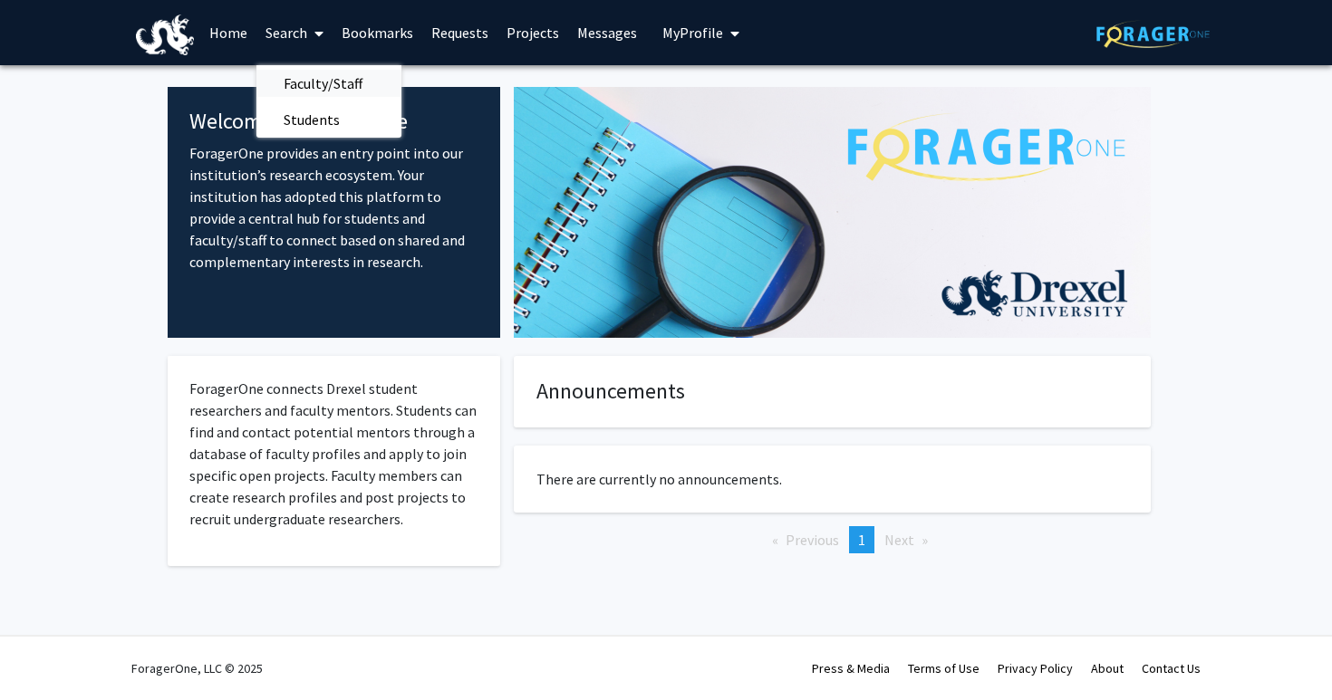
click at [298, 89] on span "Faculty/Staff" at bounding box center [322, 83] width 133 height 36
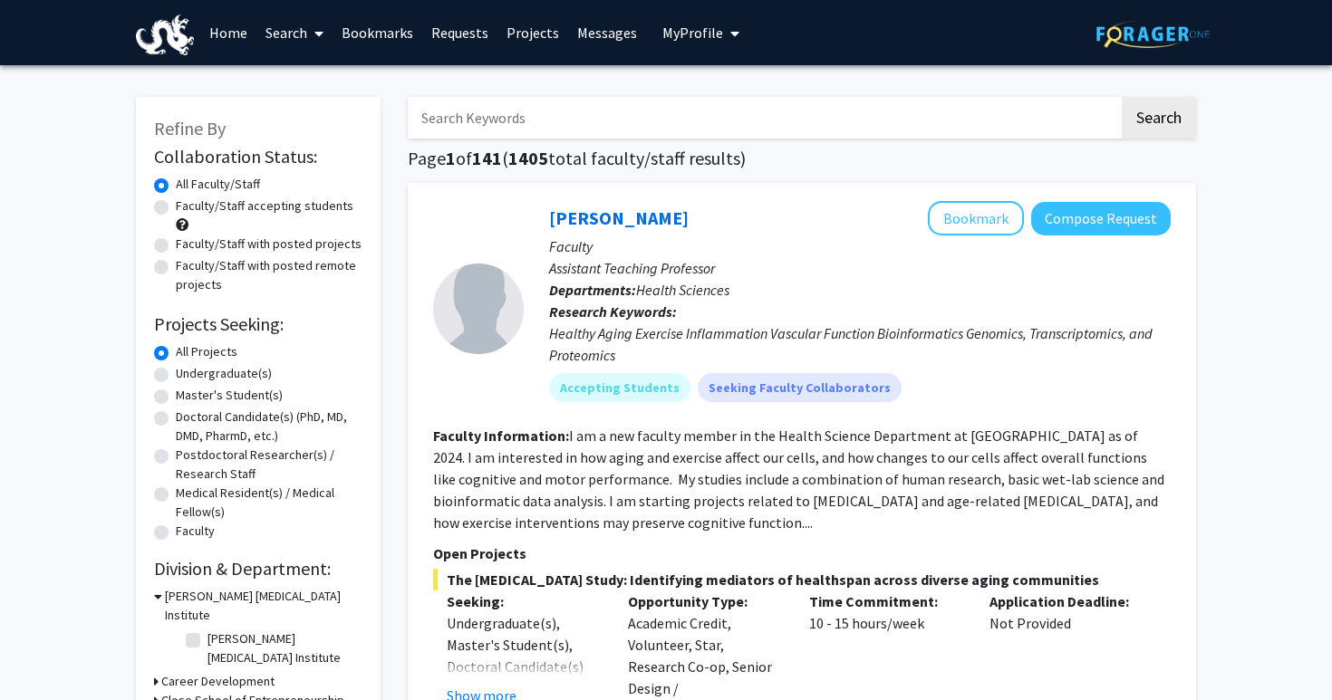
click at [229, 374] on label "Undergraduate(s)" at bounding box center [224, 373] width 96 height 19
click at [188, 374] on input "Undergraduate(s)" at bounding box center [182, 370] width 12 height 12
radio input "true"
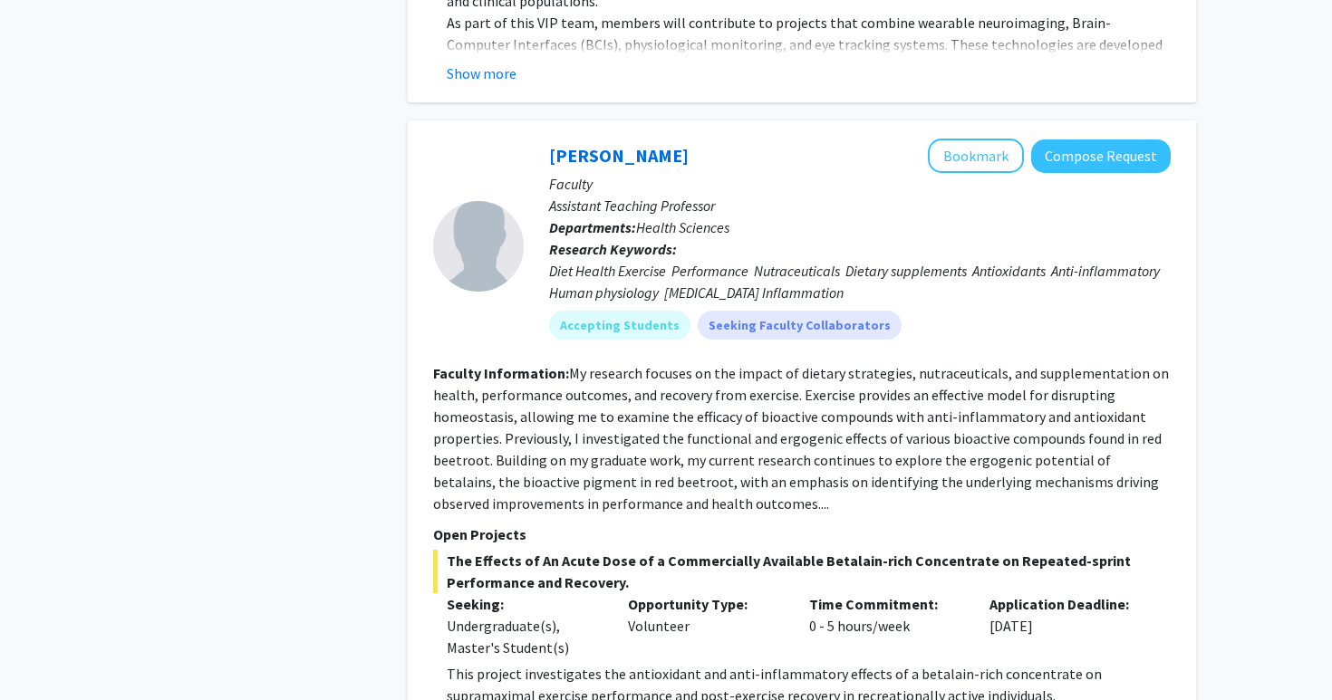
scroll to position [6096, 0]
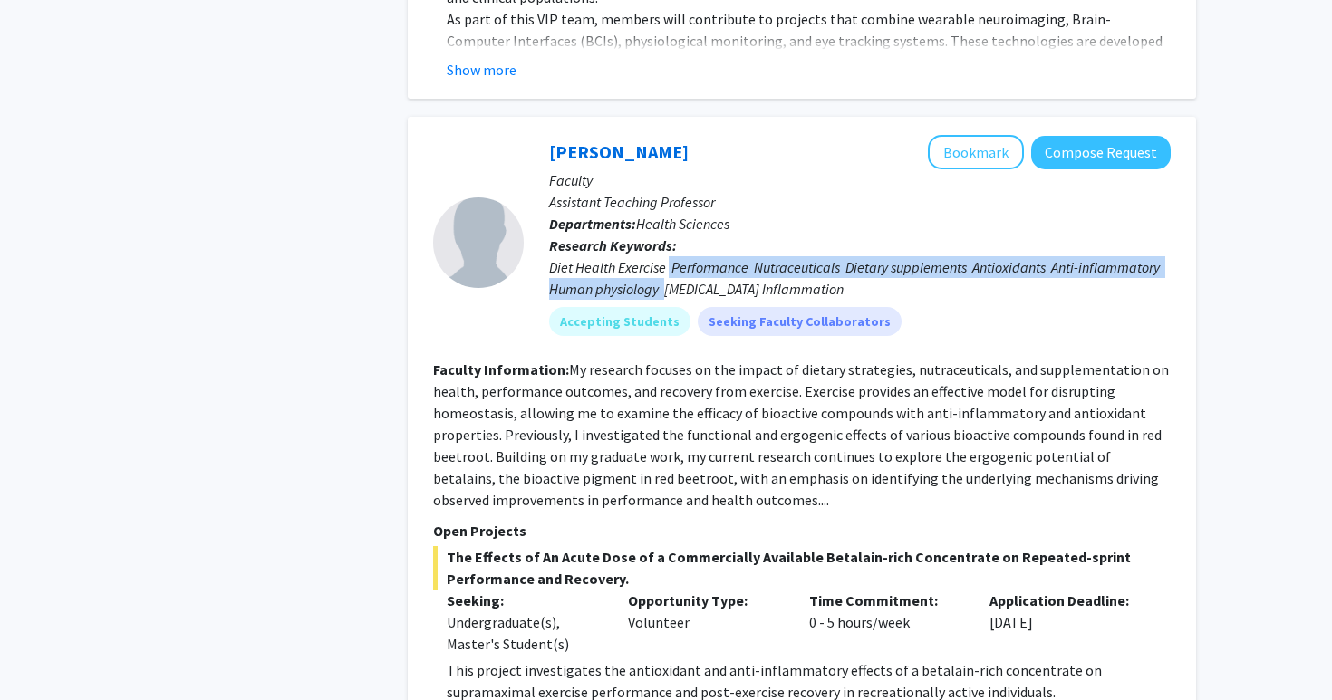
drag, startPoint x: 670, startPoint y: 174, endPoint x: 670, endPoint y: 187, distance: 12.7
click at [670, 256] on div "Diet Health Exercise Performance Nutraceuticals Dietary supplements Antioxidant…" at bounding box center [860, 277] width 622 height 43
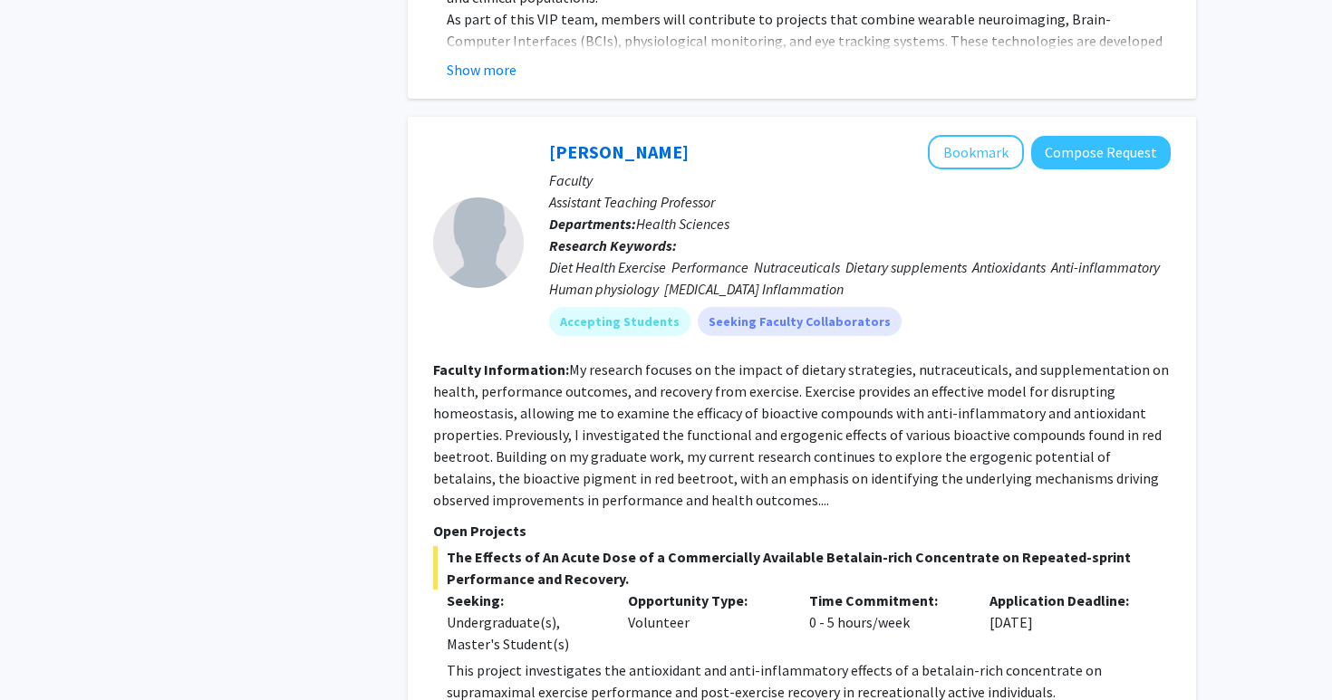
click at [670, 256] on div "Diet Health Exercise Performance Nutraceuticals Dietary supplements Antioxidant…" at bounding box center [860, 277] width 622 height 43
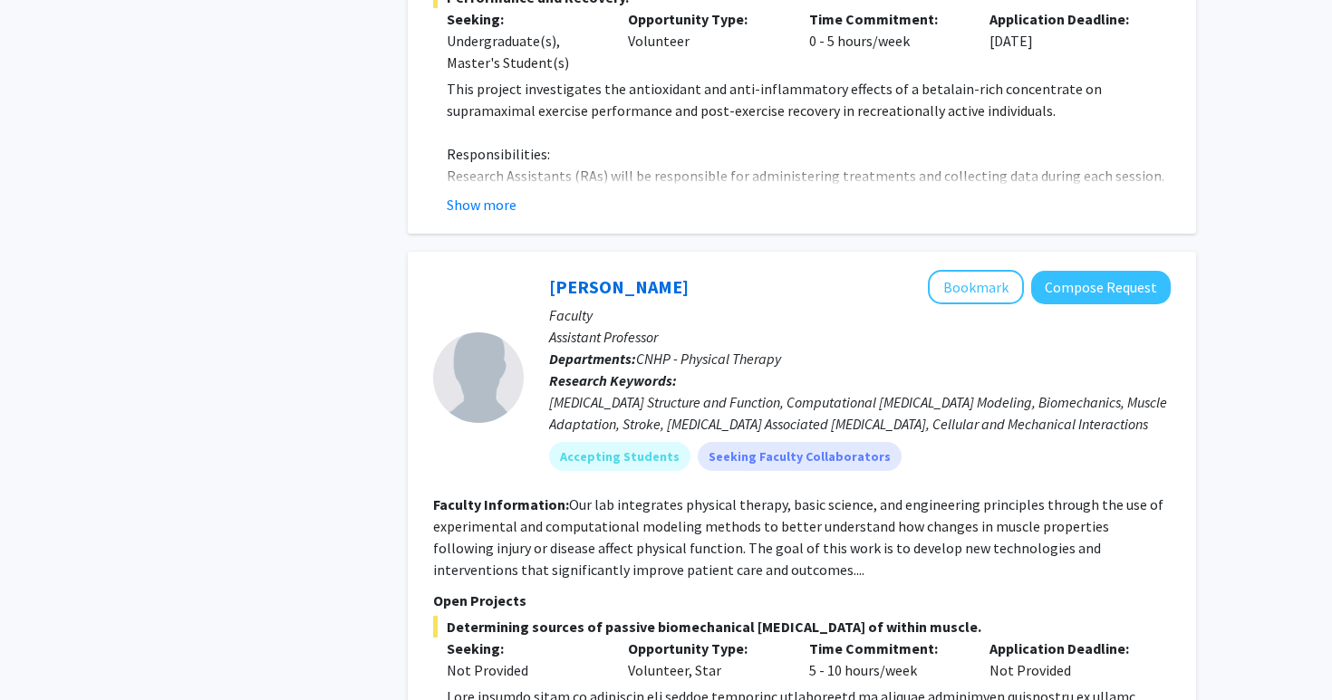
scroll to position [6777, 0]
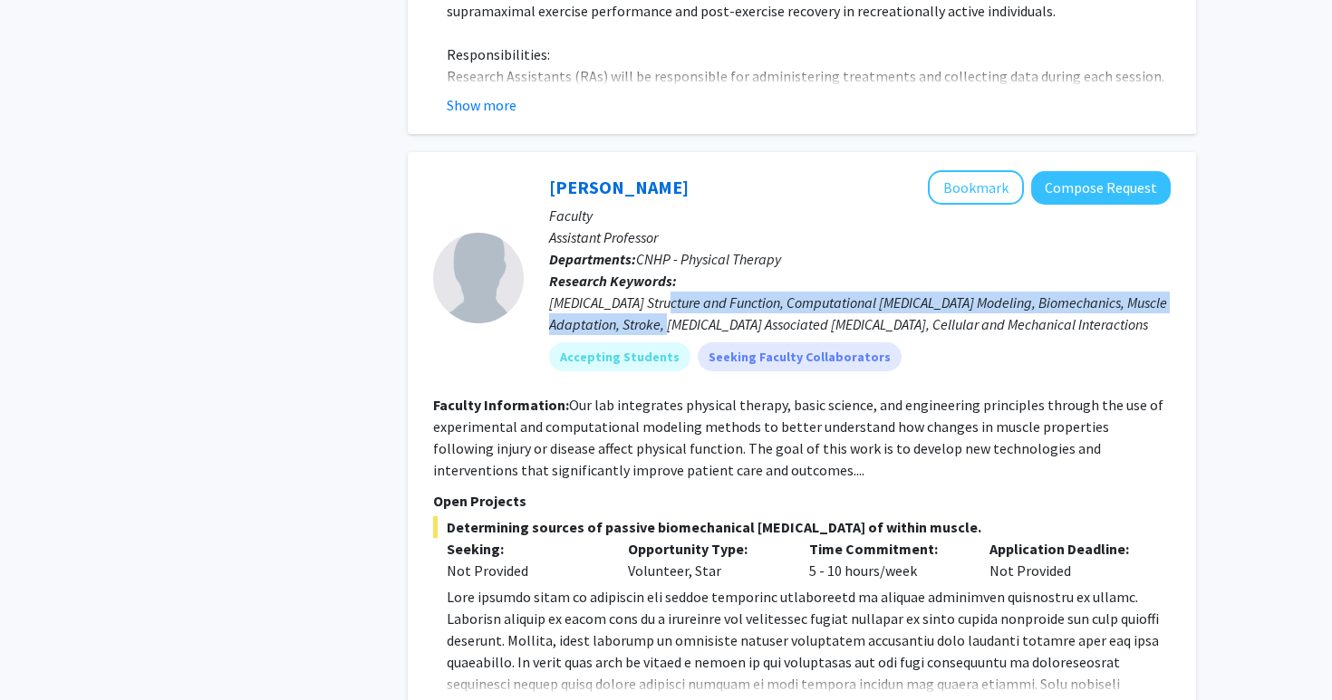
drag, startPoint x: 661, startPoint y: 205, endPoint x: 661, endPoint y: 227, distance: 22.7
click at [661, 292] on div "[MEDICAL_DATA] Structure and Function, Computational [MEDICAL_DATA] Modeling, B…" at bounding box center [860, 313] width 622 height 43
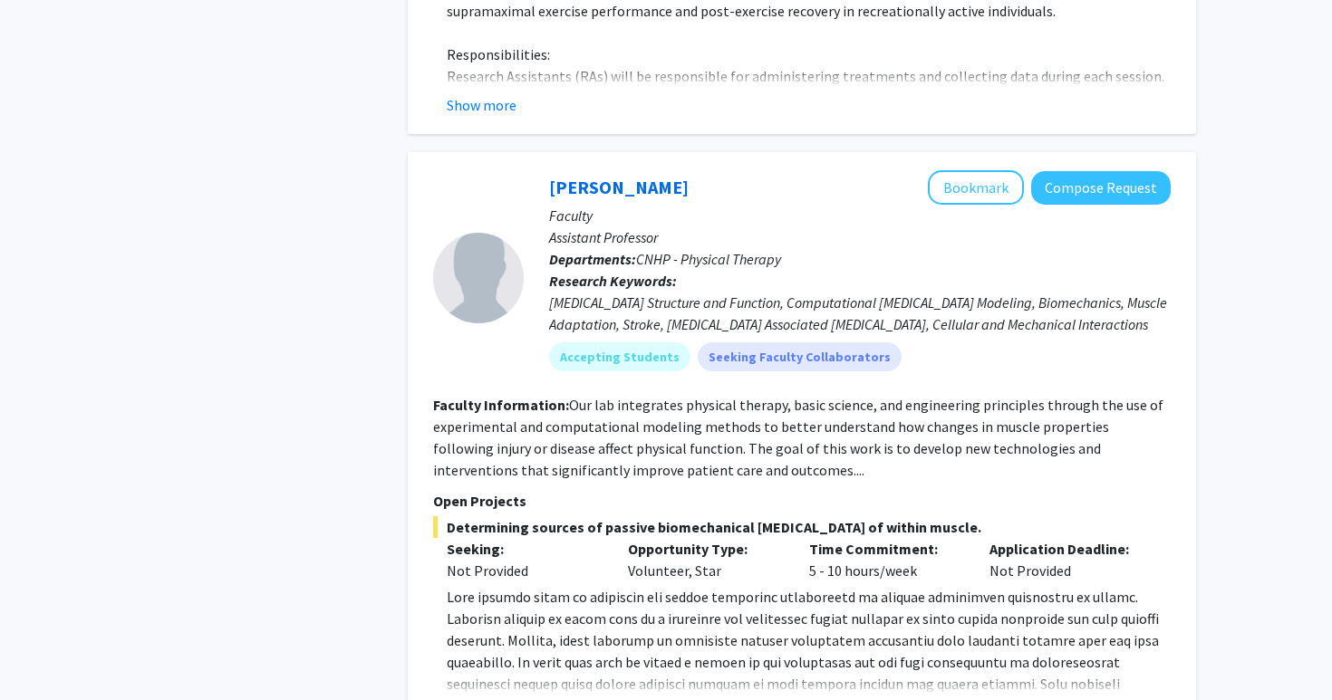
click at [661, 292] on div "[MEDICAL_DATA] Structure and Function, Computational [MEDICAL_DATA] Modeling, B…" at bounding box center [860, 313] width 622 height 43
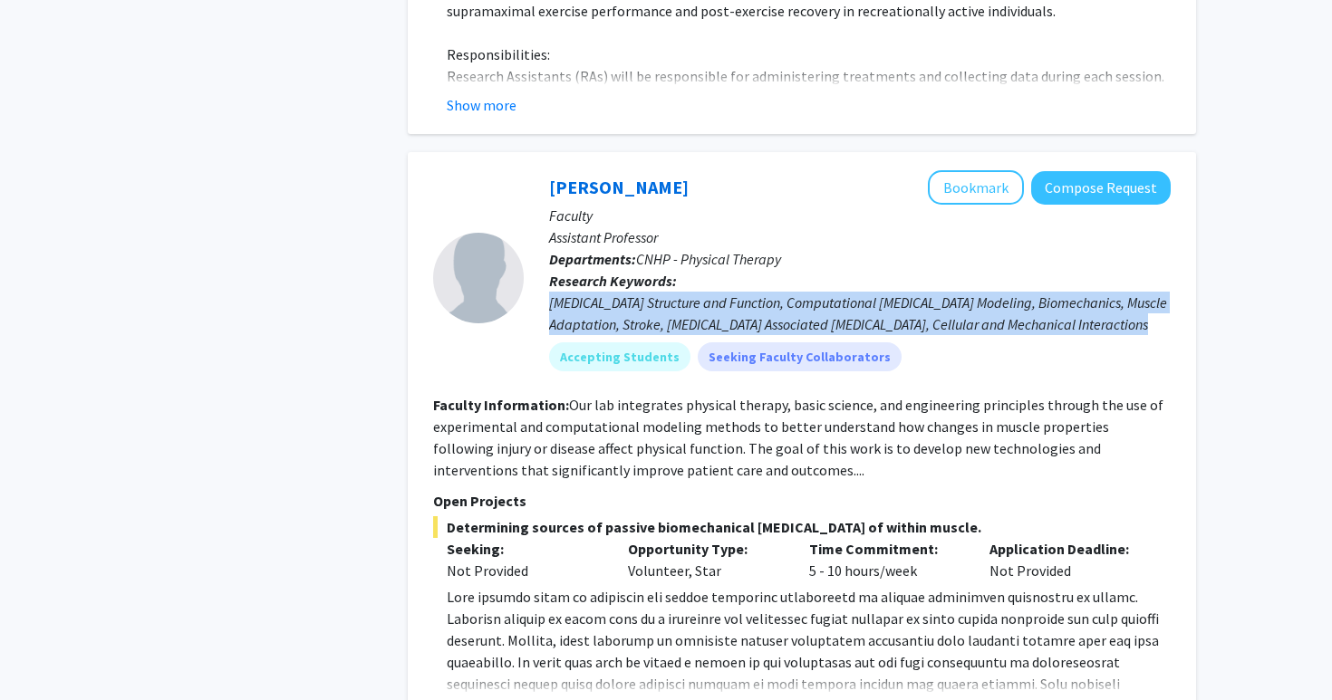
click at [645, 292] on div "[MEDICAL_DATA] Structure and Function, Computational [MEDICAL_DATA] Modeling, B…" at bounding box center [860, 313] width 622 height 43
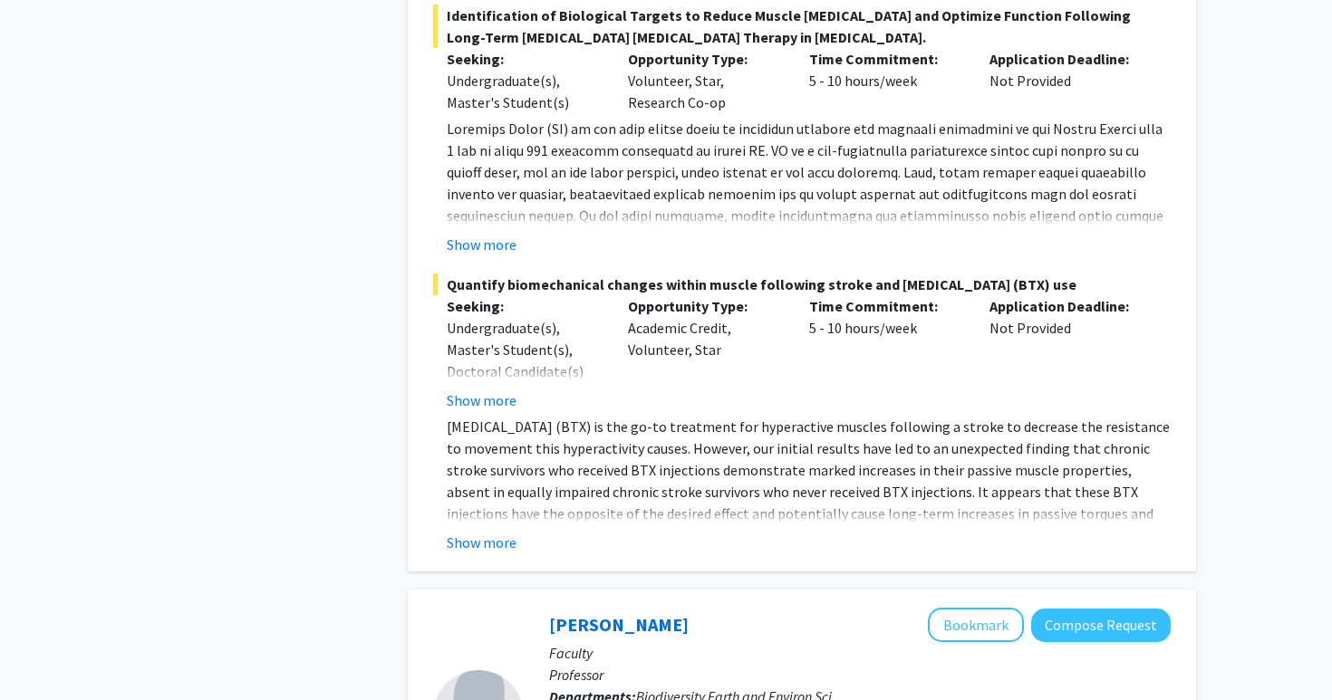
scroll to position [7953, 0]
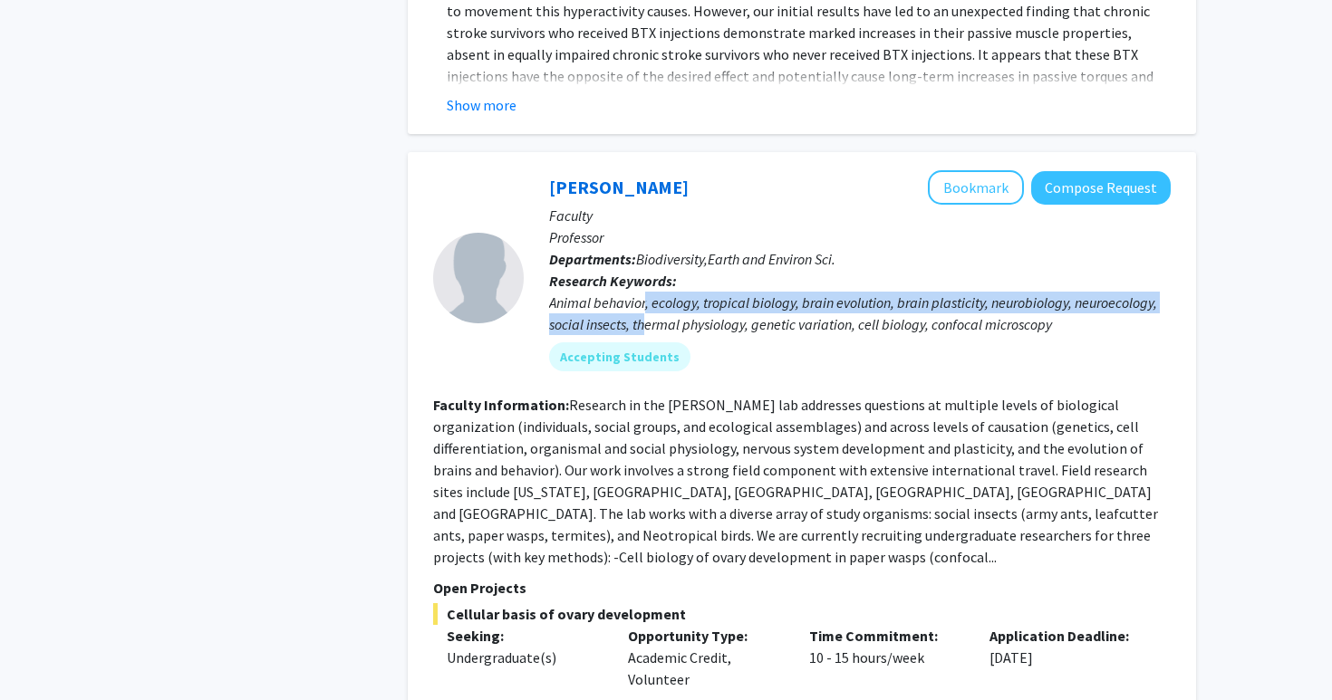
drag, startPoint x: 643, startPoint y: 206, endPoint x: 643, endPoint y: 223, distance: 17.2
click at [643, 292] on div "Animal behavior, ecology, tropical biology, brain evolution, brain plasticity, …" at bounding box center [860, 313] width 622 height 43
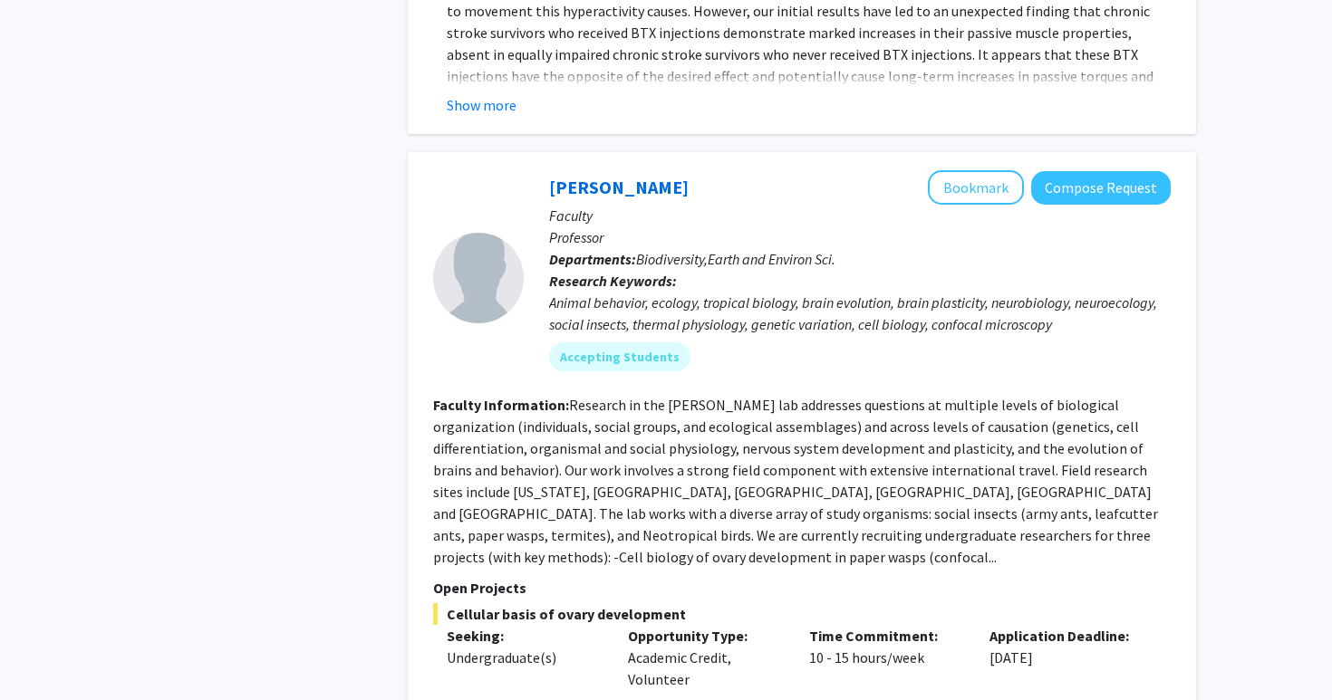
click at [643, 292] on div "Animal behavior, ecology, tropical biology, brain evolution, brain plasticity, …" at bounding box center [860, 313] width 622 height 43
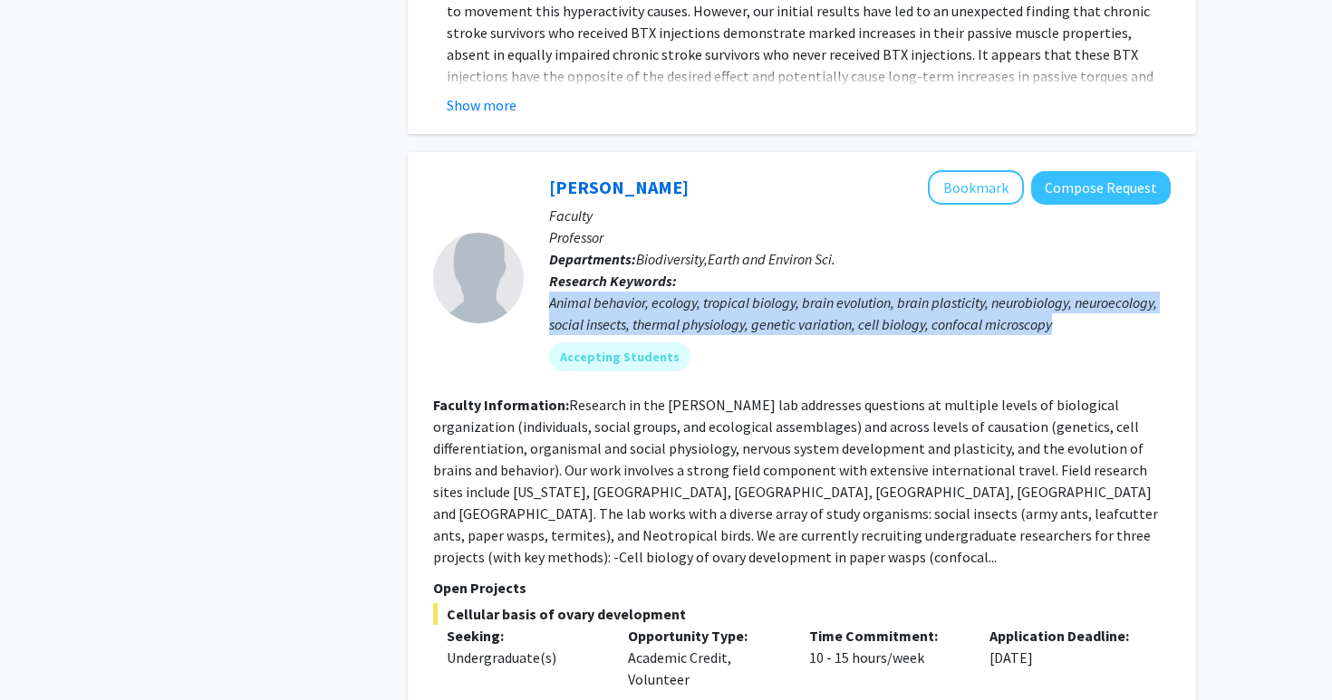
click at [622, 292] on div "Animal behavior, ecology, tropical biology, brain evolution, brain plasticity, …" at bounding box center [860, 313] width 622 height 43
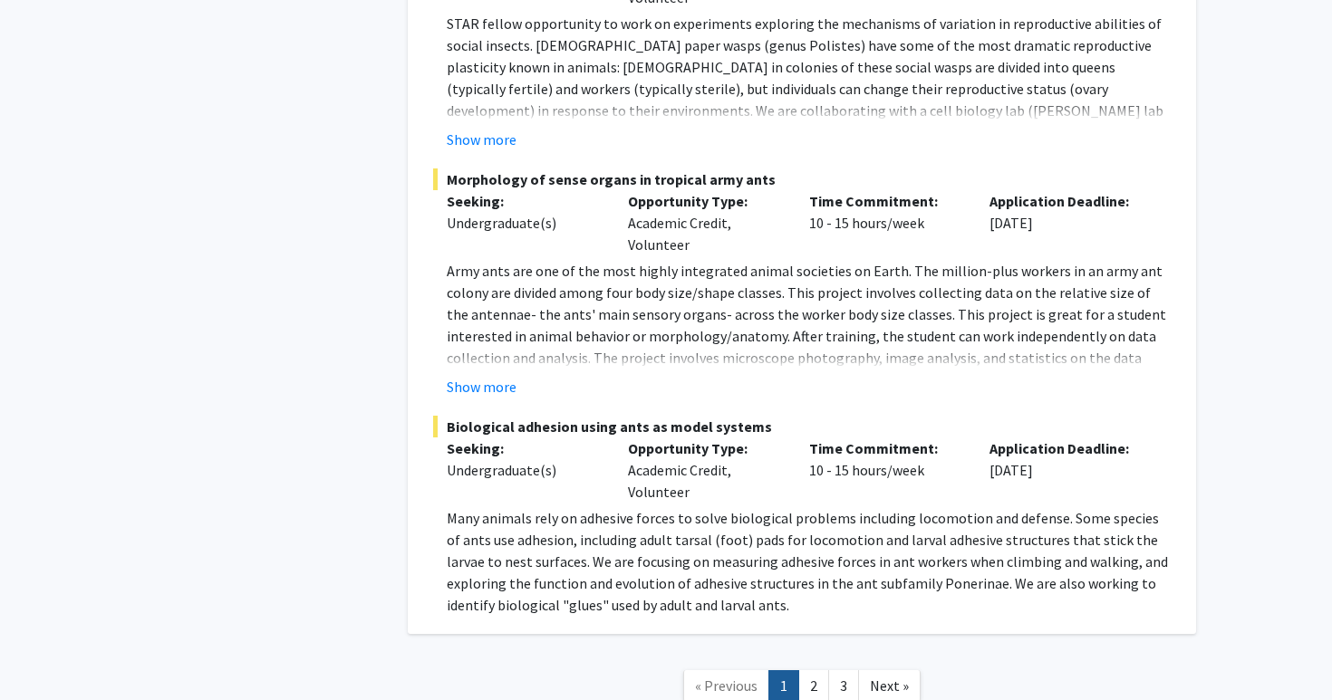
scroll to position [8646, 0]
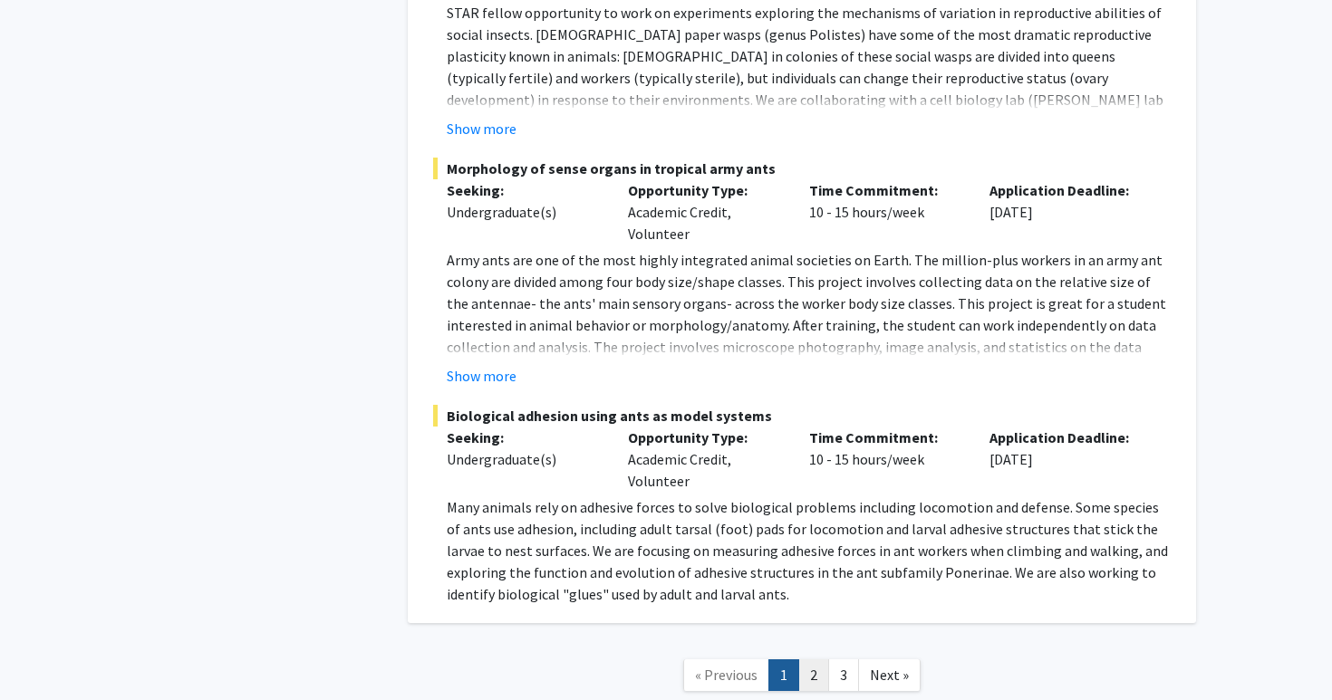
click at [801, 660] on link "2" at bounding box center [813, 676] width 31 height 32
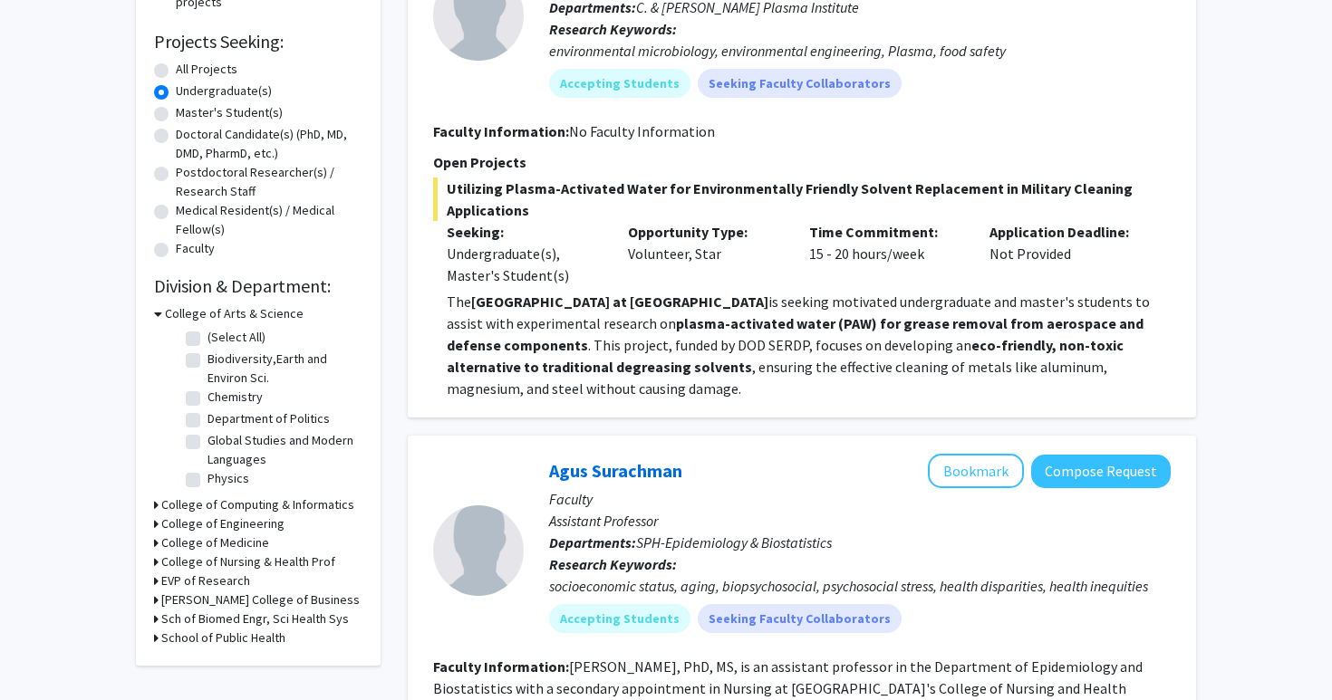
scroll to position [302, 0]
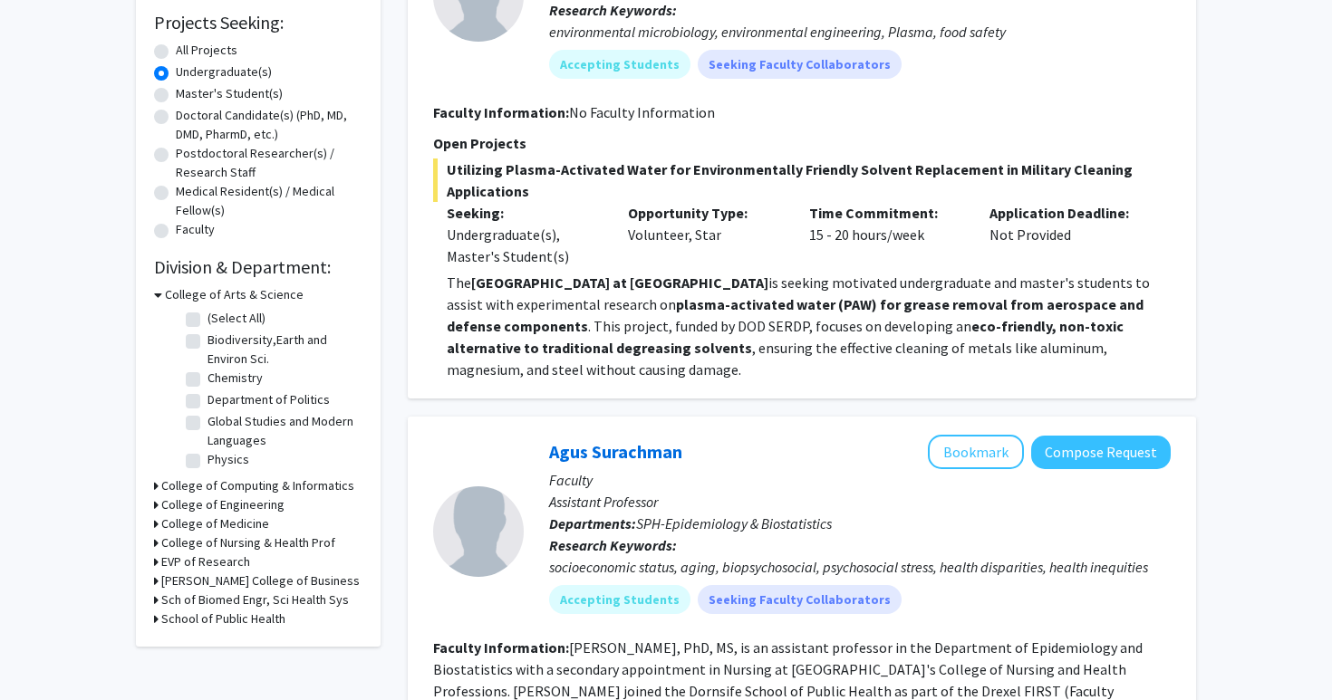
click at [192, 526] on h3 "College of Medicine" at bounding box center [215, 524] width 108 height 19
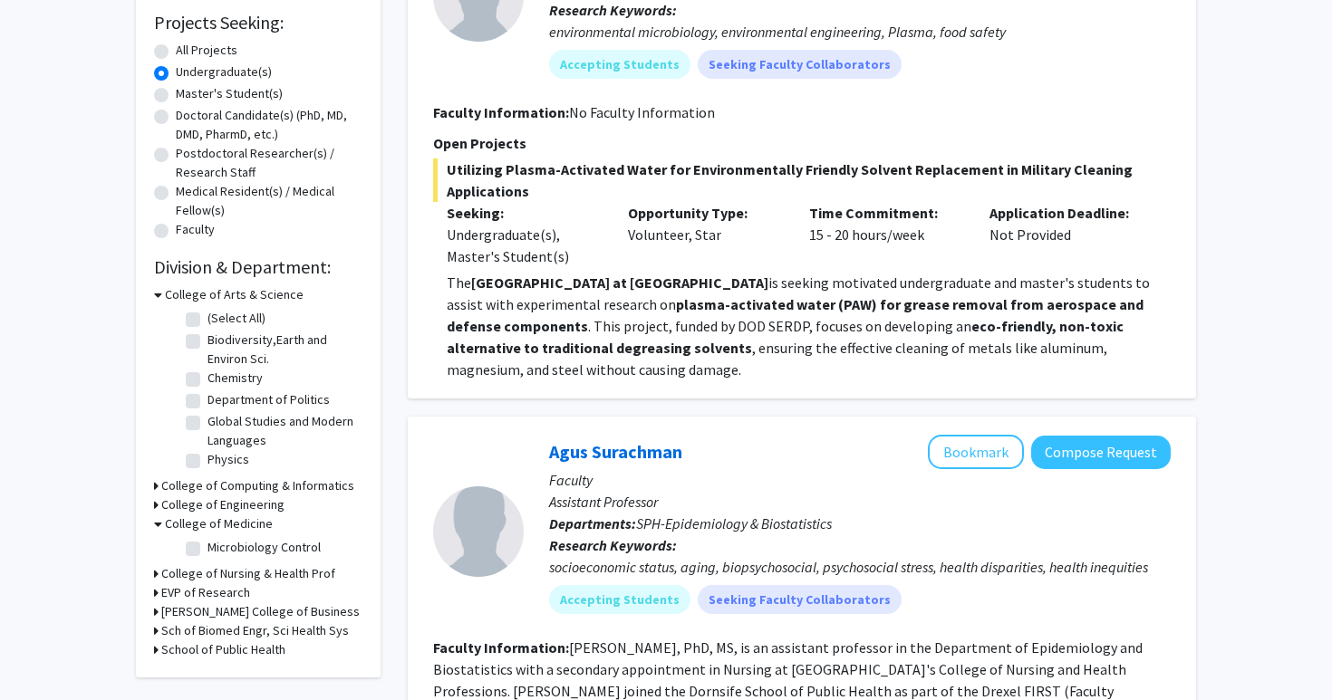
click at [207, 547] on label "Microbiology Control" at bounding box center [263, 547] width 113 height 19
click at [207, 547] on input "Microbiology Control" at bounding box center [213, 544] width 12 height 12
checkbox input "true"
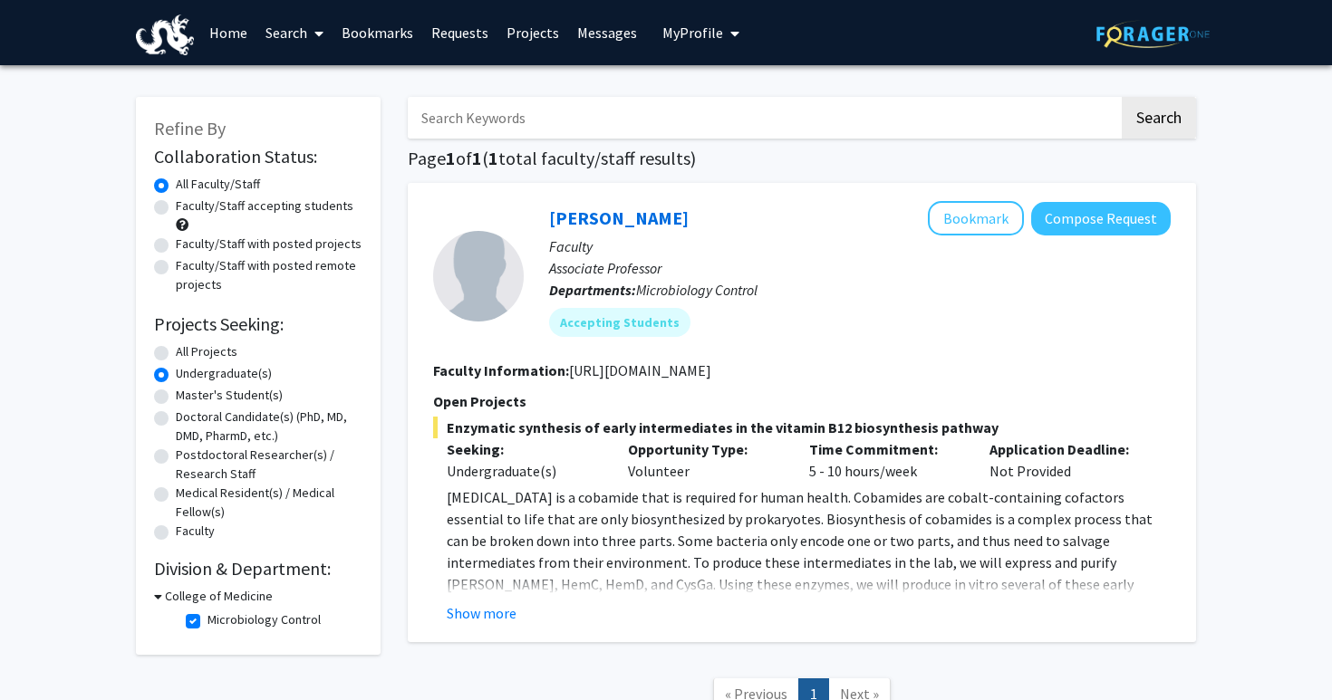
click at [660, 541] on p "[MEDICAL_DATA] is a cobamide that is required for human health. Cobamides are c…" at bounding box center [809, 563] width 724 height 152
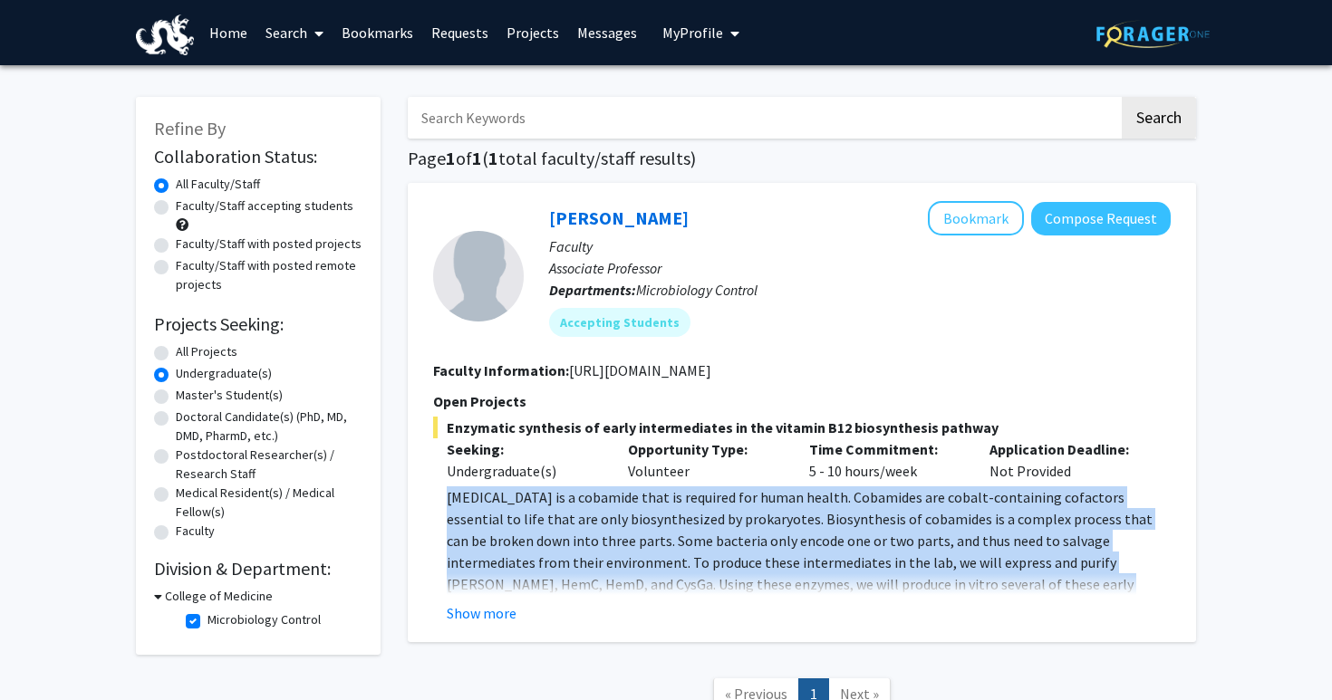
click at [634, 547] on p "[MEDICAL_DATA] is a cobamide that is required for human health. Cobamides are c…" at bounding box center [809, 563] width 724 height 152
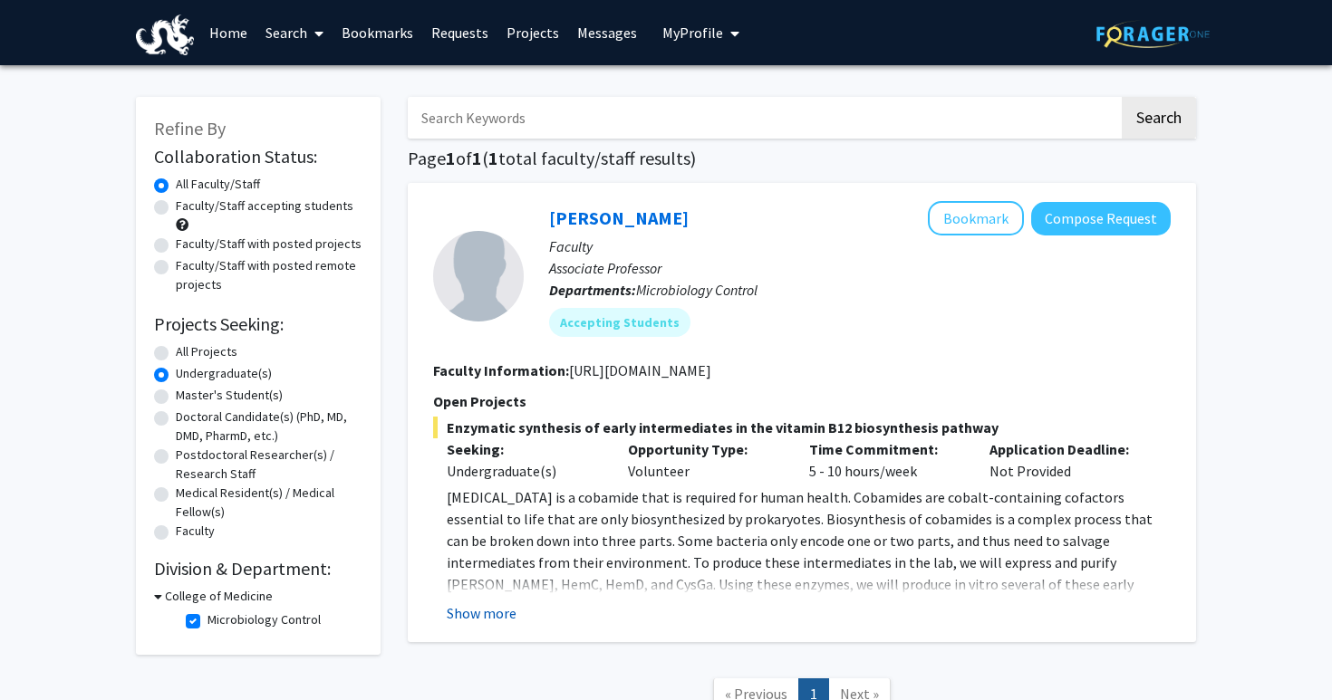
click at [507, 617] on button "Show more" at bounding box center [482, 614] width 70 height 22
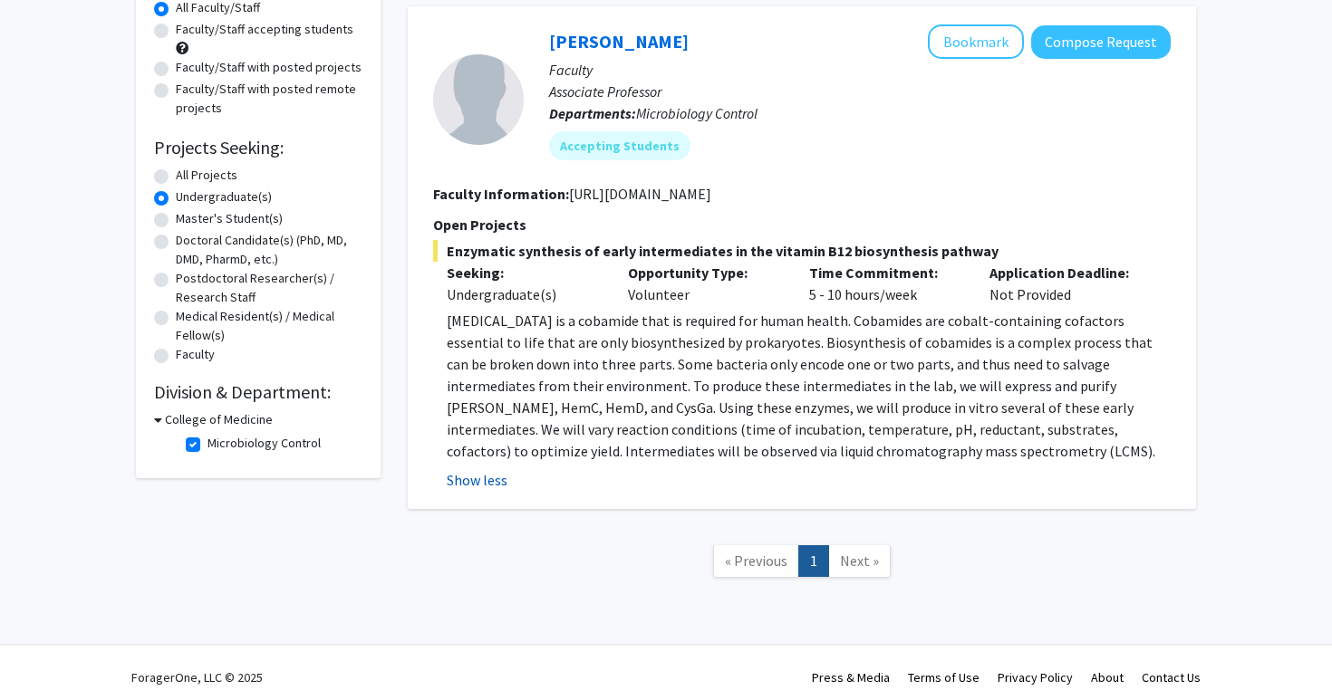
scroll to position [186, 0]
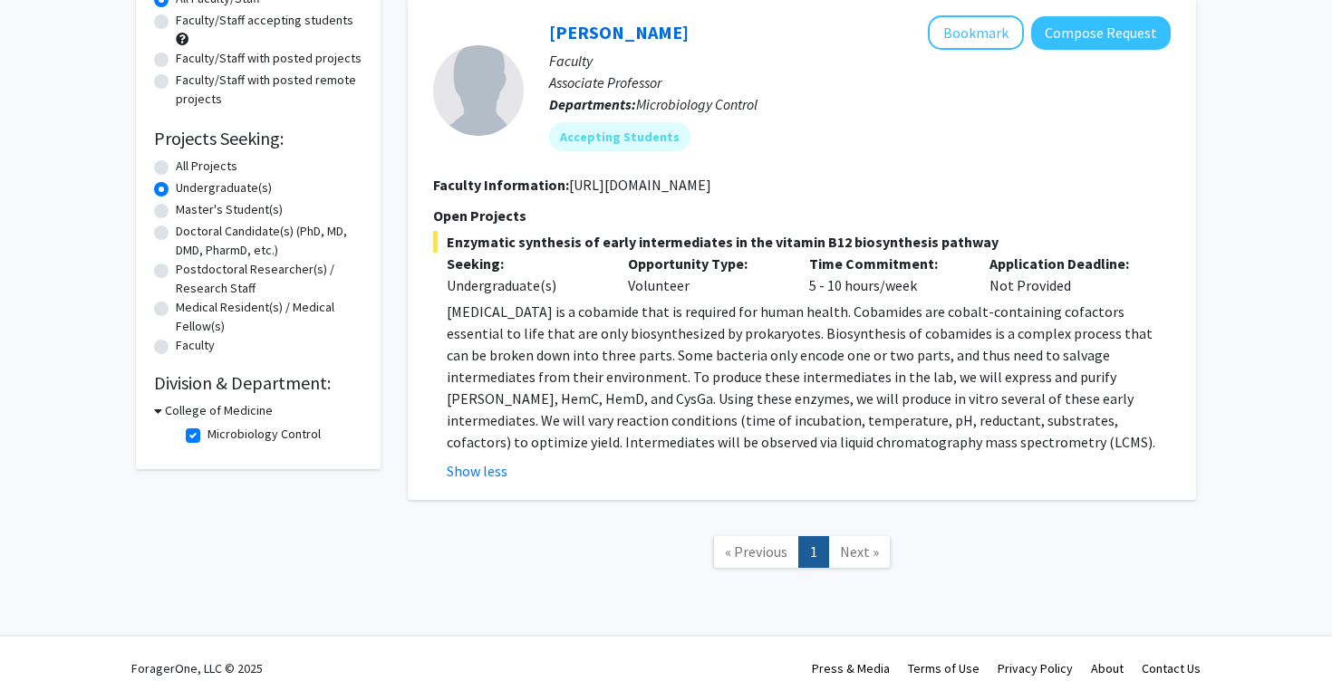
click at [176, 311] on label "Medical Resident(s) / Medical Fellow(s)" at bounding box center [269, 317] width 187 height 38
click at [176, 310] on input "Medical Resident(s) / Medical Fellow(s)" at bounding box center [182, 304] width 12 height 12
radio input "true"
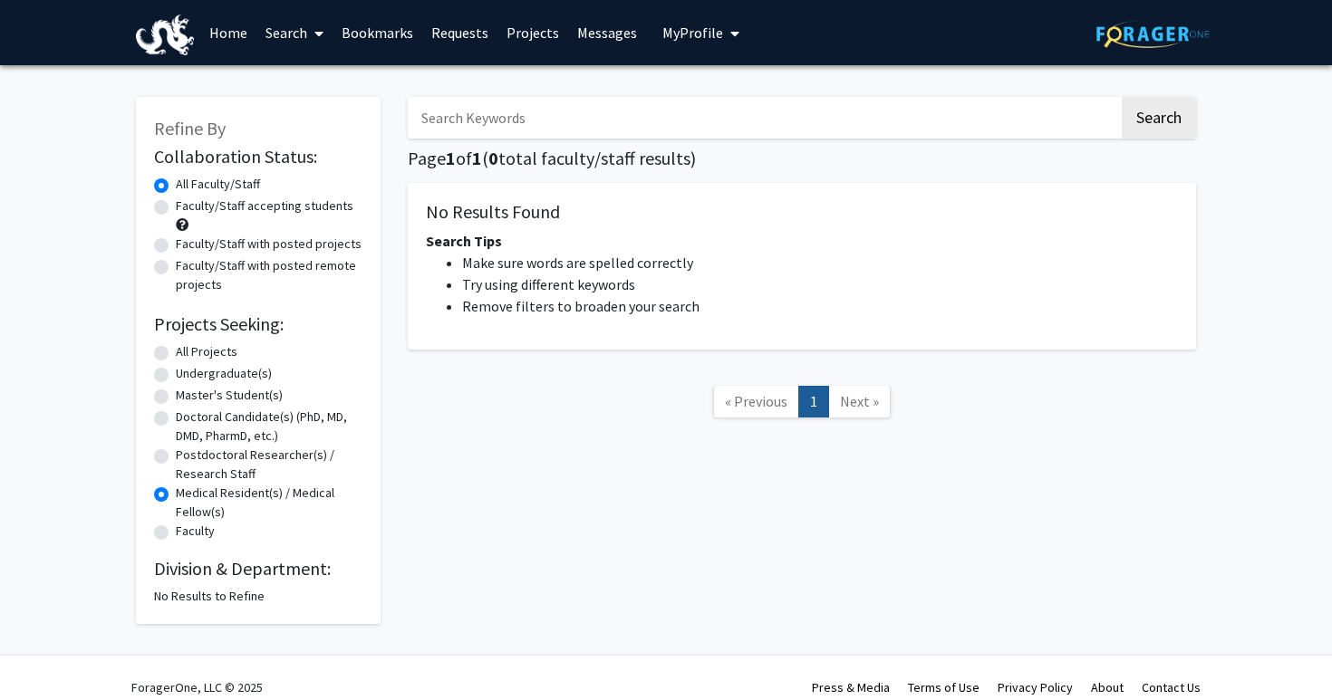
click at [169, 374] on div "Undergraduate(s)" at bounding box center [258, 375] width 208 height 22
click at [176, 376] on label "Undergraduate(s)" at bounding box center [224, 373] width 96 height 19
click at [176, 376] on input "Undergraduate(s)" at bounding box center [182, 370] width 12 height 12
radio input "true"
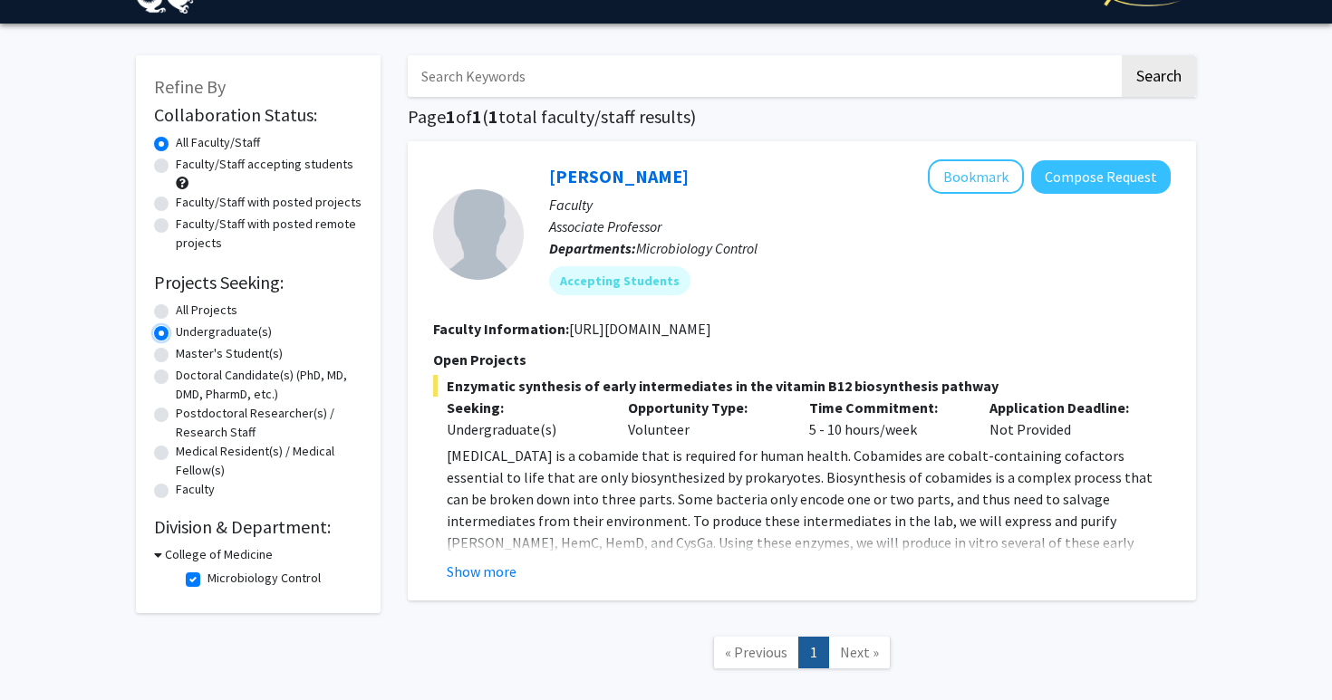
scroll to position [49, 0]
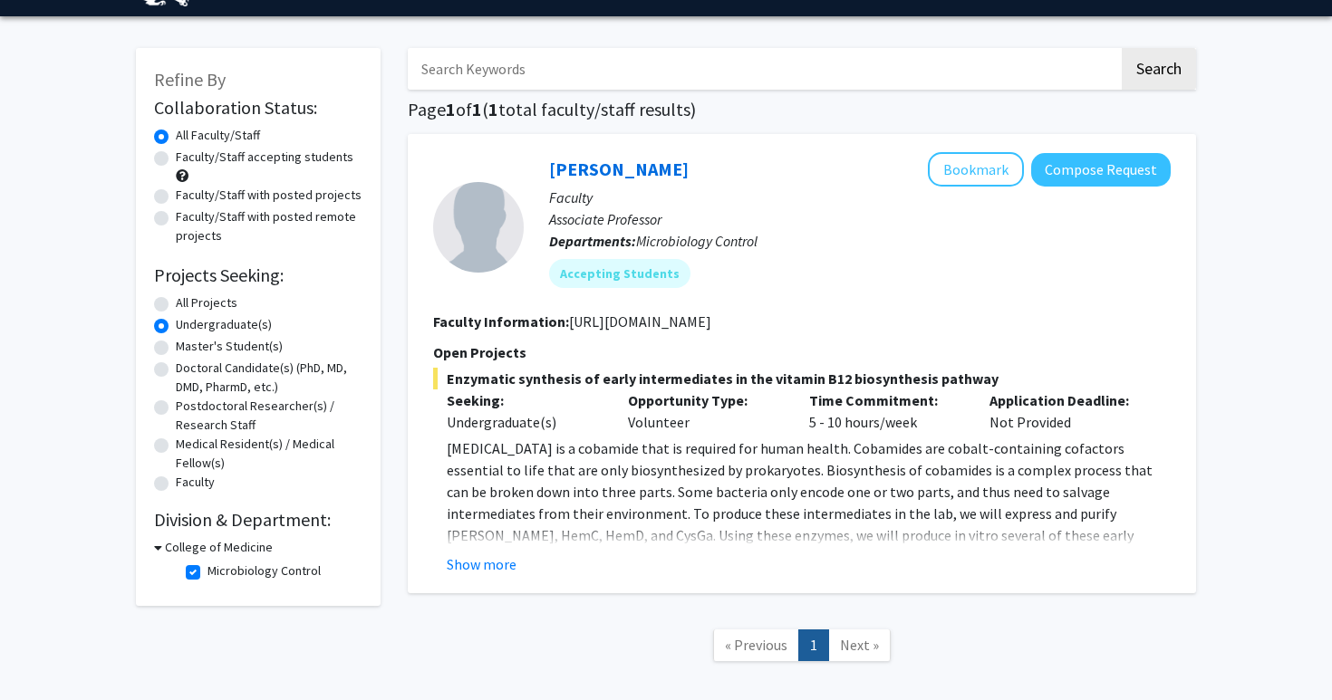
click at [211, 554] on h3 "College of Medicine" at bounding box center [219, 547] width 108 height 19
click at [257, 552] on h3 "College of Medicine" at bounding box center [215, 547] width 108 height 19
click at [245, 586] on fg-checkbox-list "Microbiology Control Microbiology Control" at bounding box center [271, 572] width 181 height 31
click at [245, 574] on label "Microbiology Control" at bounding box center [263, 571] width 113 height 19
click at [219, 574] on input "Microbiology Control" at bounding box center [213, 568] width 12 height 12
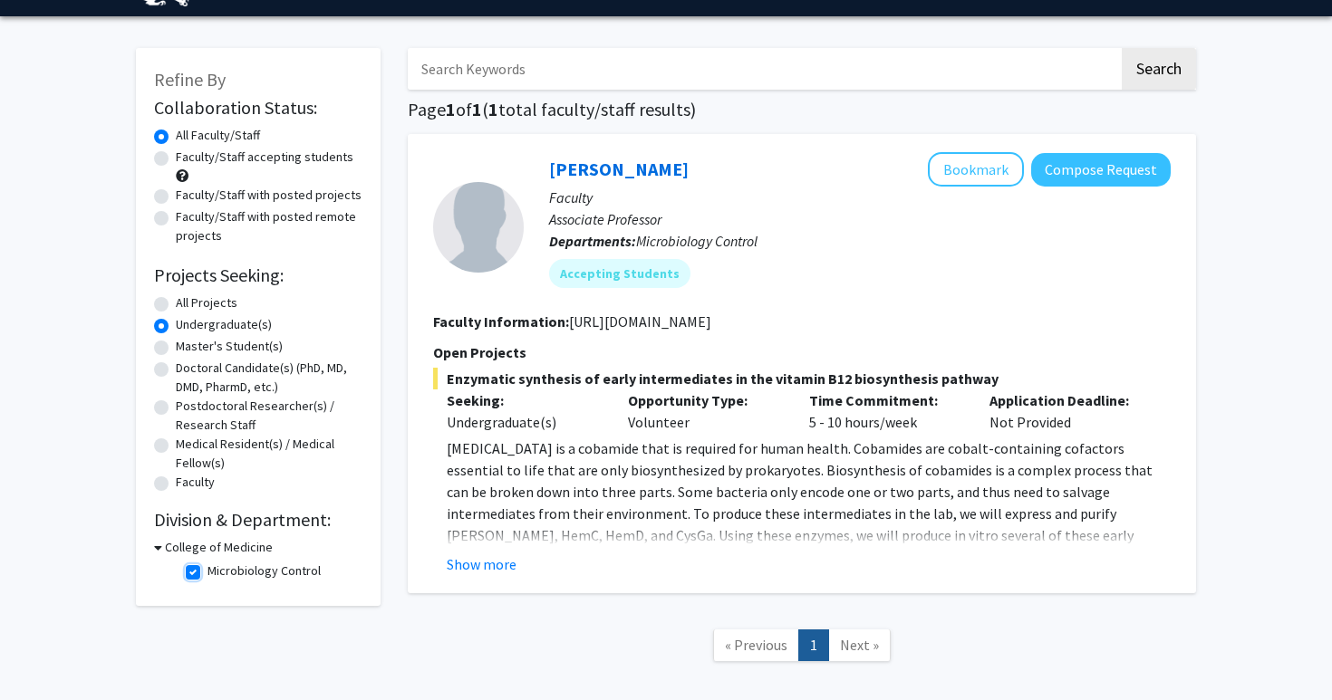
checkbox input "false"
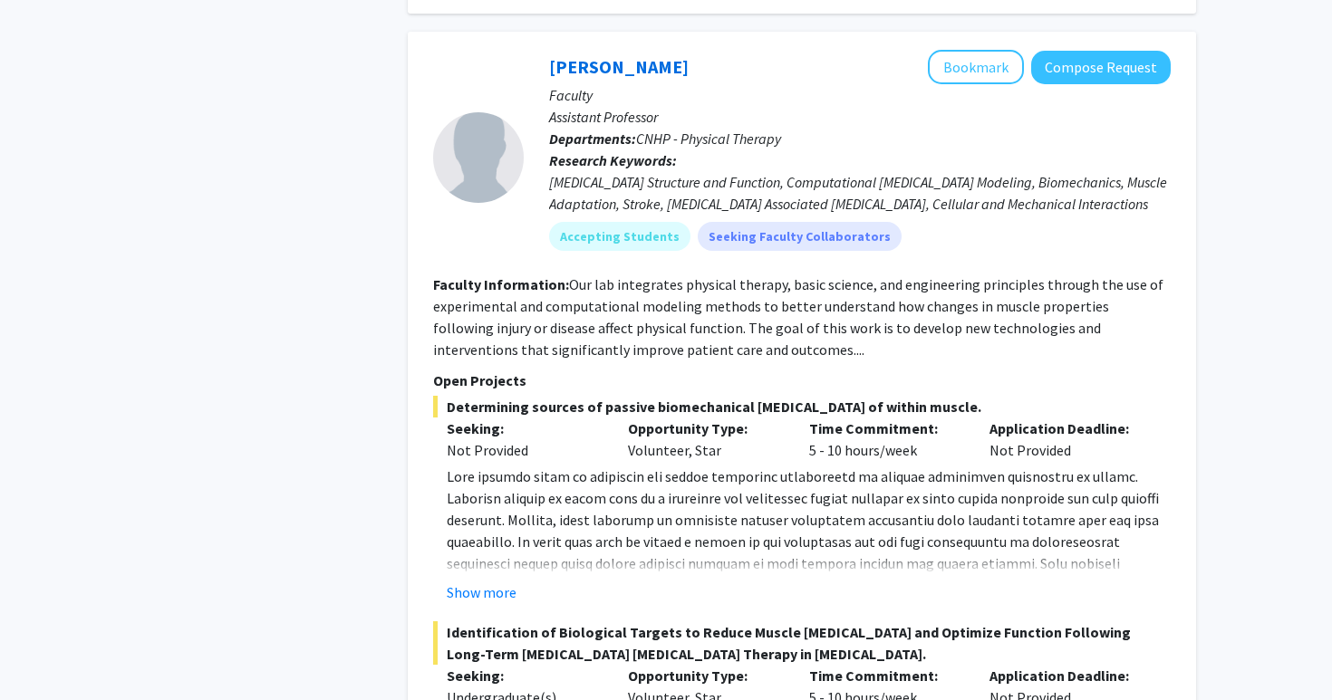
scroll to position [6753, 0]
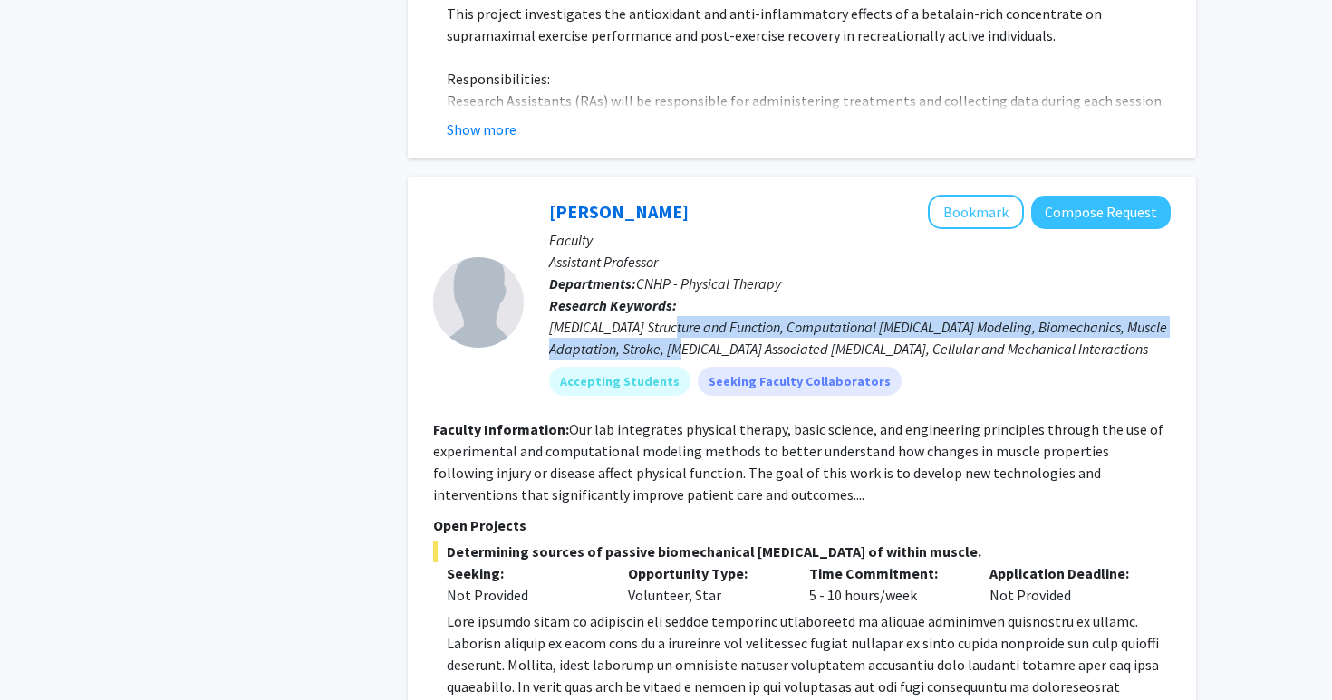
drag, startPoint x: 667, startPoint y: 231, endPoint x: 666, endPoint y: 246, distance: 15.4
click at [666, 316] on div "[MEDICAL_DATA] Structure and Function, Computational [MEDICAL_DATA] Modeling, B…" at bounding box center [860, 337] width 622 height 43
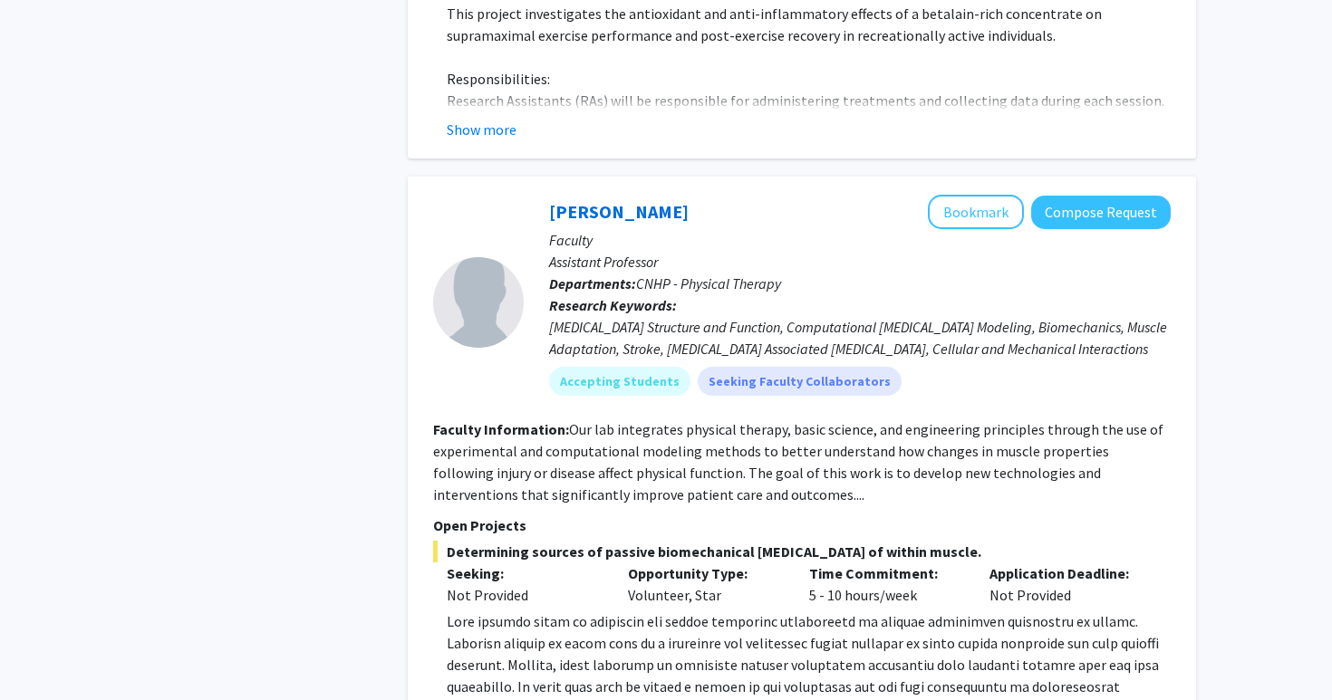
click at [666, 316] on div "[MEDICAL_DATA] Structure and Function, Computational [MEDICAL_DATA] Modeling, B…" at bounding box center [860, 337] width 622 height 43
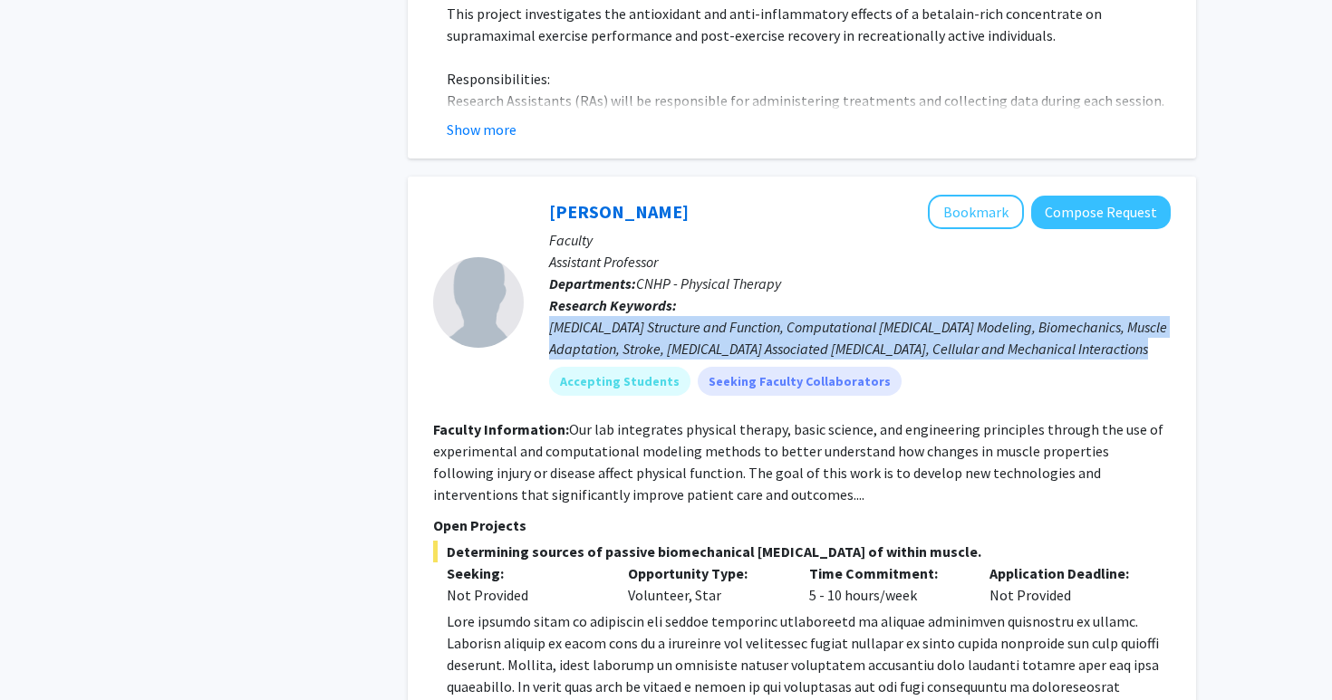
click at [653, 316] on div "[MEDICAL_DATA] Structure and Function, Computational [MEDICAL_DATA] Modeling, B…" at bounding box center [860, 337] width 622 height 43
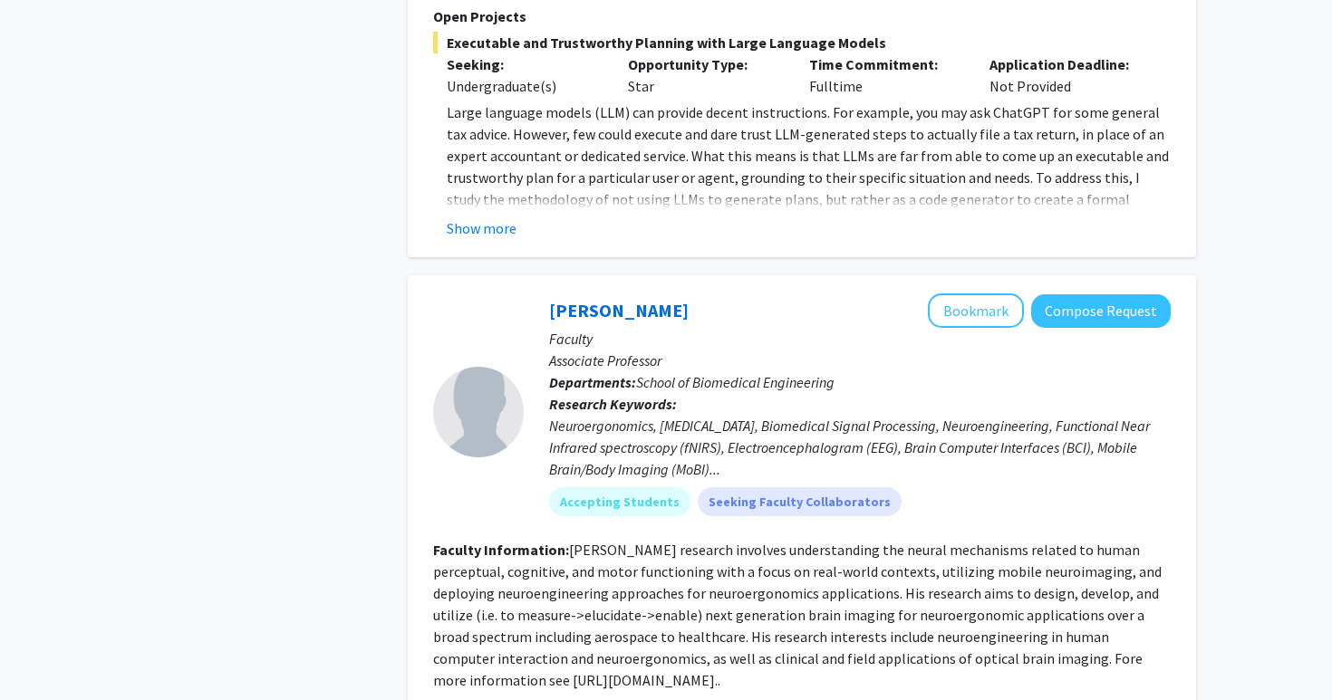
scroll to position [4980, 0]
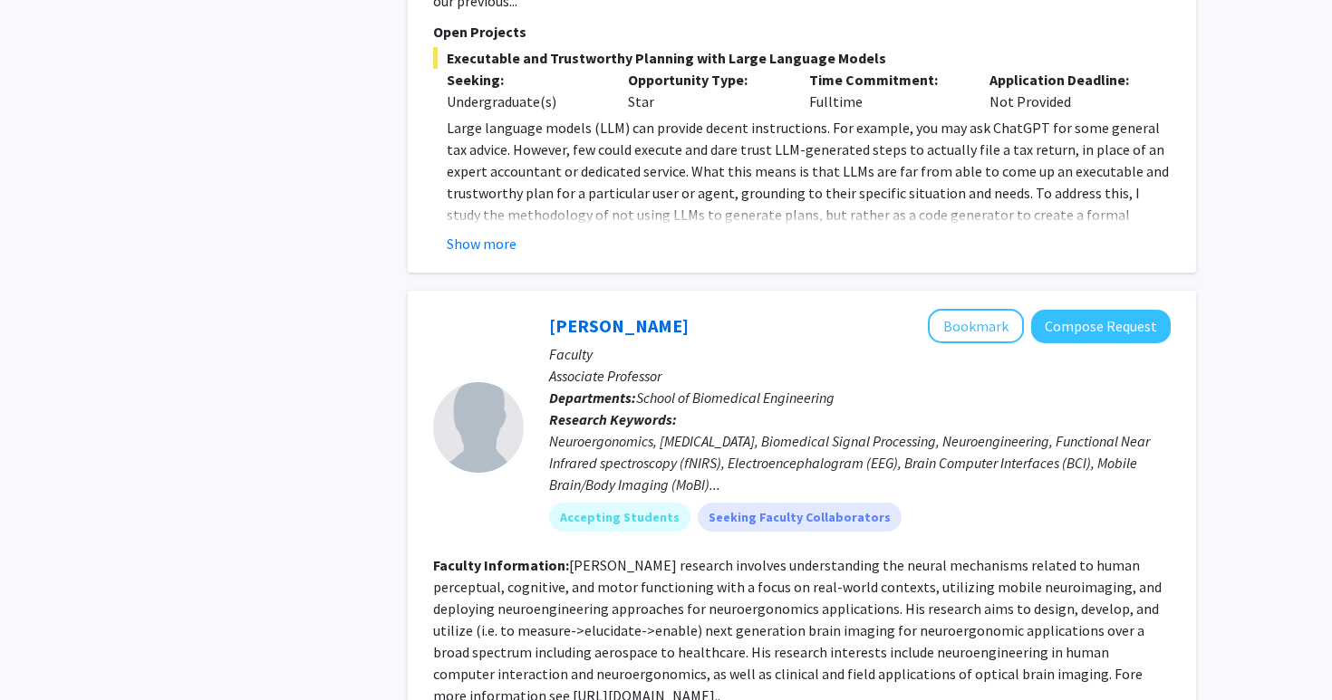
click at [640, 430] on div "Neuroergonomics, [MEDICAL_DATA], Biomedical Signal Processing, Neuroengineering…" at bounding box center [860, 462] width 622 height 65
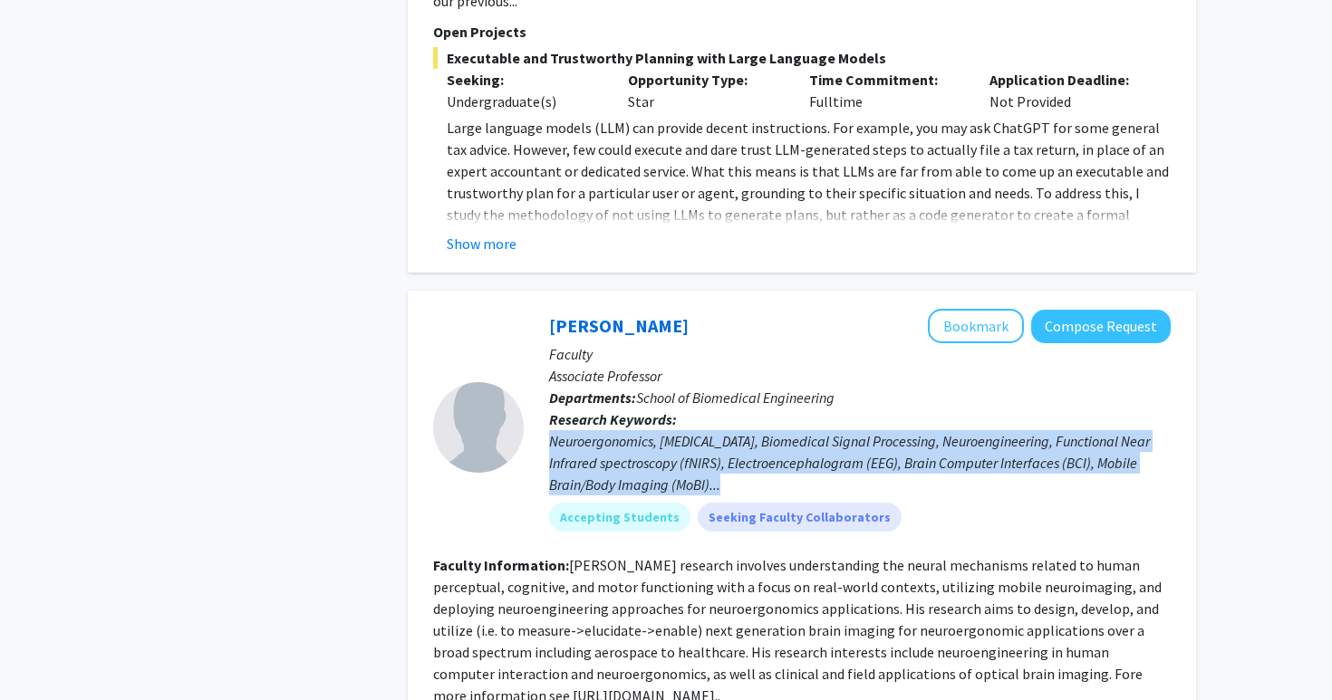
click at [620, 430] on div "Neuroergonomics, [MEDICAL_DATA], Biomedical Signal Processing, Neuroengineering…" at bounding box center [860, 462] width 622 height 65
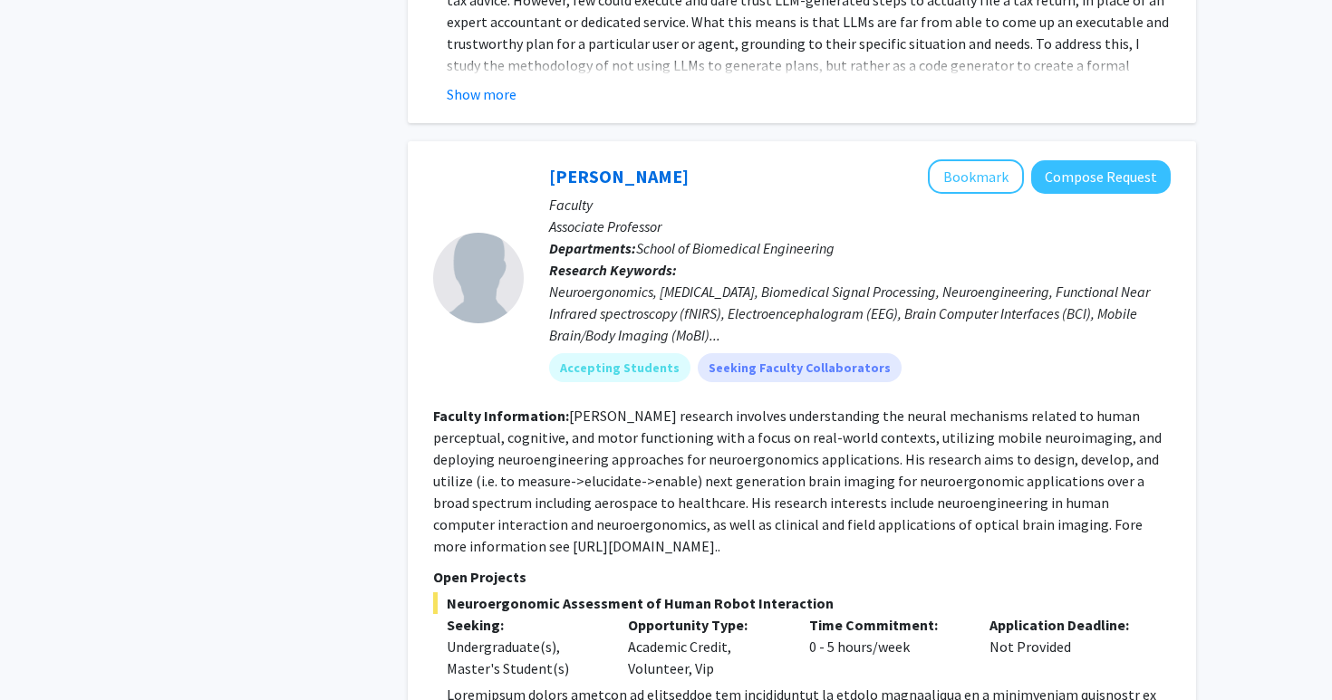
scroll to position [5135, 0]
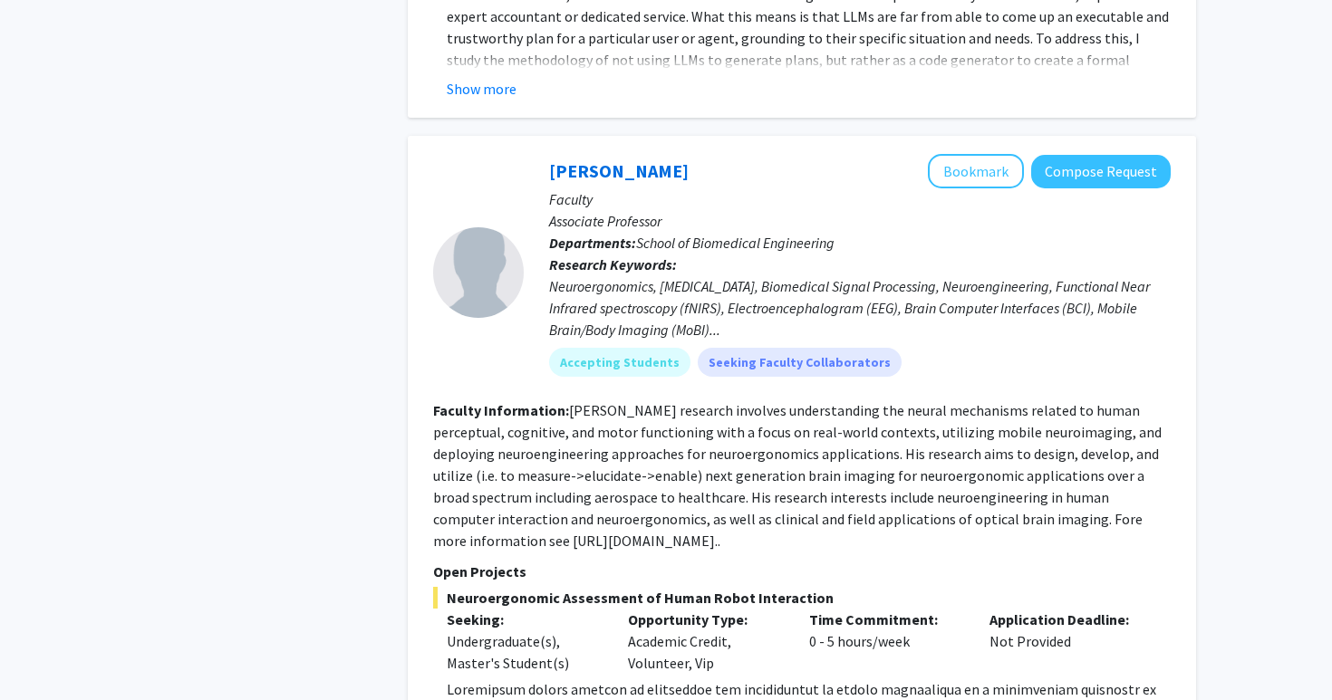
click at [625, 401] on fg-read-more "[PERSON_NAME] research involves understanding the neural mechanisms related to …" at bounding box center [797, 475] width 728 height 149
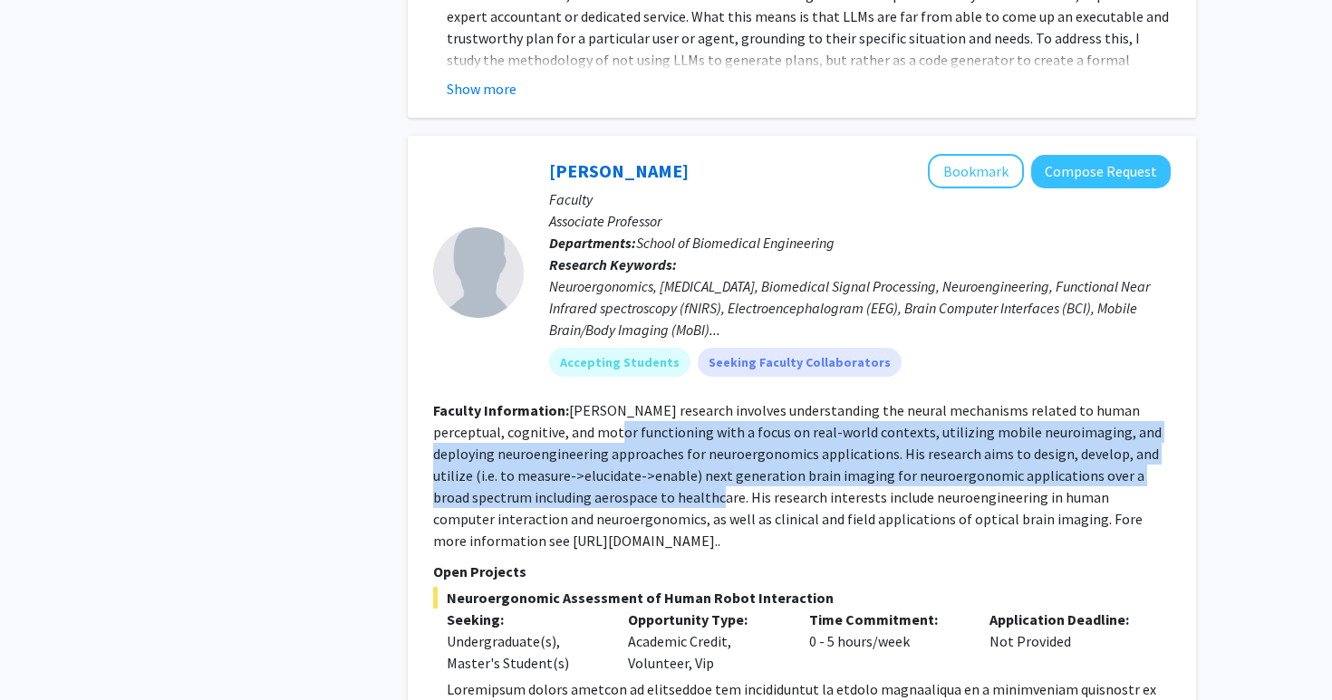
drag, startPoint x: 625, startPoint y: 327, endPoint x: 619, endPoint y: 391, distance: 63.7
click at [619, 401] on fg-read-more "[PERSON_NAME] research involves understanding the neural mechanisms related to …" at bounding box center [797, 475] width 728 height 149
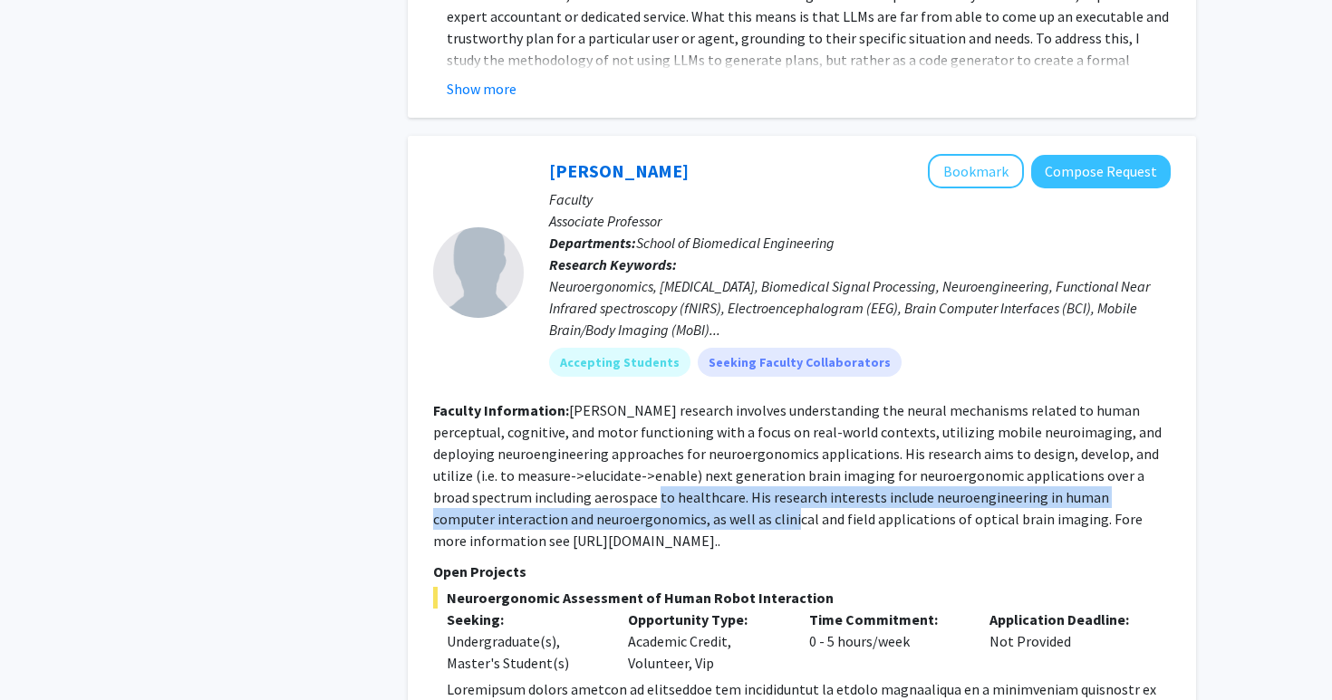
drag, startPoint x: 619, startPoint y: 391, endPoint x: 613, endPoint y: 424, distance: 34.0
click at [613, 424] on fg-read-more "[PERSON_NAME] research involves understanding the neural mechanisms related to …" at bounding box center [797, 475] width 728 height 149
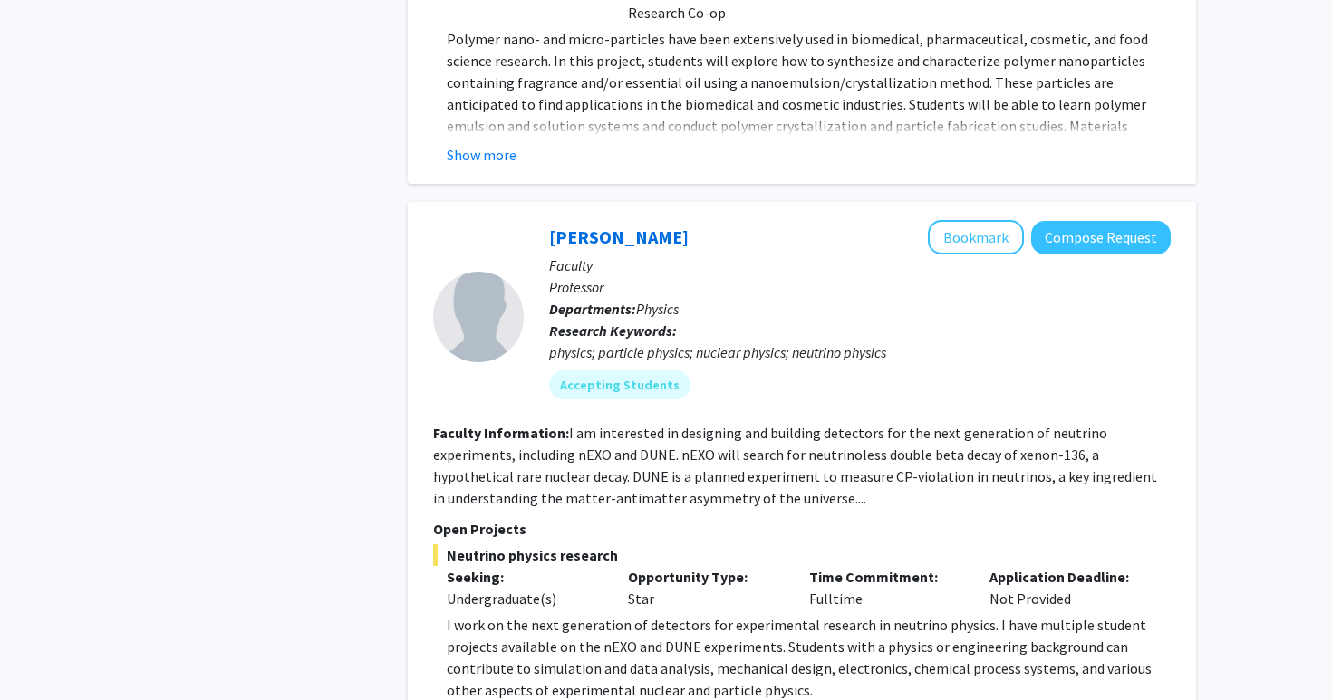
scroll to position [3834, 0]
